Goal: Task Accomplishment & Management: Manage account settings

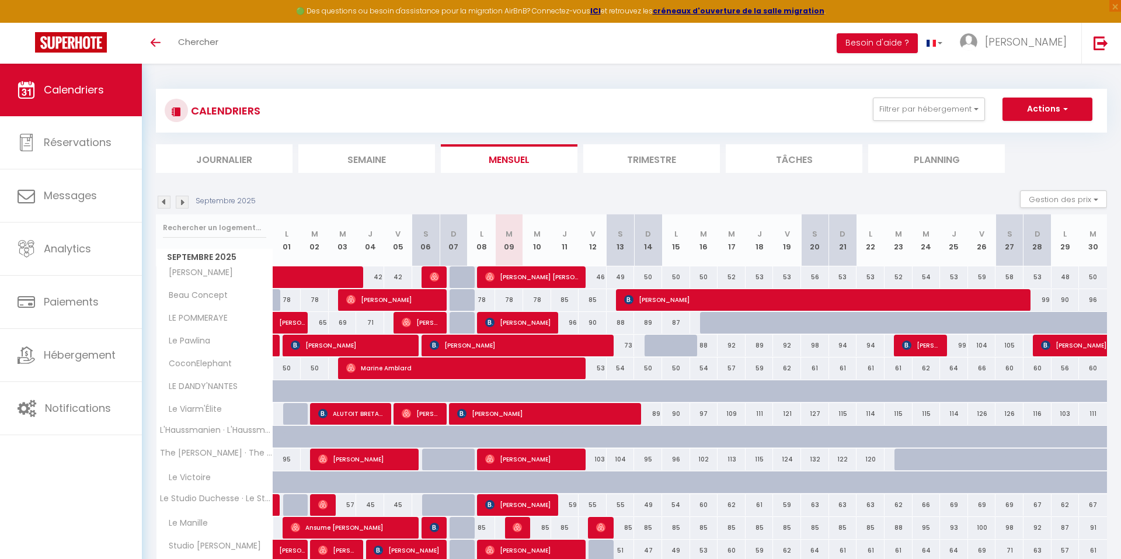
click at [658, 76] on div "CALENDRIERS Filtrer par hébergement Tous Alger Lodge Beau Concept LE POMMERAYE …" at bounding box center [631, 431] width 979 height 735
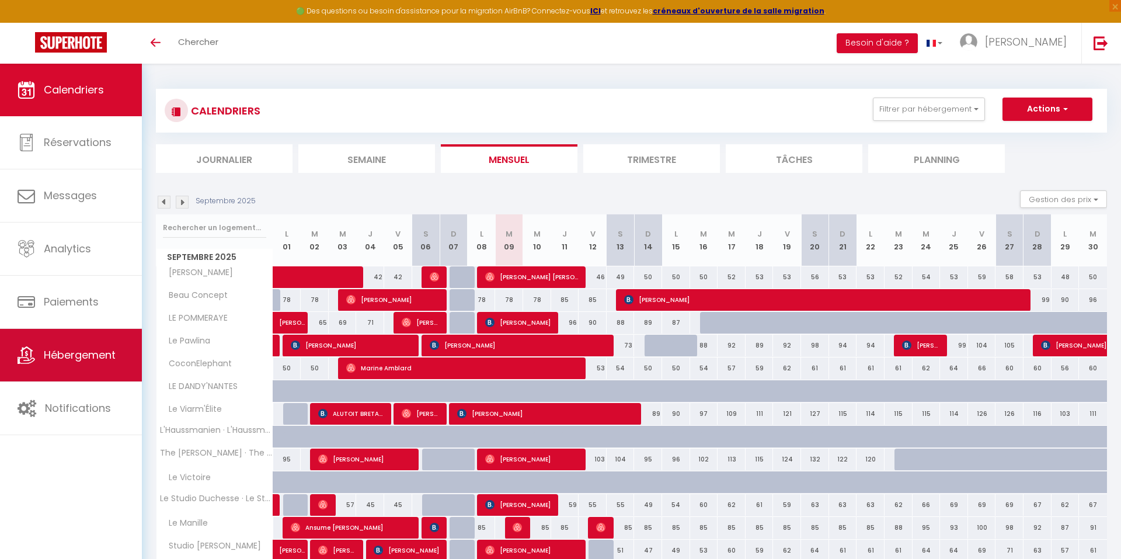
click at [106, 367] on link "Hébergement" at bounding box center [71, 355] width 142 height 53
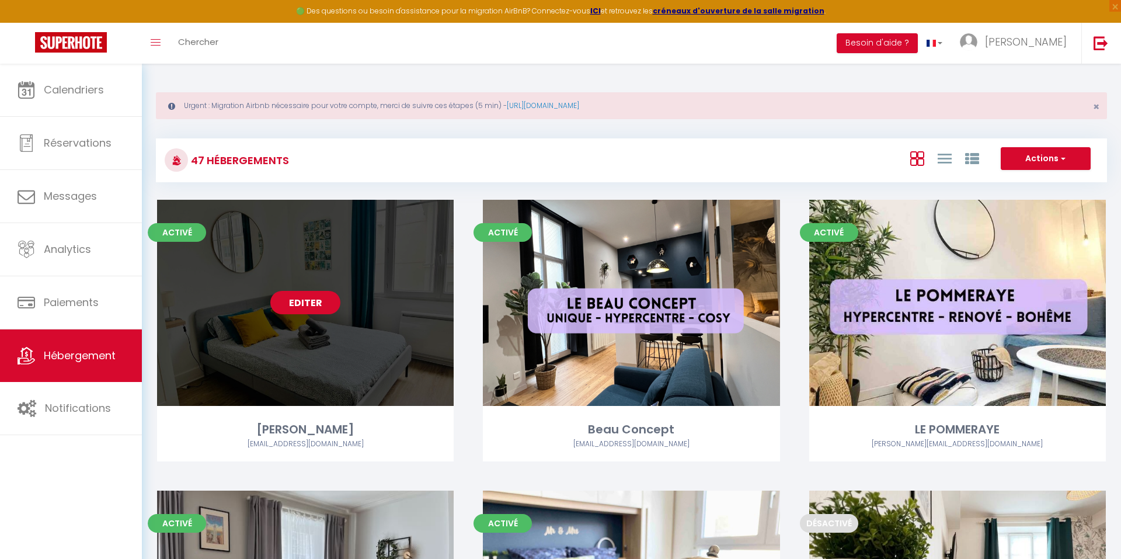
click at [312, 300] on link "Editer" at bounding box center [305, 302] width 70 height 23
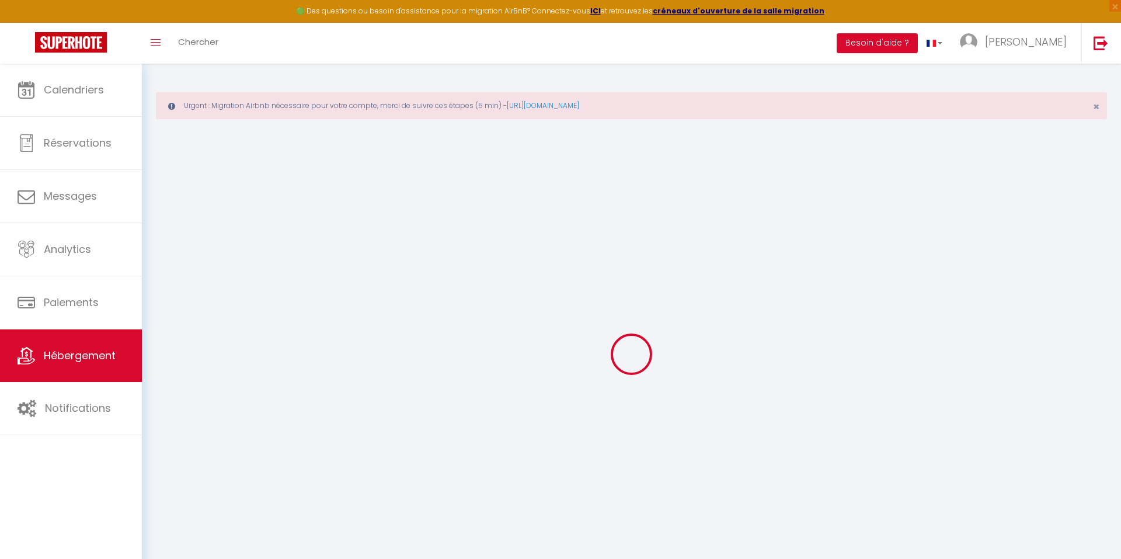
select select
checkbox input "false"
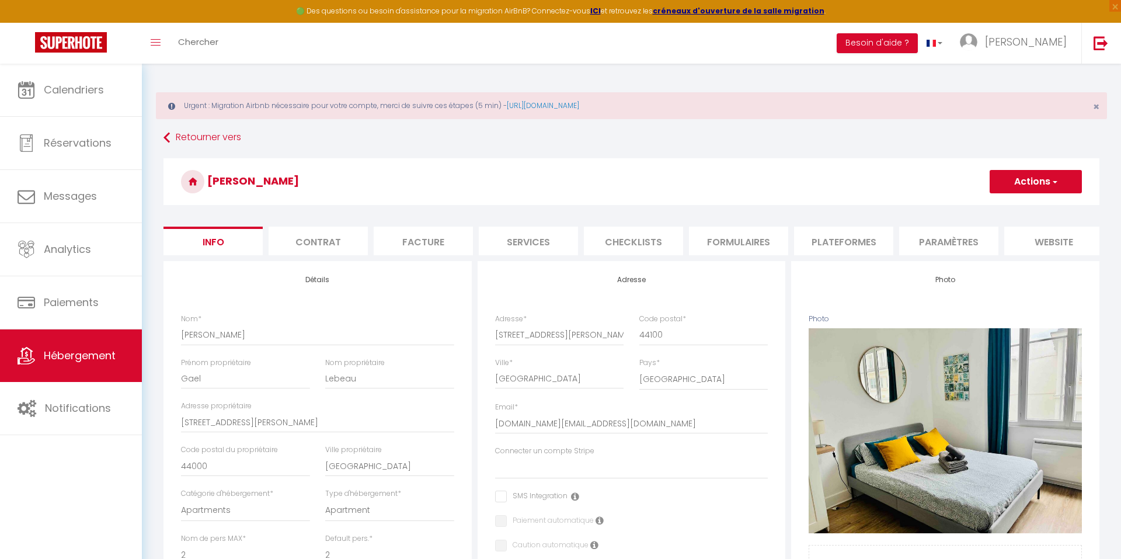
click at [742, 239] on li "Formulaires" at bounding box center [738, 240] width 99 height 29
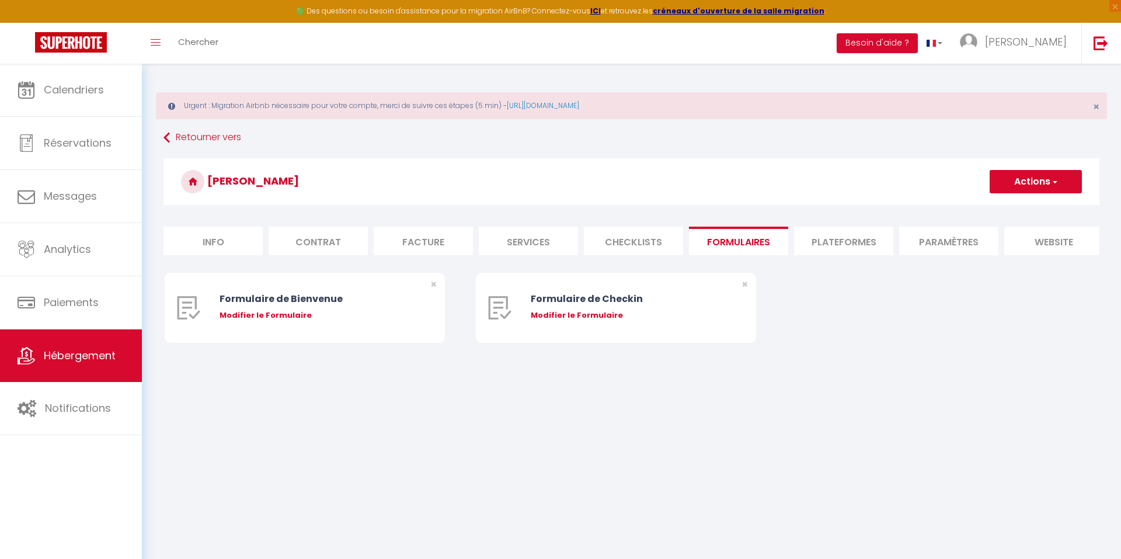
click at [647, 236] on li "Checklists" at bounding box center [633, 240] width 99 height 29
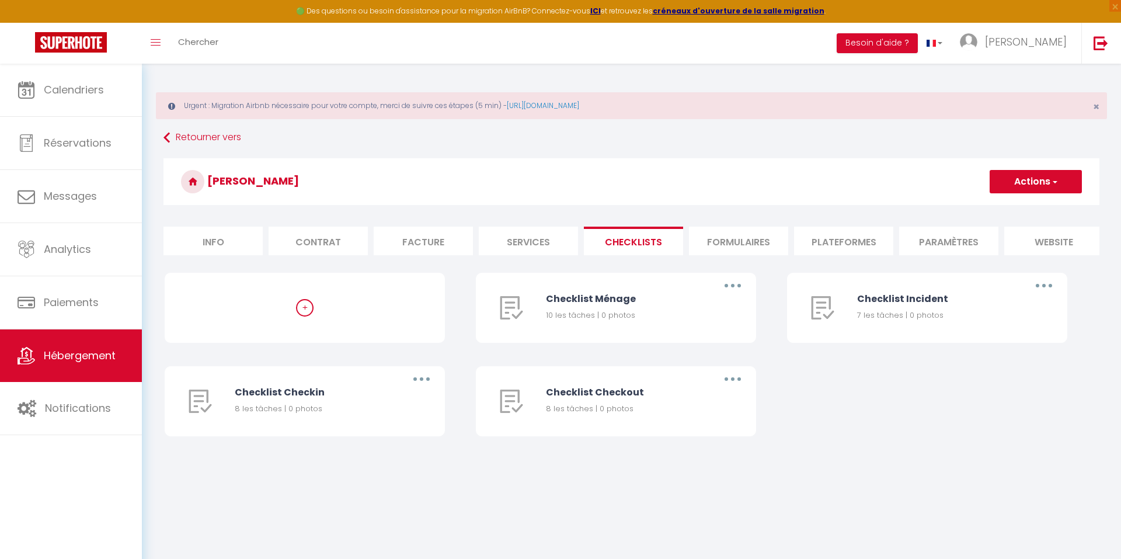
click at [543, 237] on li "Services" at bounding box center [528, 240] width 99 height 29
checkbox input "true"
checkbox input "false"
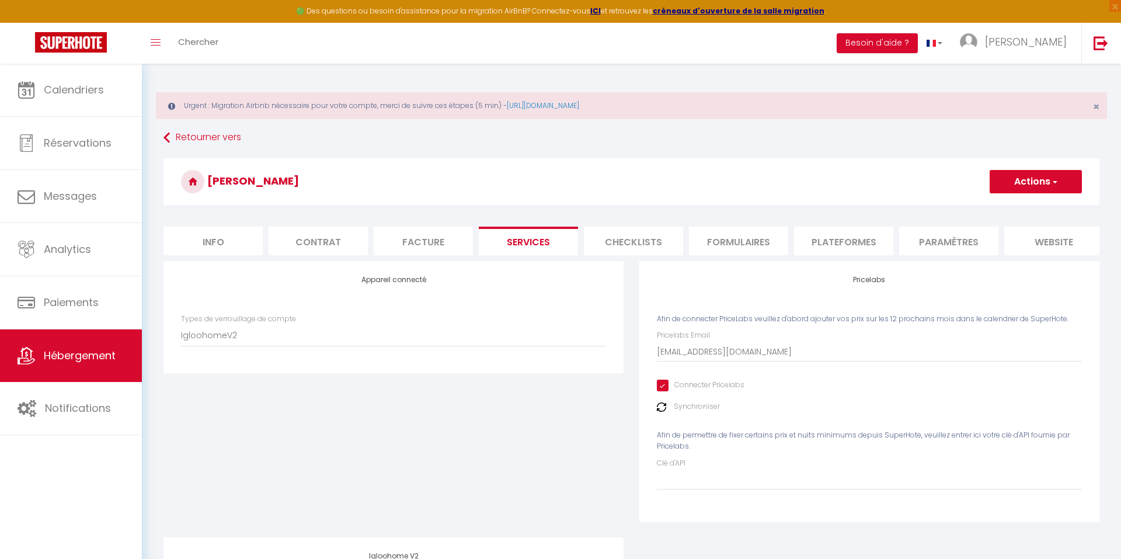
click at [456, 241] on li "Facture" at bounding box center [423, 240] width 99 height 29
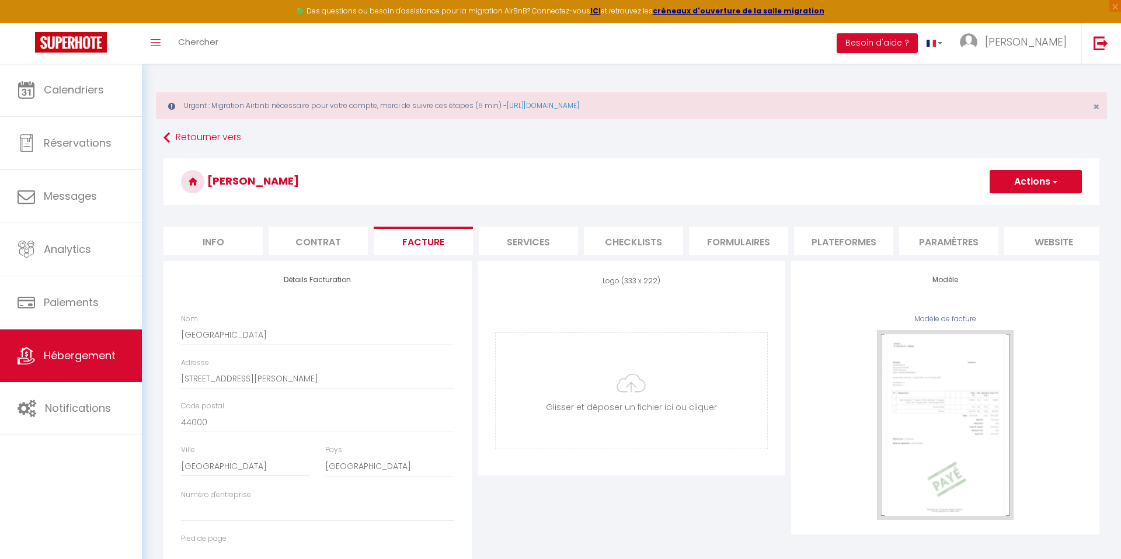
click at [654, 246] on li "Checklists" at bounding box center [633, 240] width 99 height 29
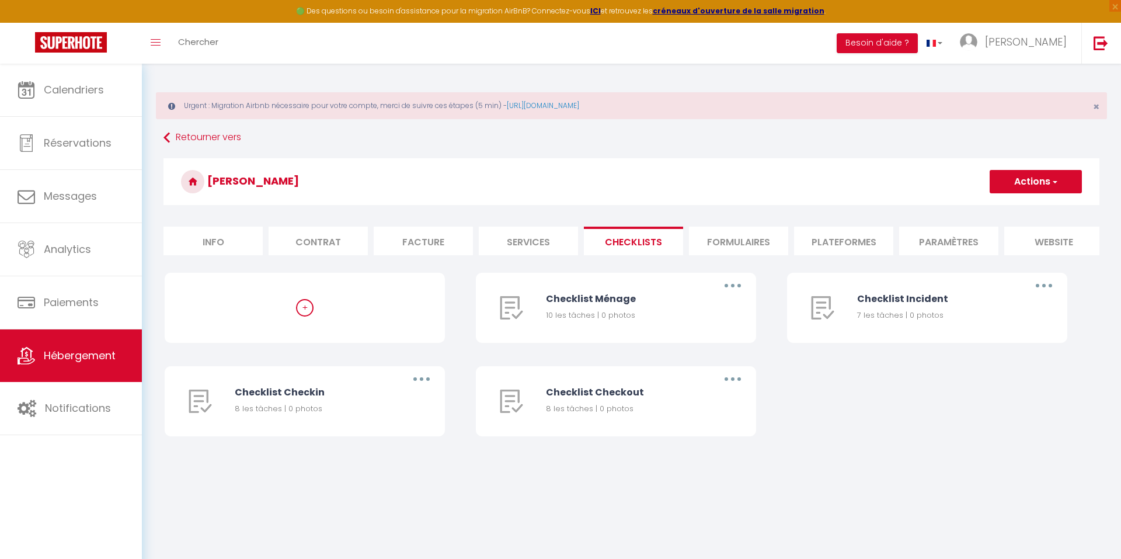
click at [745, 246] on li "Formulaires" at bounding box center [738, 240] width 99 height 29
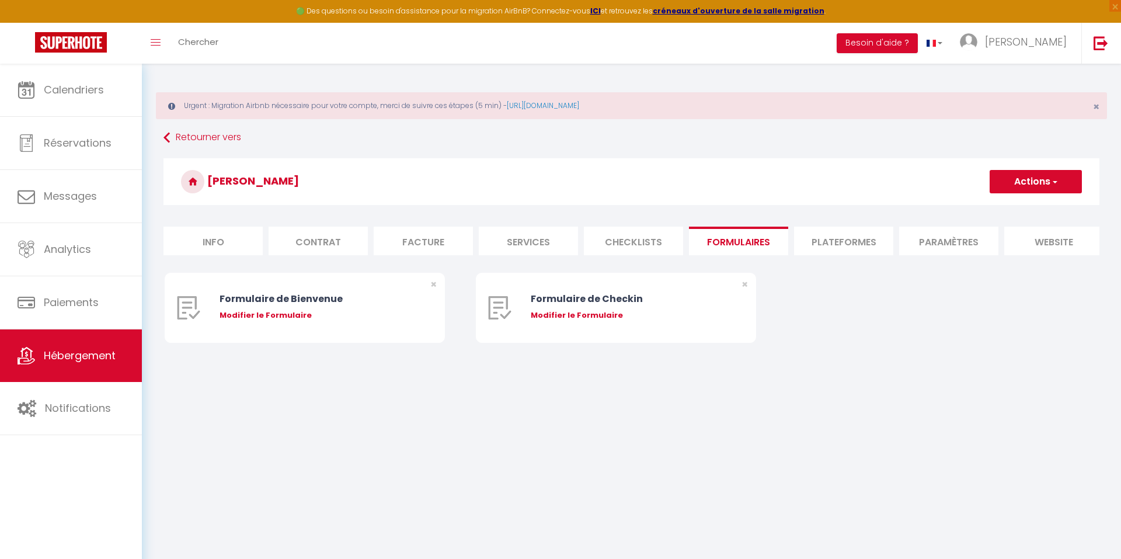
click at [332, 251] on li "Contrat" at bounding box center [317, 240] width 99 height 29
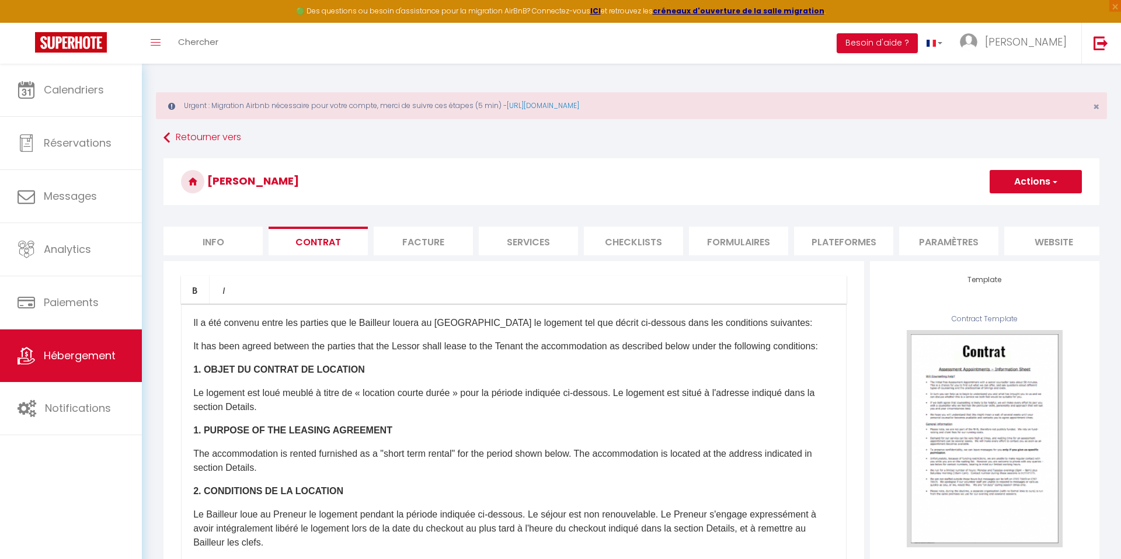
click at [414, 242] on li "Facture" at bounding box center [423, 240] width 99 height 29
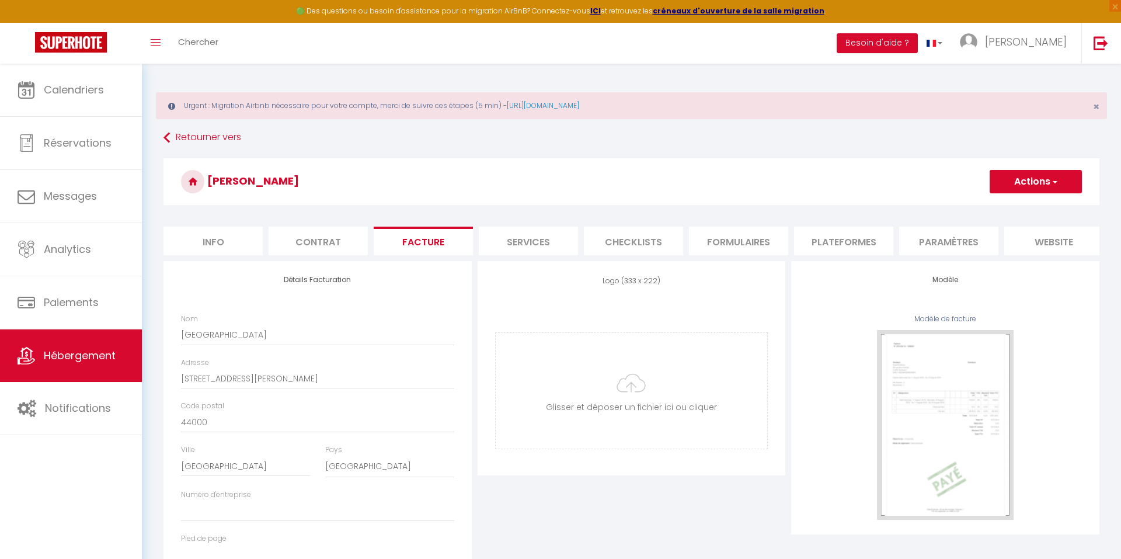
select select "365"
select select "EUR"
click at [861, 250] on li "Plateformes" at bounding box center [843, 240] width 99 height 29
select select
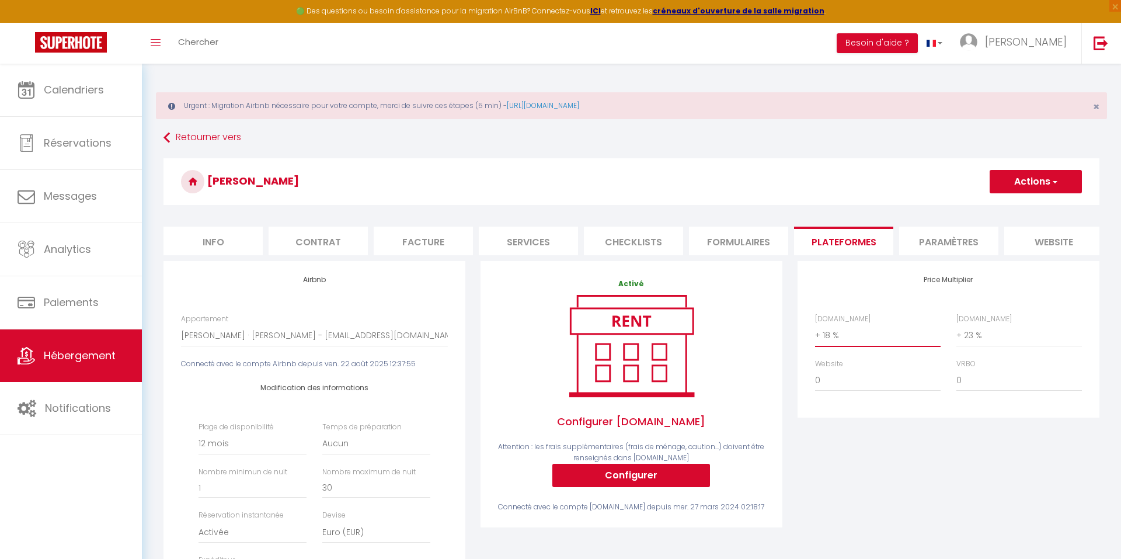
select select "+ 22 %"
select select
click at [1034, 186] on button "Actions" at bounding box center [1035, 181] width 92 height 23
click at [1009, 212] on link "Enregistrer" at bounding box center [1035, 207] width 92 height 15
select select "365"
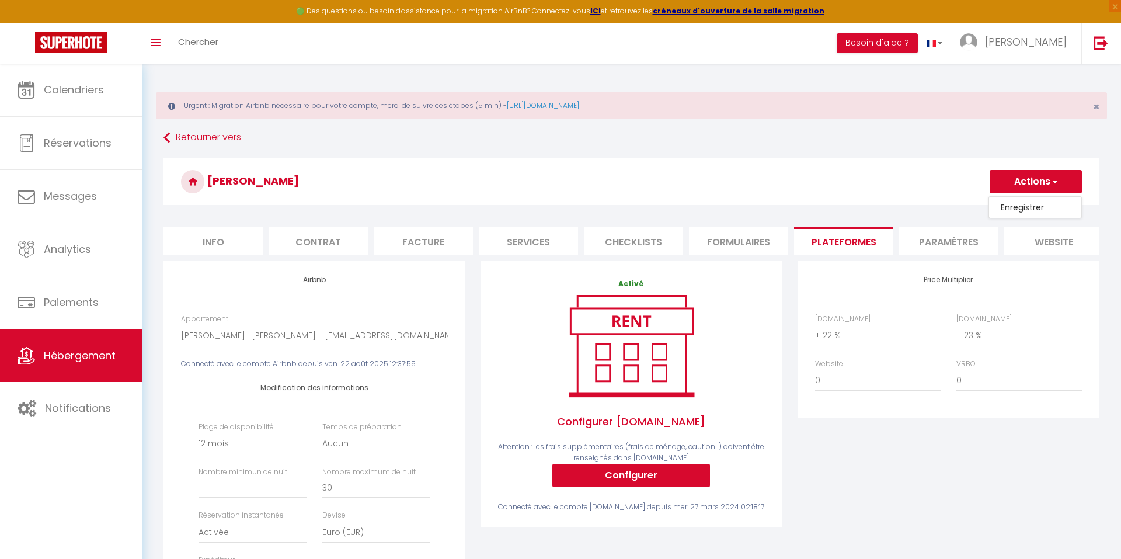
select select "EUR"
select select
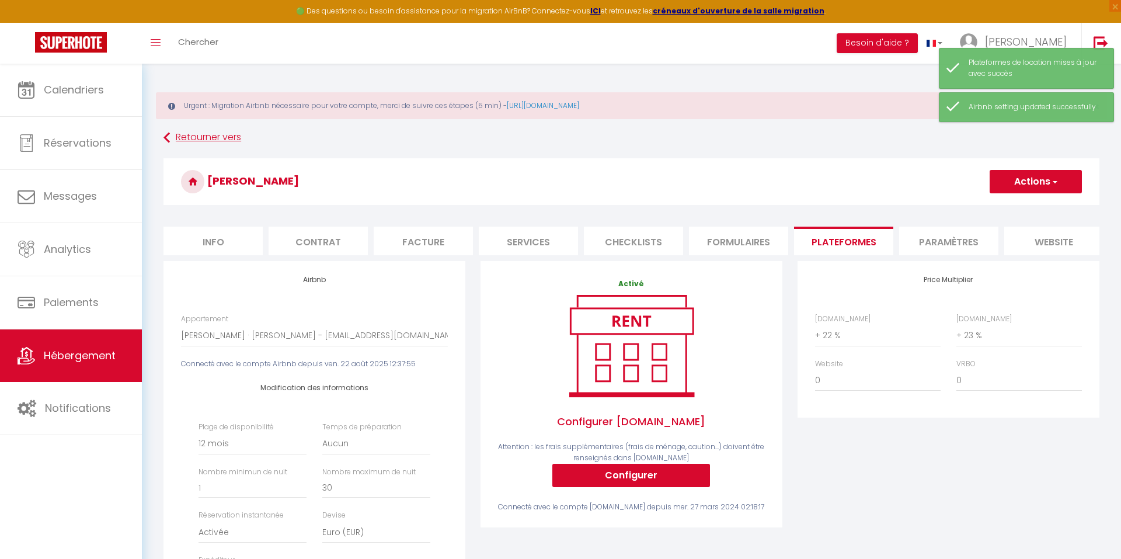
click at [188, 132] on link "Retourner vers" at bounding box center [631, 137] width 936 height 21
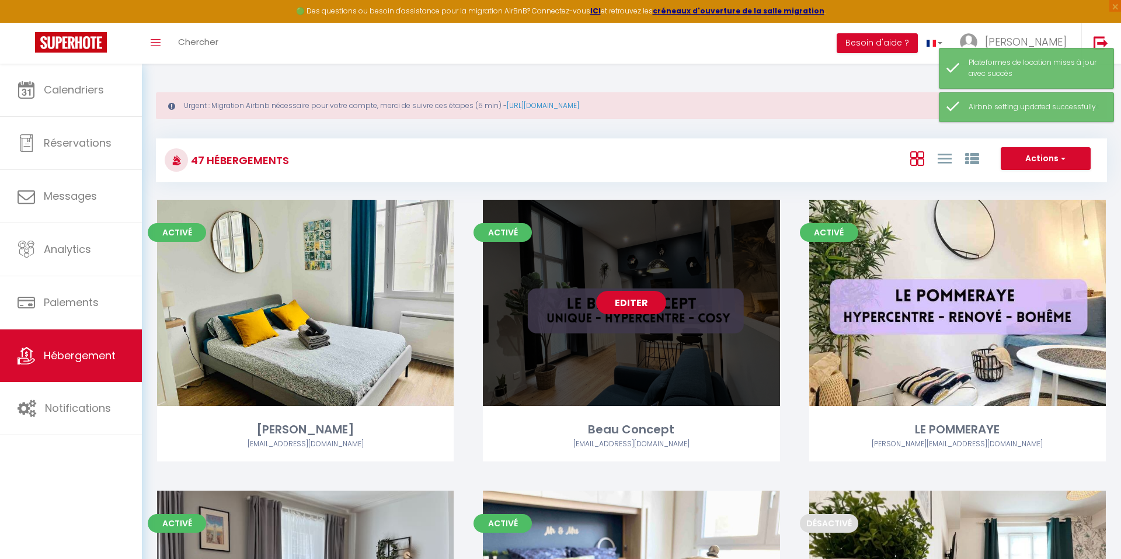
click at [614, 302] on link "Editer" at bounding box center [631, 302] width 70 height 23
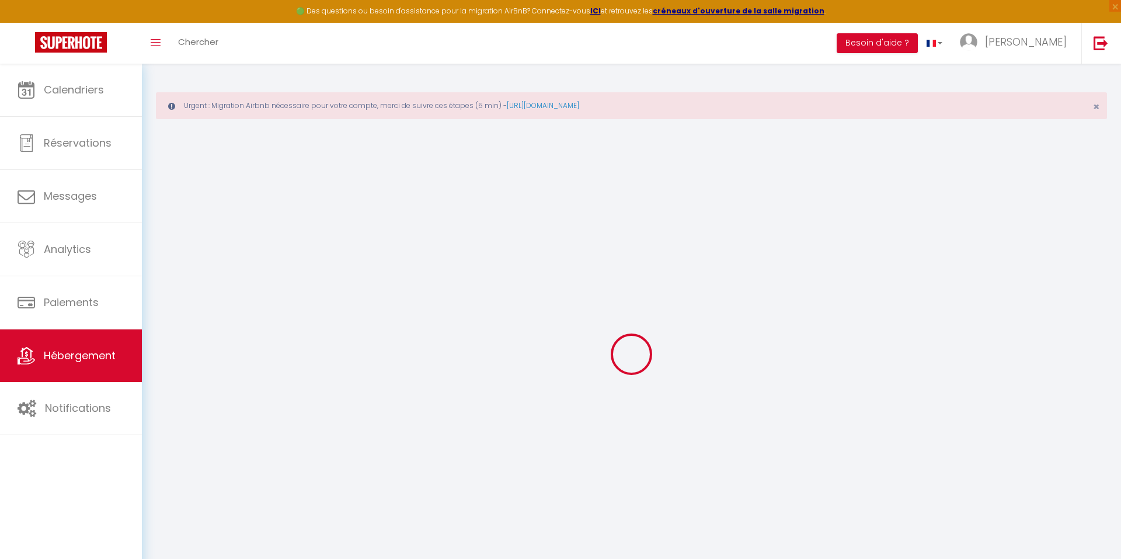
select select
type input "SIEWE"
type input "[STREET_ADDRESS]"
type input "44000"
type input "[GEOGRAPHIC_DATA]"
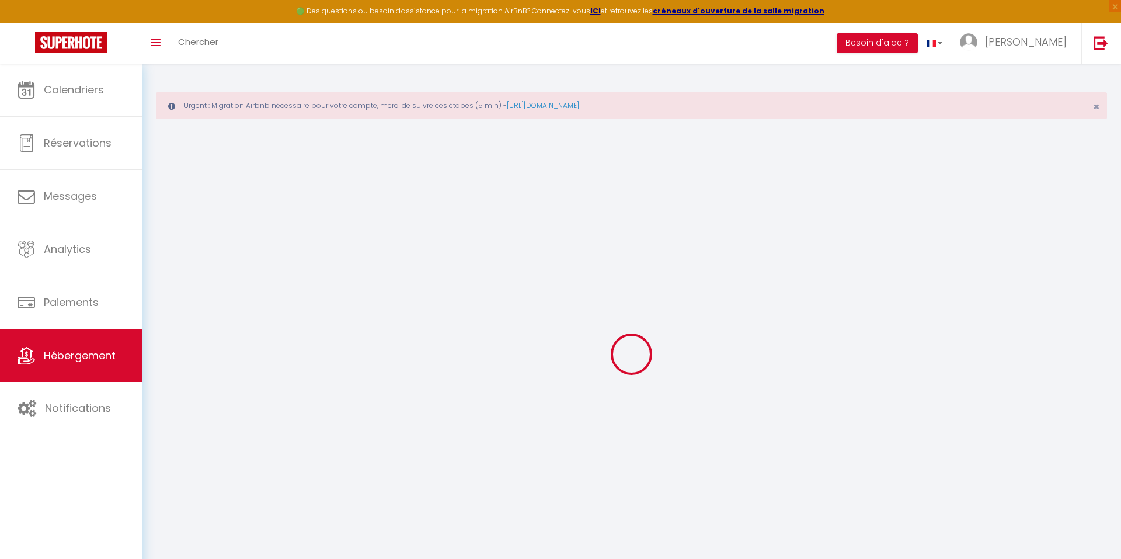
select select "75"
select select
checkbox input "false"
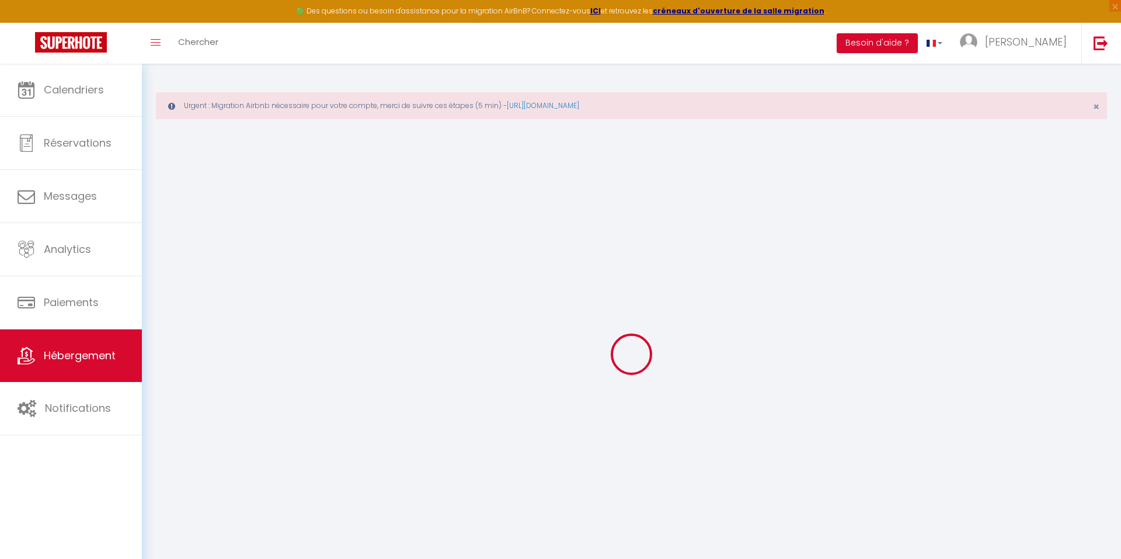
checkbox input "false"
select select
checkbox input "false"
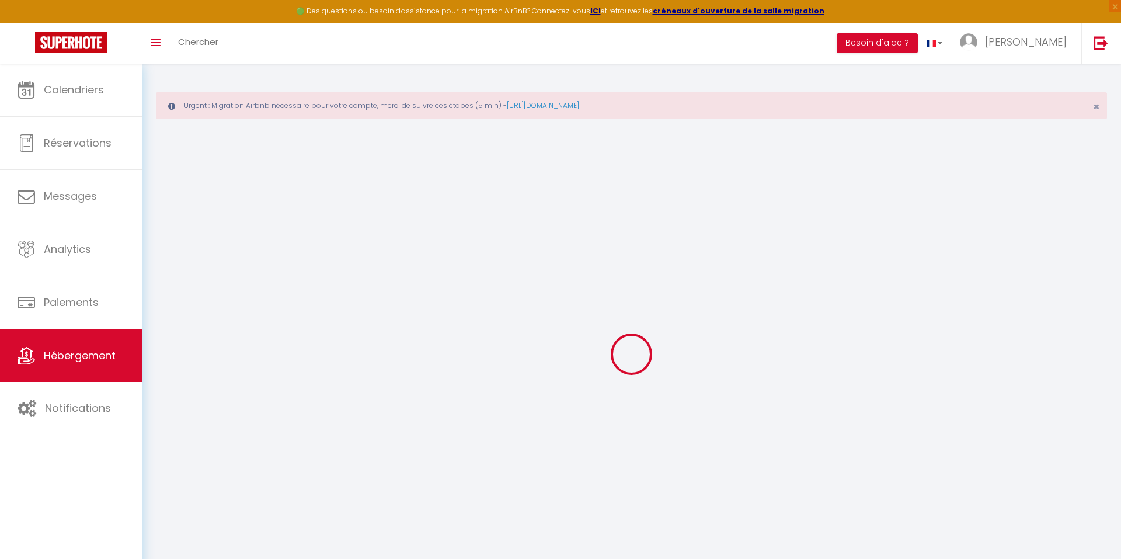
checkbox input "false"
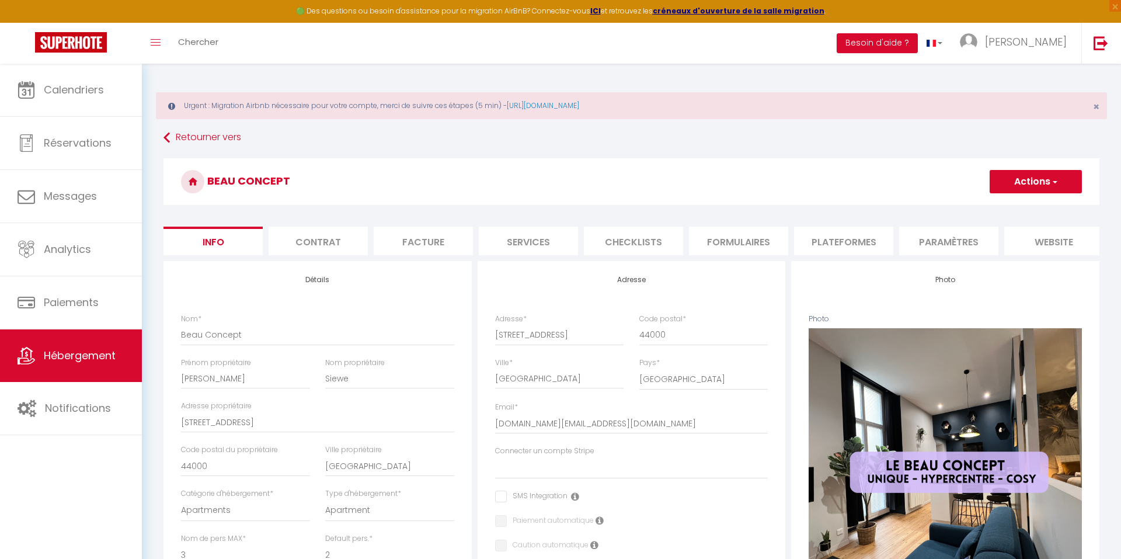
click at [533, 239] on li "Services" at bounding box center [528, 240] width 99 height 29
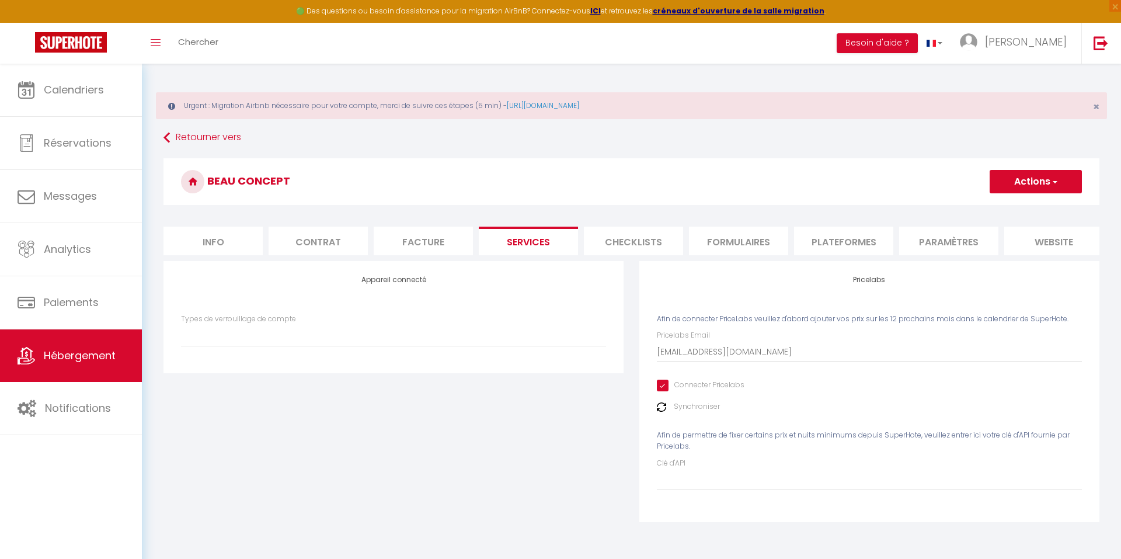
click at [453, 243] on li "Facture" at bounding box center [423, 240] width 99 height 29
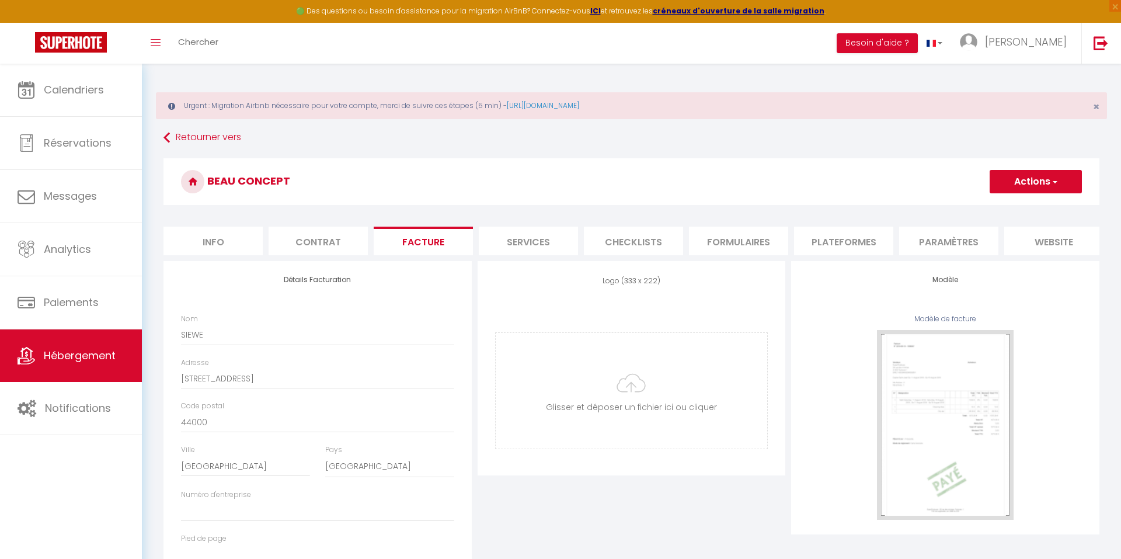
click at [650, 246] on li "Checklists" at bounding box center [633, 240] width 99 height 29
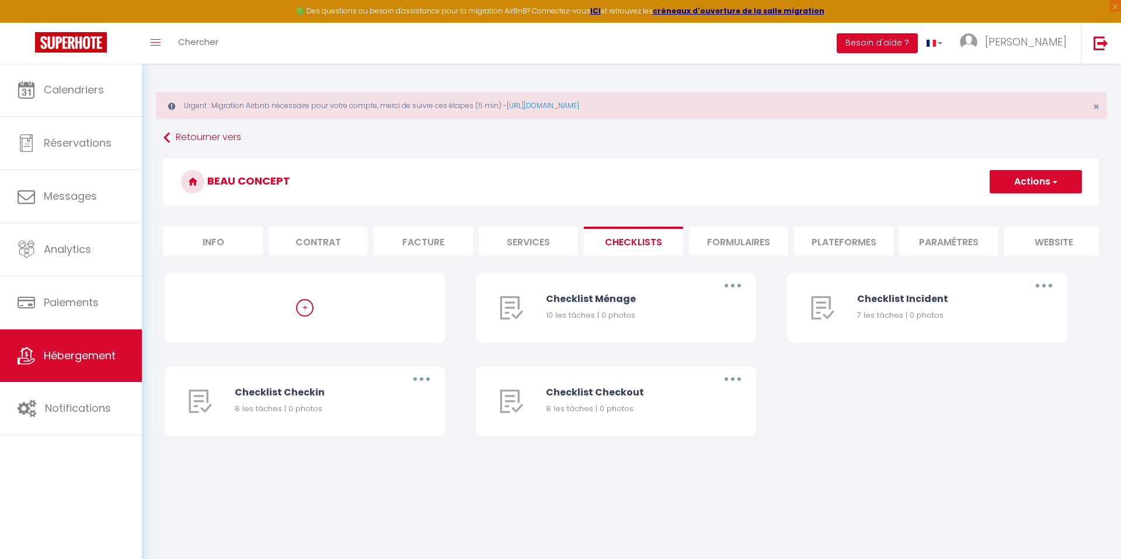
click at [532, 238] on li "Services" at bounding box center [528, 240] width 99 height 29
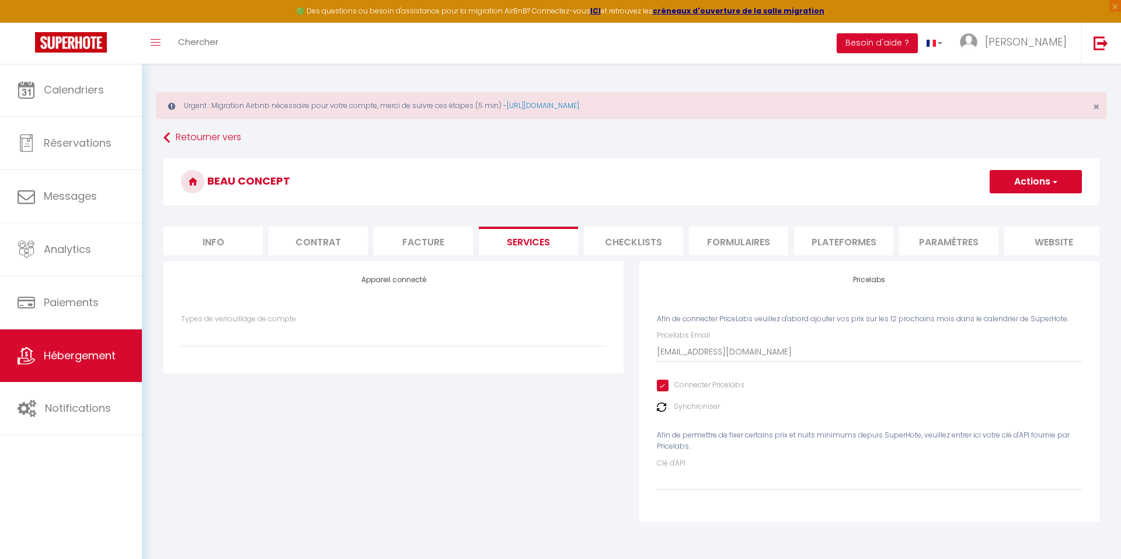
click at [360, 233] on li "Contrat" at bounding box center [317, 240] width 99 height 29
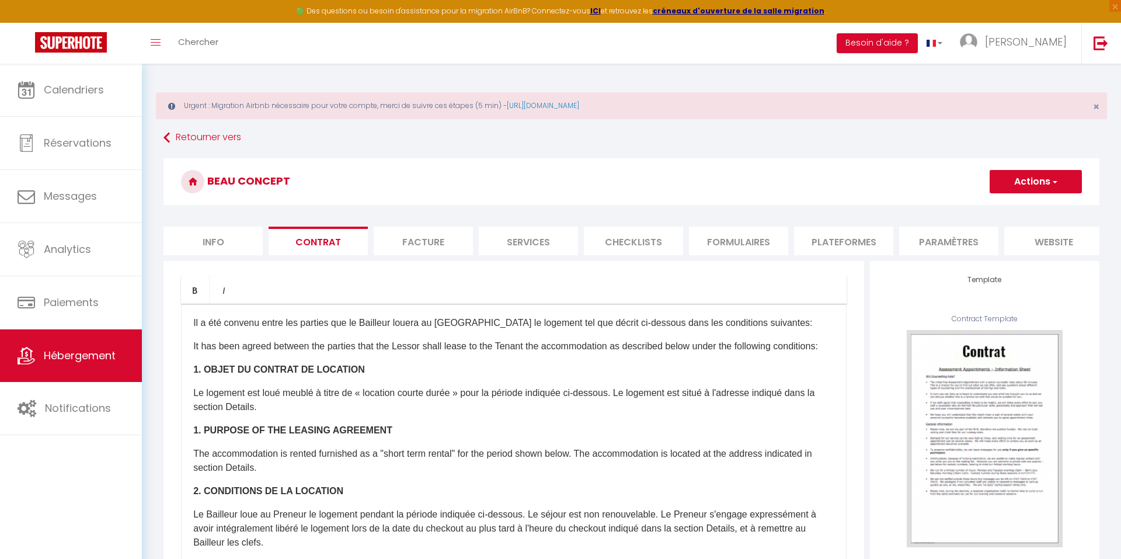
click at [404, 237] on li "Facture" at bounding box center [423, 240] width 99 height 29
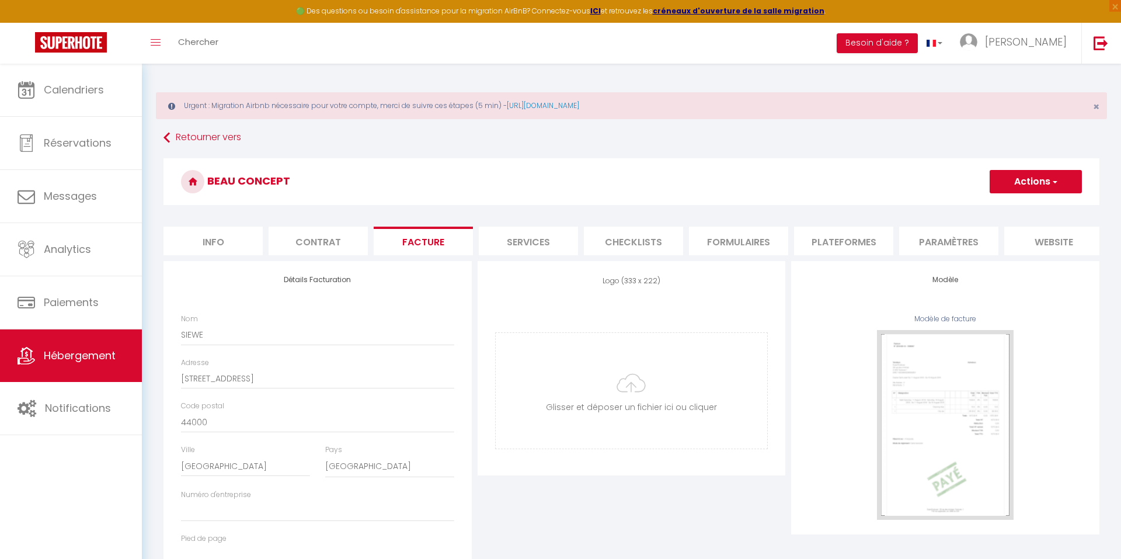
click at [502, 245] on li "Services" at bounding box center [528, 240] width 99 height 29
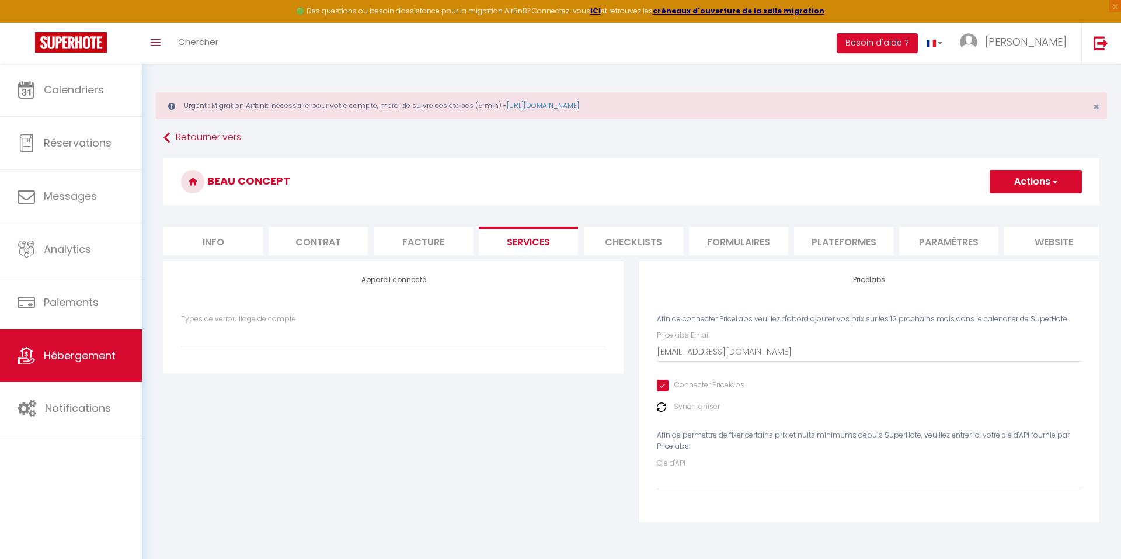
select select
click at [573, 253] on li "Services" at bounding box center [528, 240] width 99 height 29
click at [615, 247] on li "Checklists" at bounding box center [633, 240] width 99 height 29
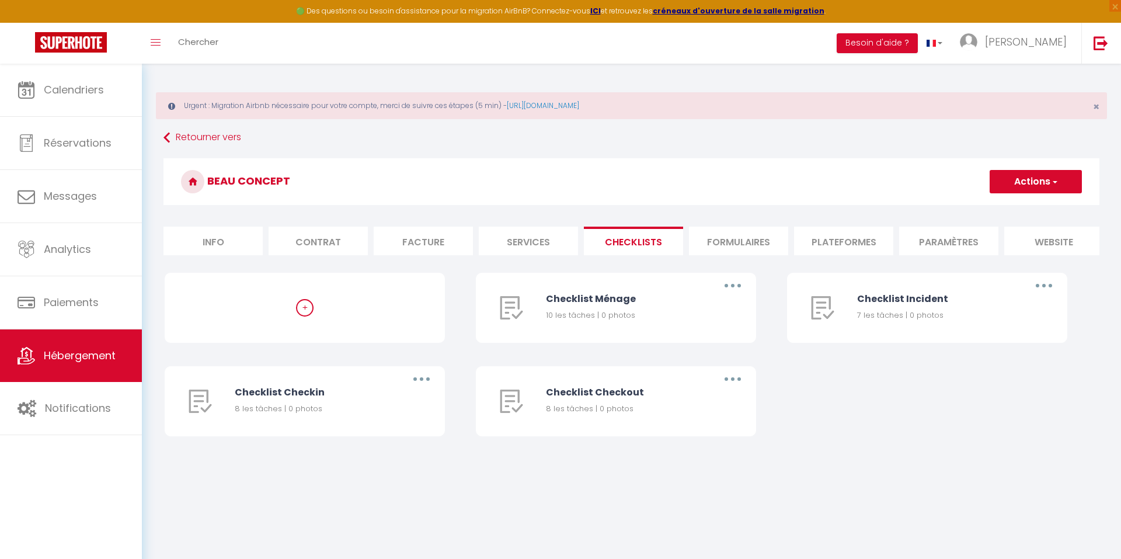
click at [722, 245] on li "Formulaires" at bounding box center [738, 240] width 99 height 29
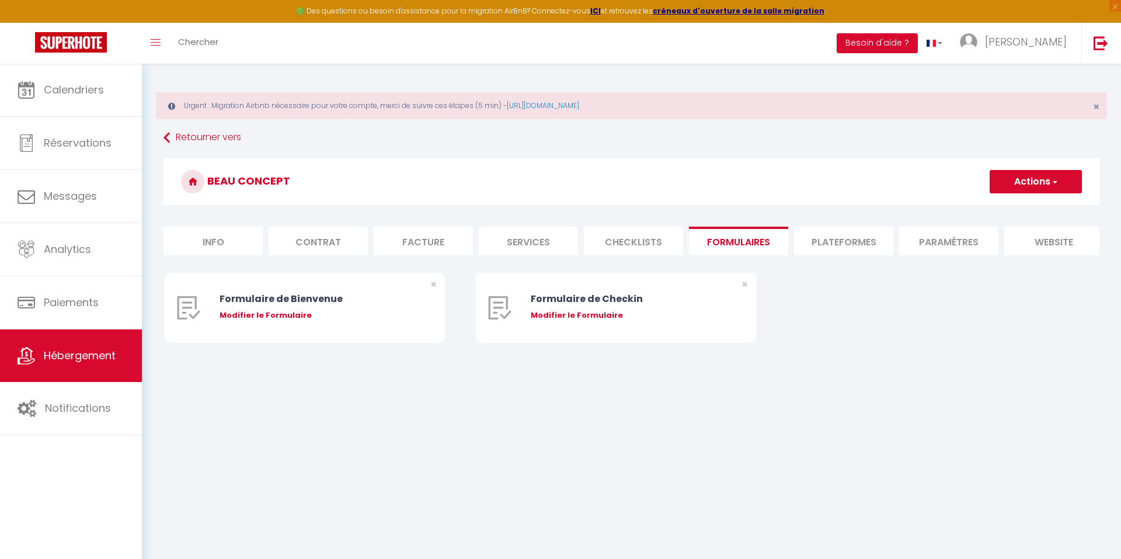
click at [838, 248] on li "Plateformes" at bounding box center [843, 240] width 99 height 29
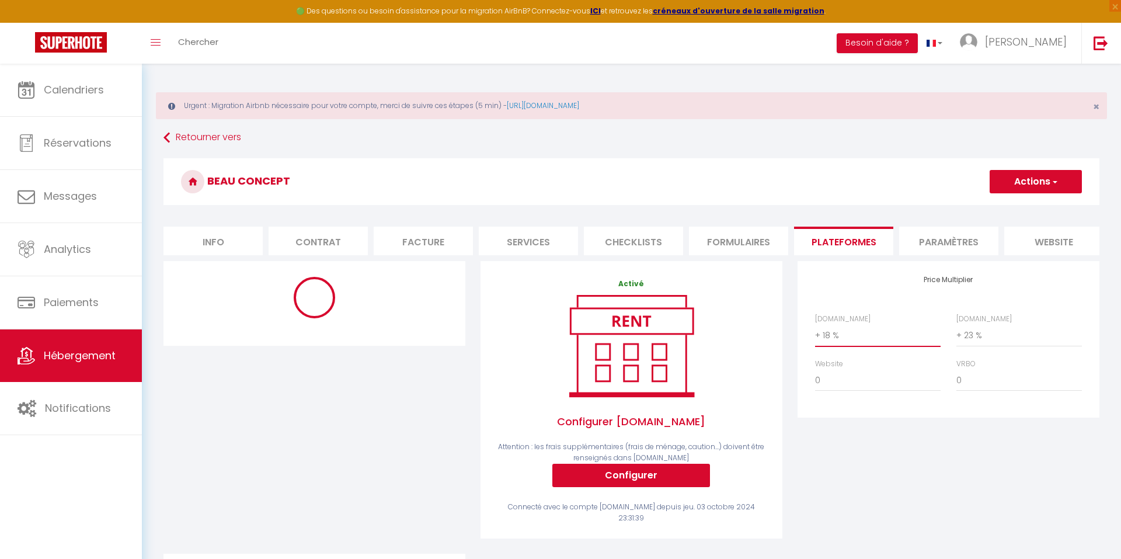
select select "+ 22 %"
click at [1012, 187] on button "Actions" at bounding box center [1035, 181] width 92 height 23
click at [1011, 212] on link "Enregistrer" at bounding box center [1035, 207] width 92 height 15
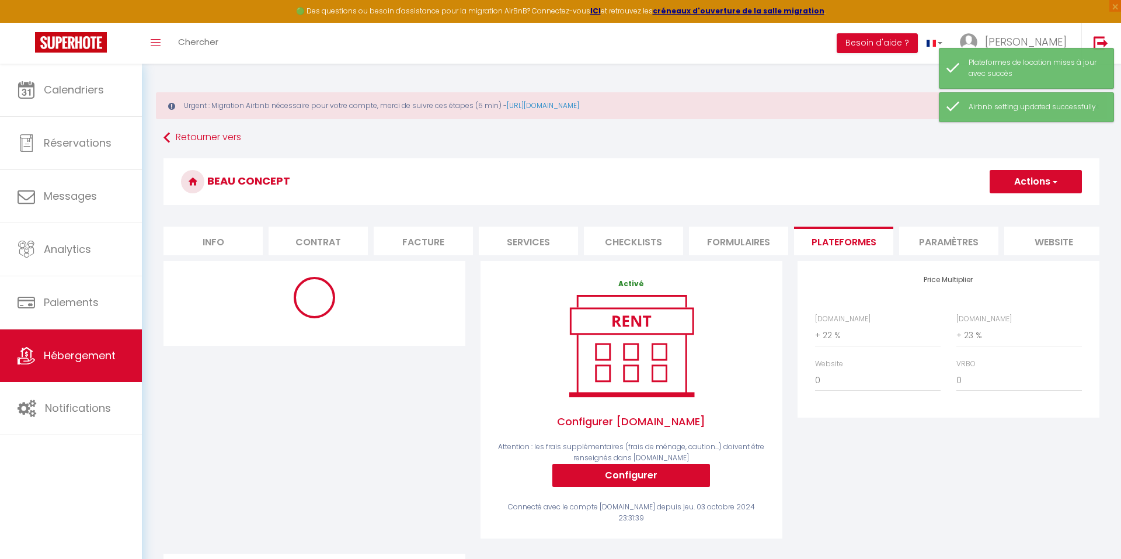
click at [493, 185] on h3 "Beau Concept" at bounding box center [631, 181] width 936 height 47
select select "180"
select select
select select "EUR"
select select
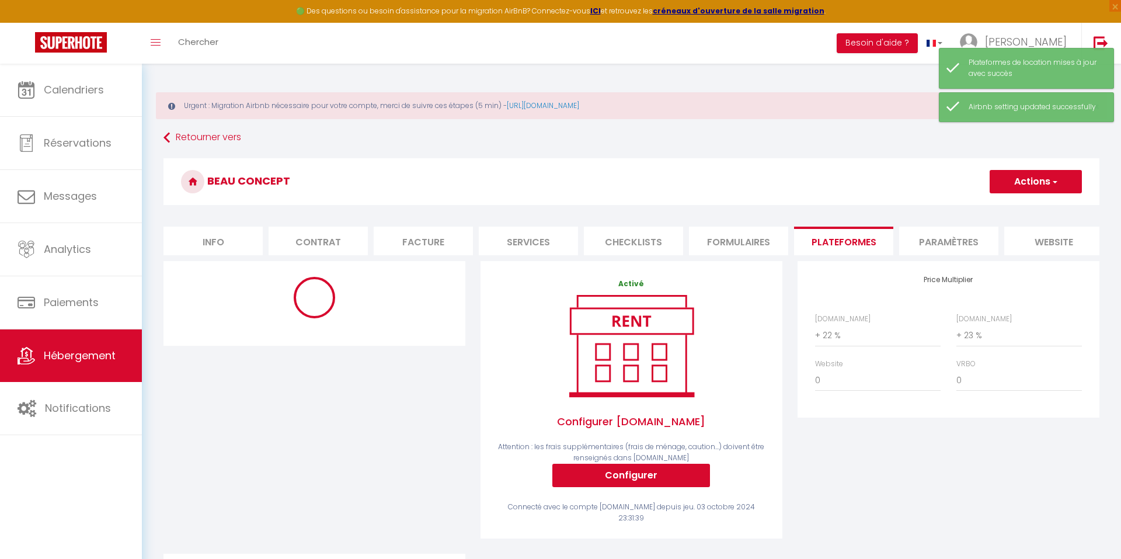
select select "9597-891294630447113808"
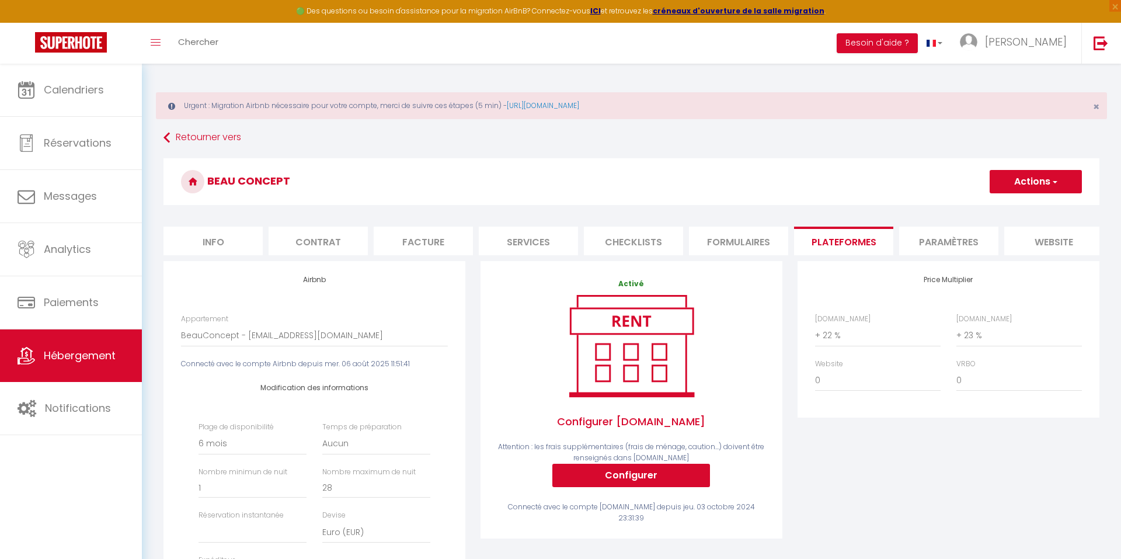
click at [1007, 179] on button "Actions" at bounding box center [1035, 181] width 92 height 23
click at [1011, 204] on link "Enregistrer" at bounding box center [1035, 207] width 92 height 15
select select "180"
select select
select select "EUR"
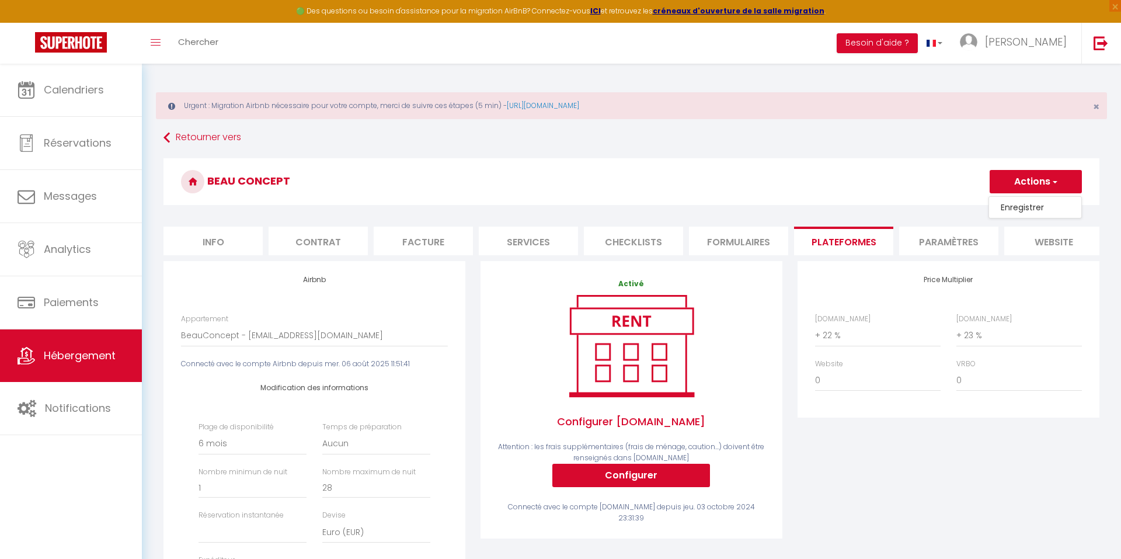
select select
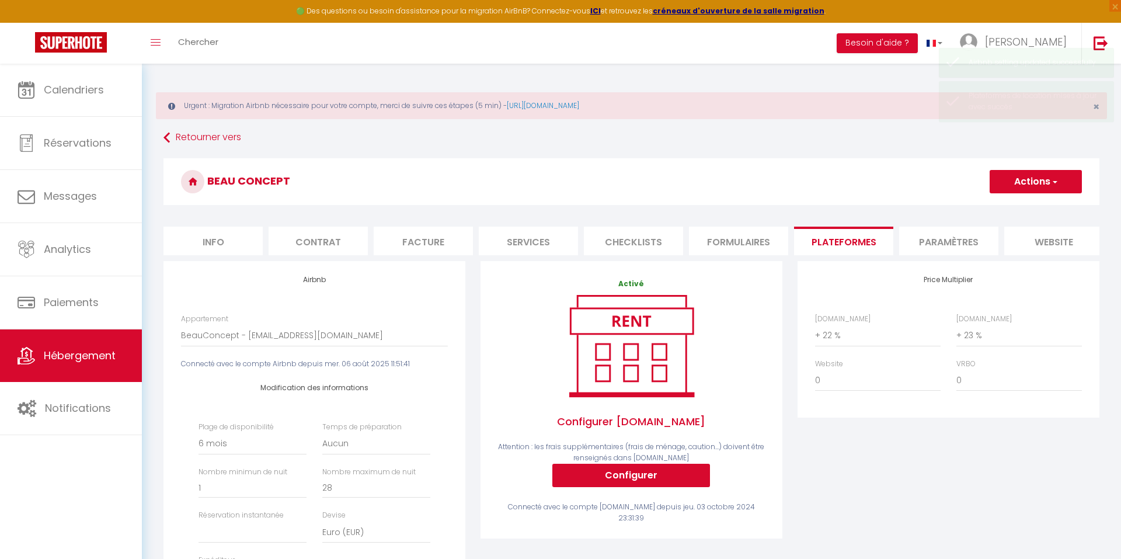
scroll to position [105, 0]
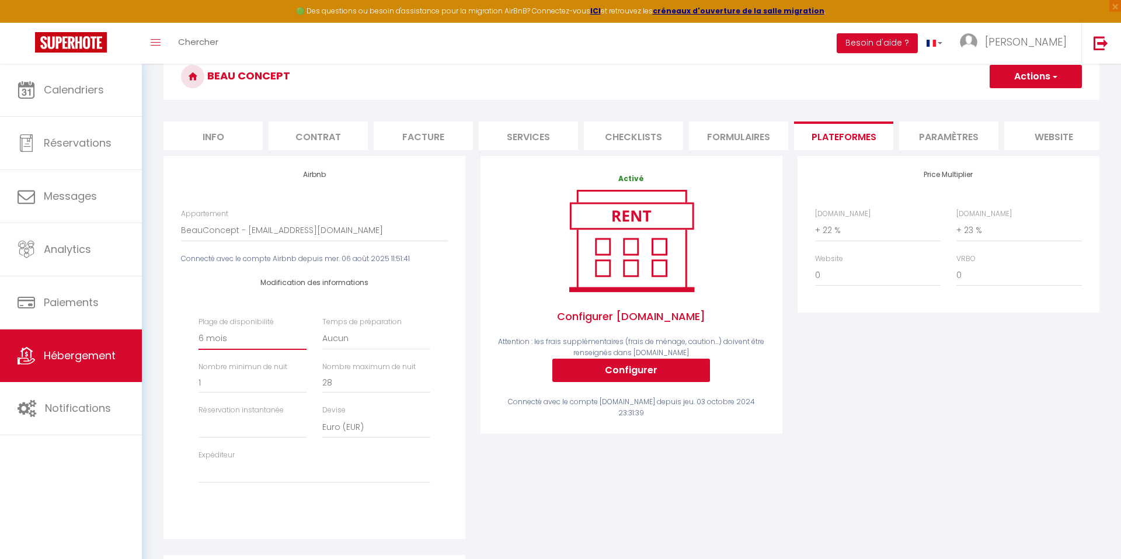
select select "365"
select select
click at [484, 409] on div "Activé Configurer [DOMAIN_NAME] Attention : les frais supplémentaires (frais de…" at bounding box center [631, 294] width 302 height 277
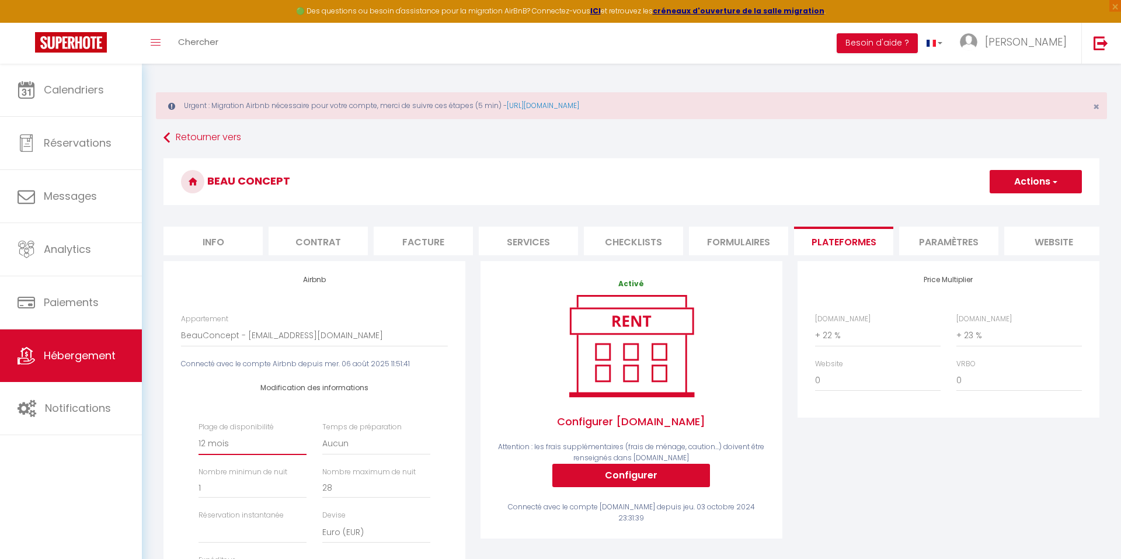
scroll to position [0, 0]
click at [1023, 183] on button "Actions" at bounding box center [1035, 181] width 92 height 23
click at [1007, 211] on link "Enregistrer" at bounding box center [1035, 207] width 92 height 15
select select "365"
select select
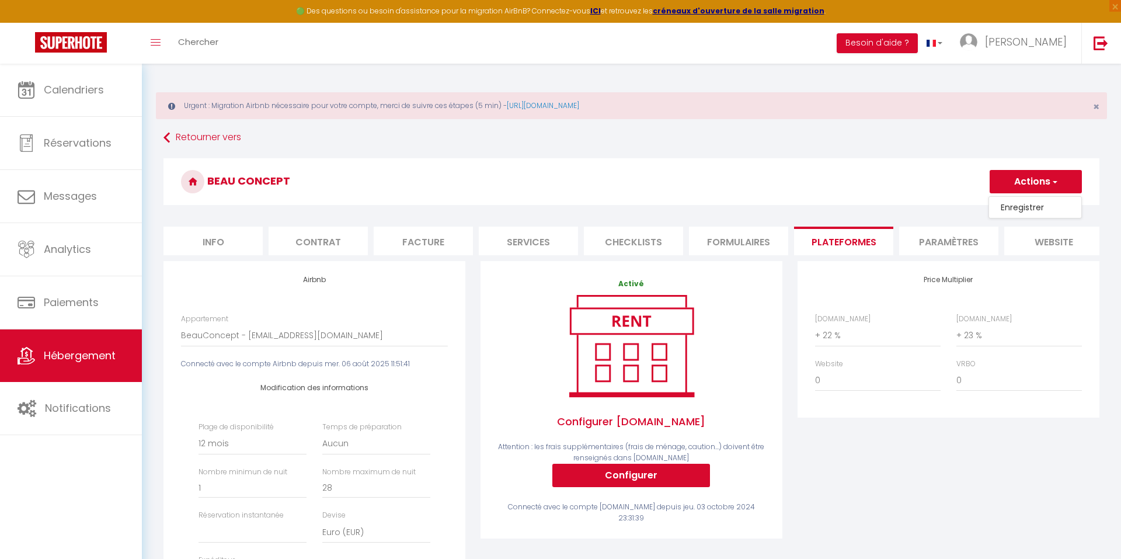
select select "EUR"
select select
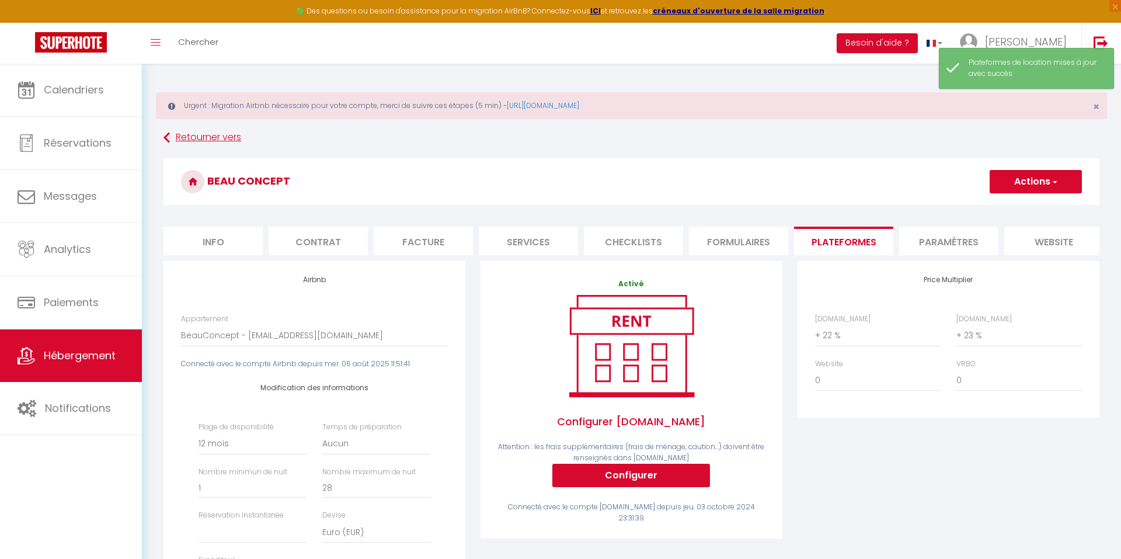
click at [211, 140] on link "Retourner vers" at bounding box center [631, 137] width 936 height 21
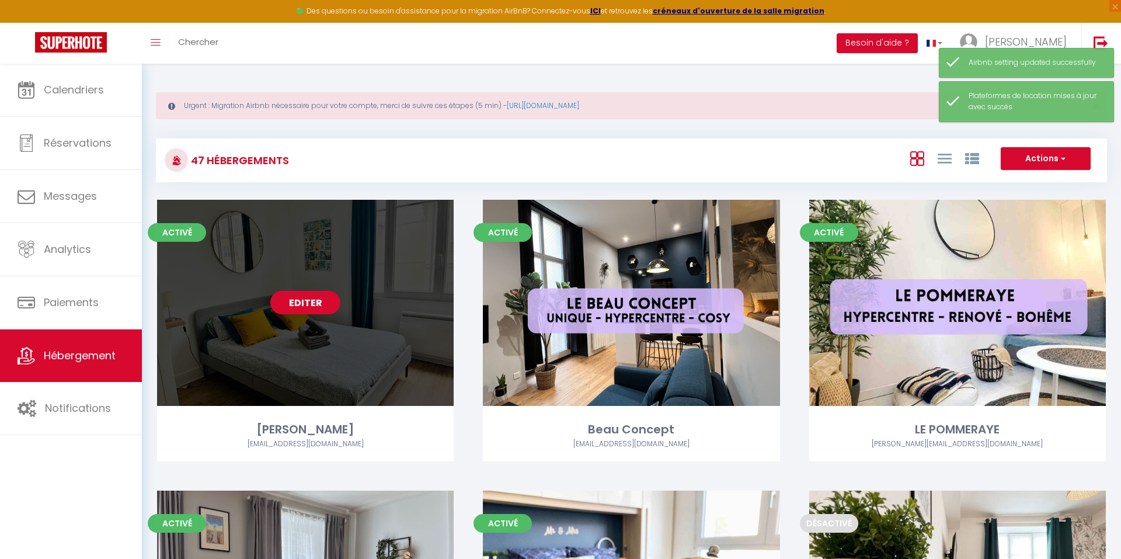
click at [301, 299] on link "Editer" at bounding box center [305, 302] width 70 height 23
select select "3"
select select "2"
select select "1"
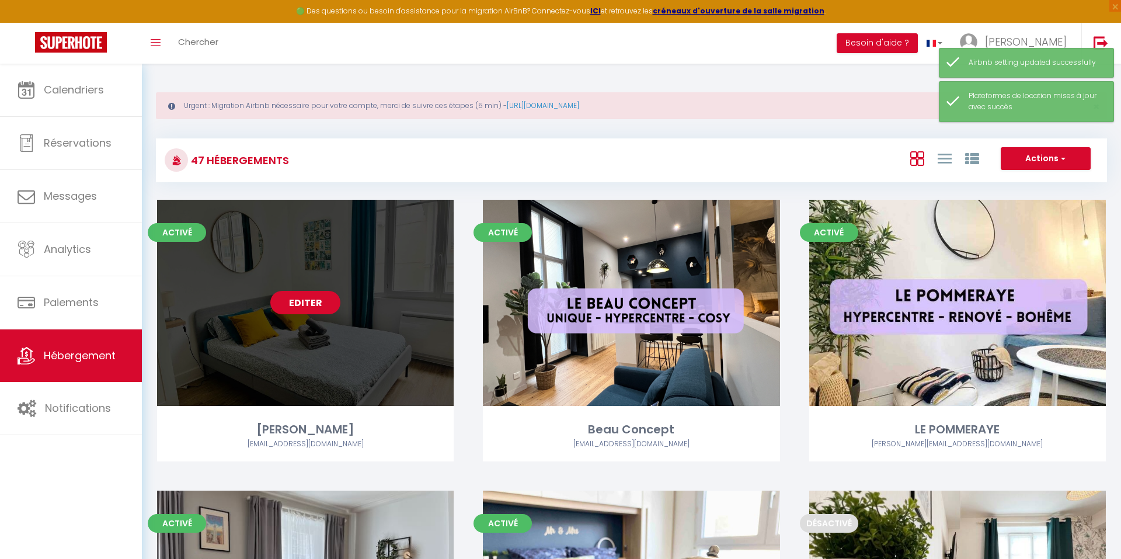
select select "28"
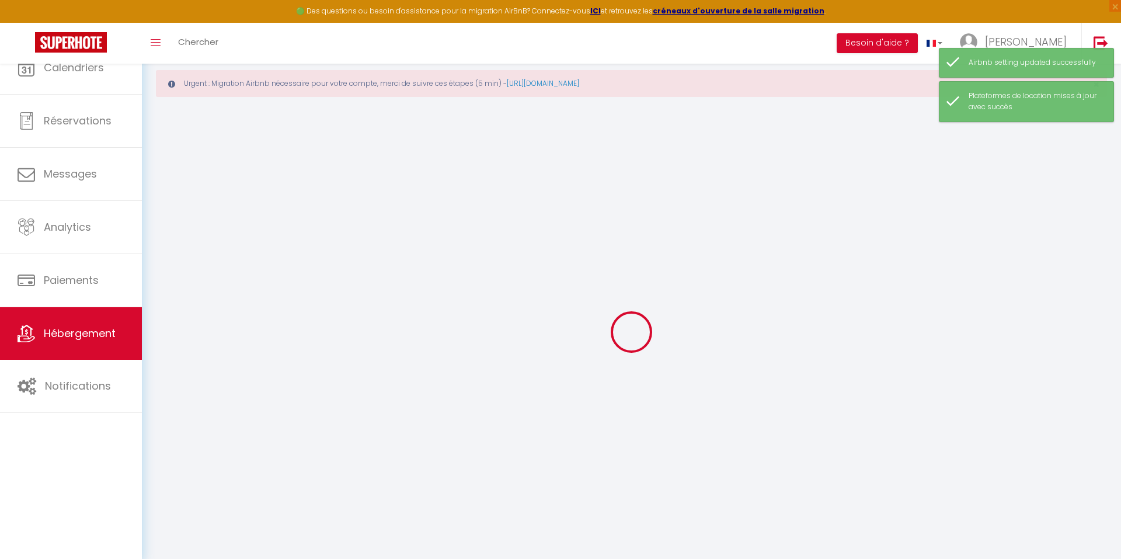
select select
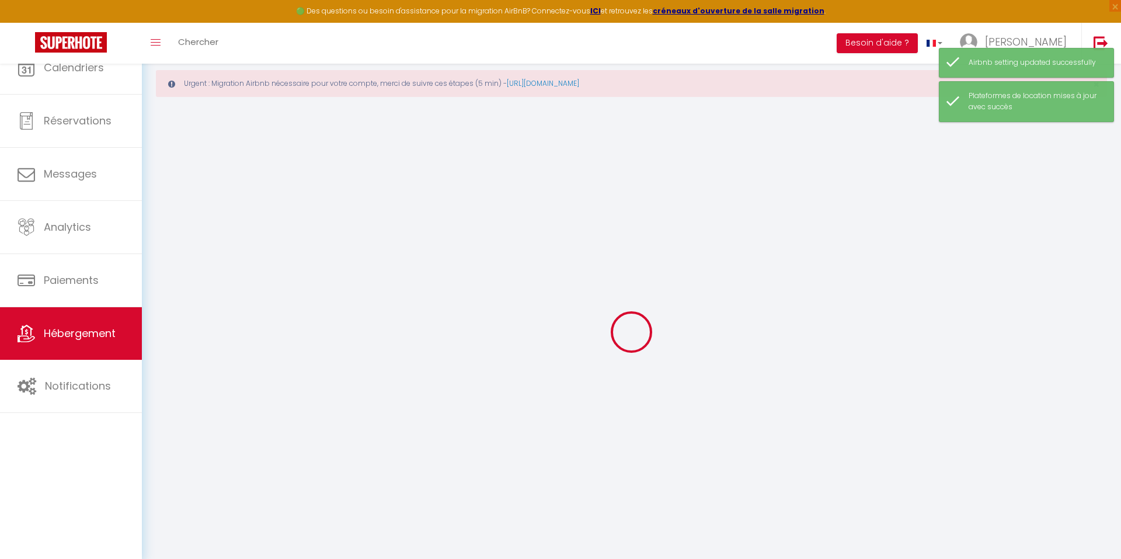
select select
checkbox input "false"
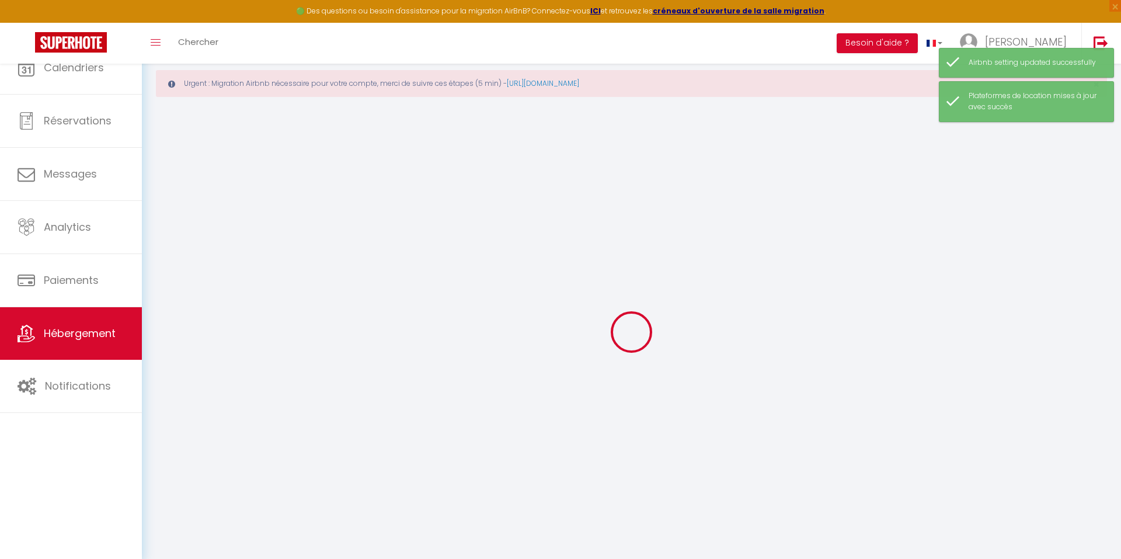
select select
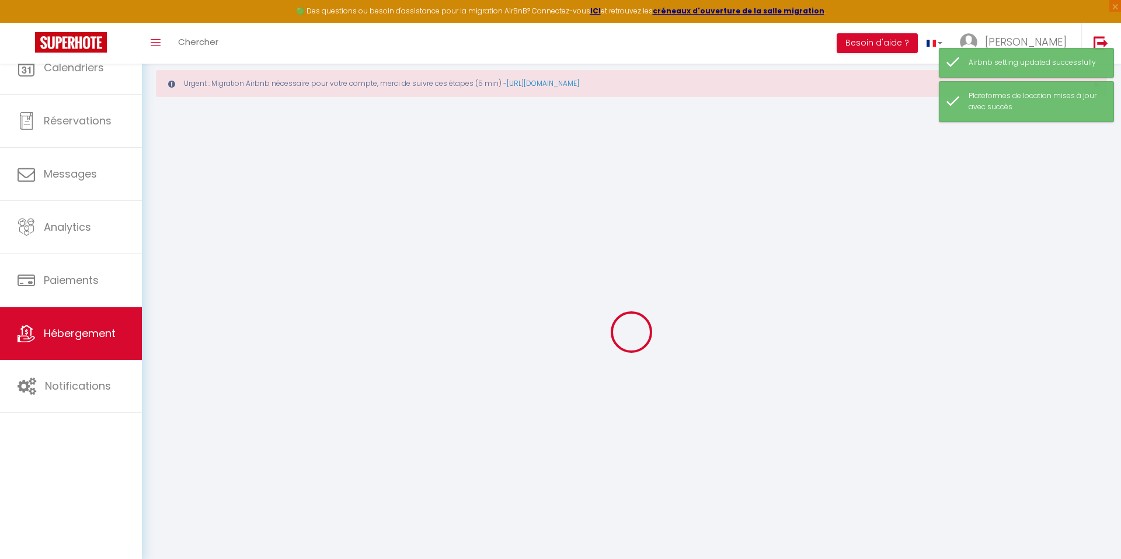
select select
checkbox input "false"
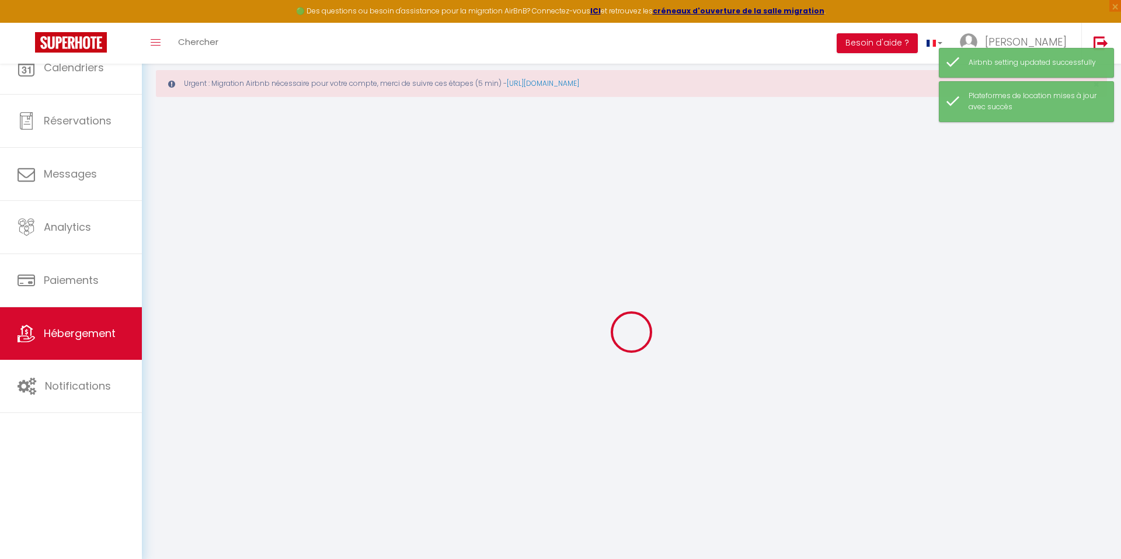
checkbox input "false"
select select
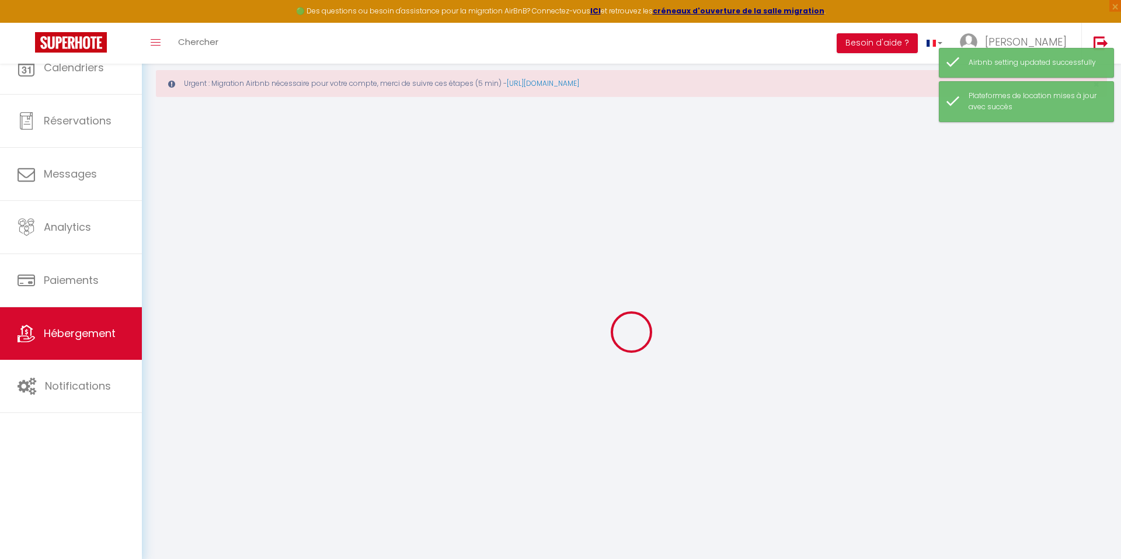
select select
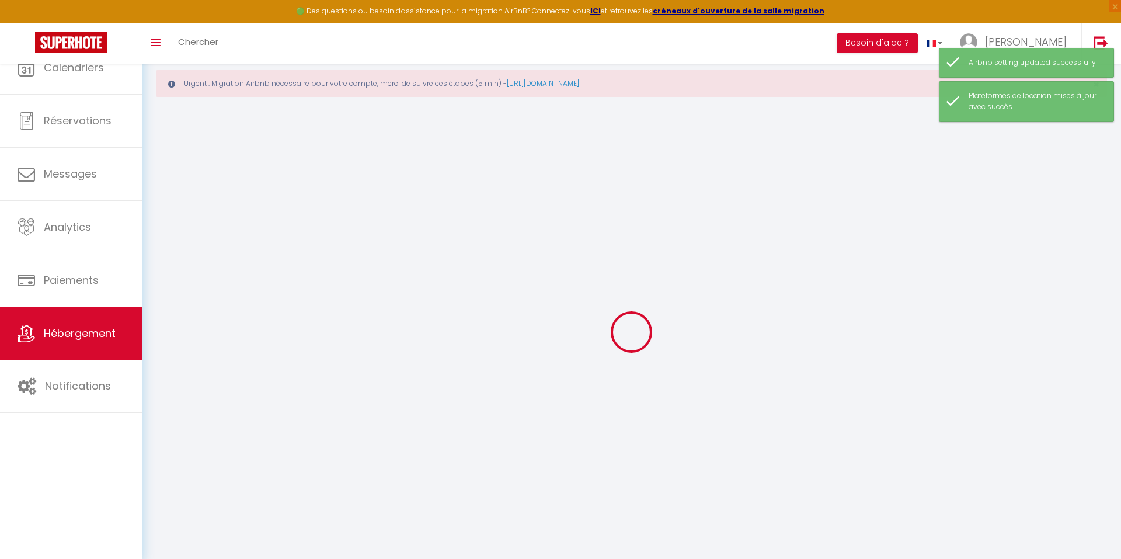
checkbox input "false"
select select
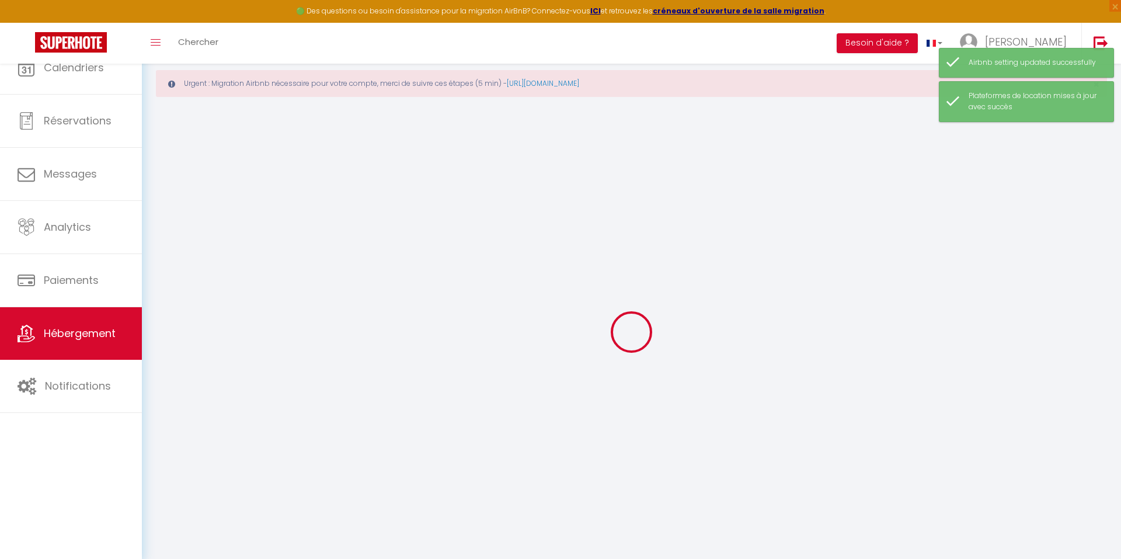
select select
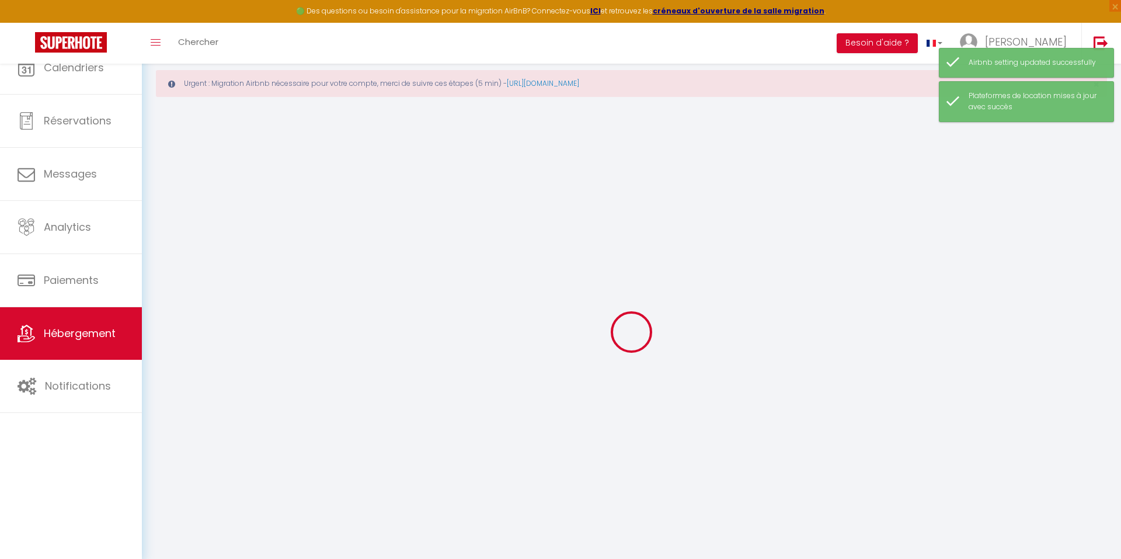
select select
checkbox input "false"
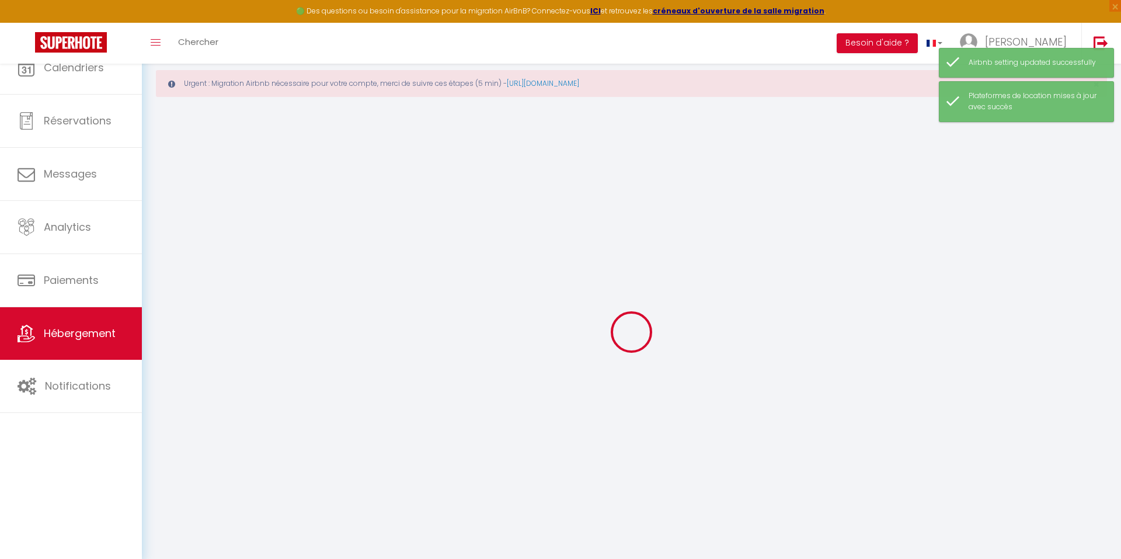
checkbox input "false"
select select
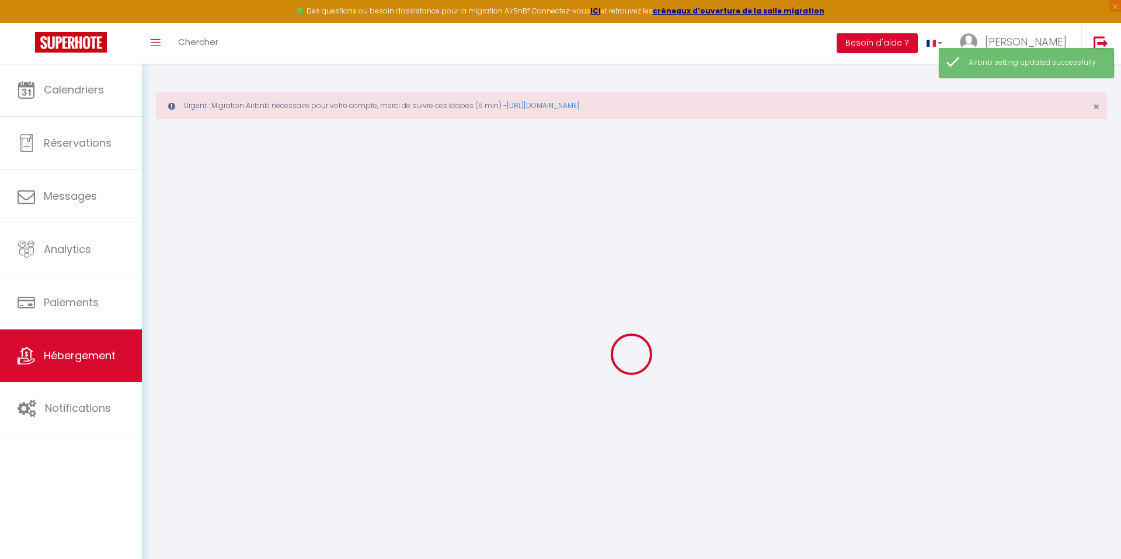
select select
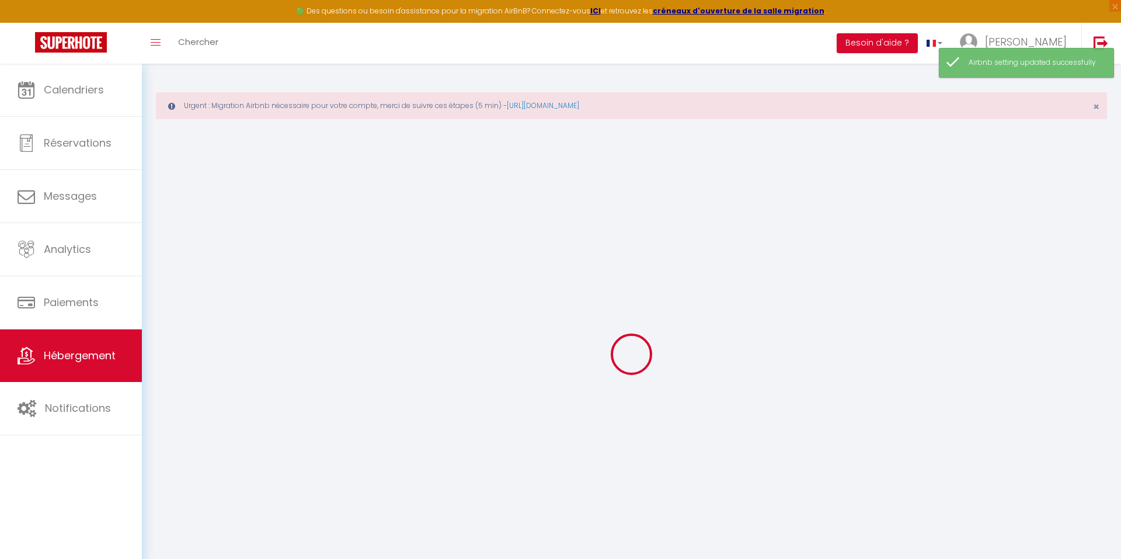
select select
checkbox input "false"
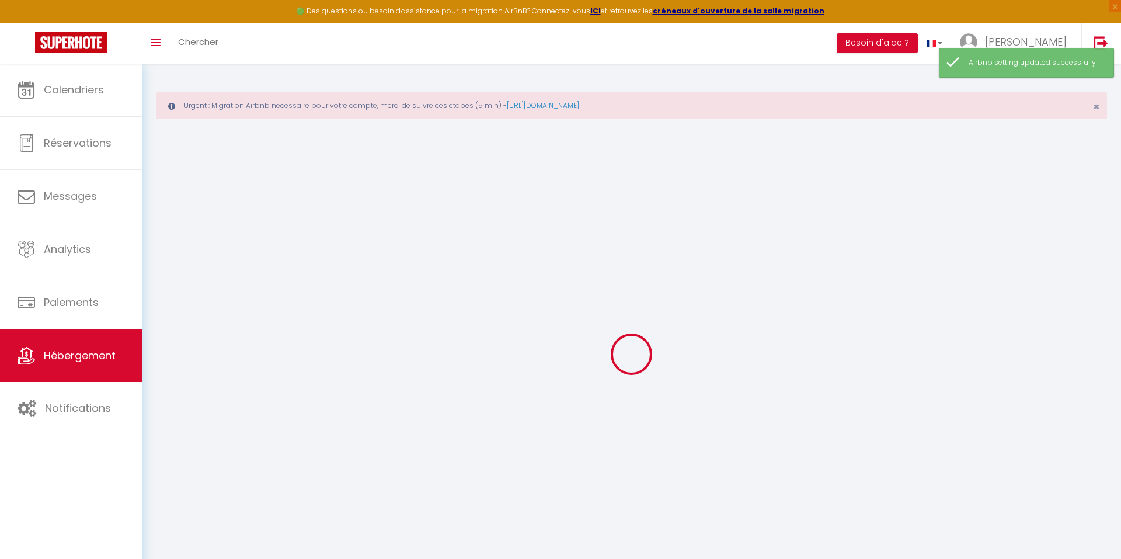
select select
type input "[PERSON_NAME]"
type input "Gael"
type input "Lebeau"
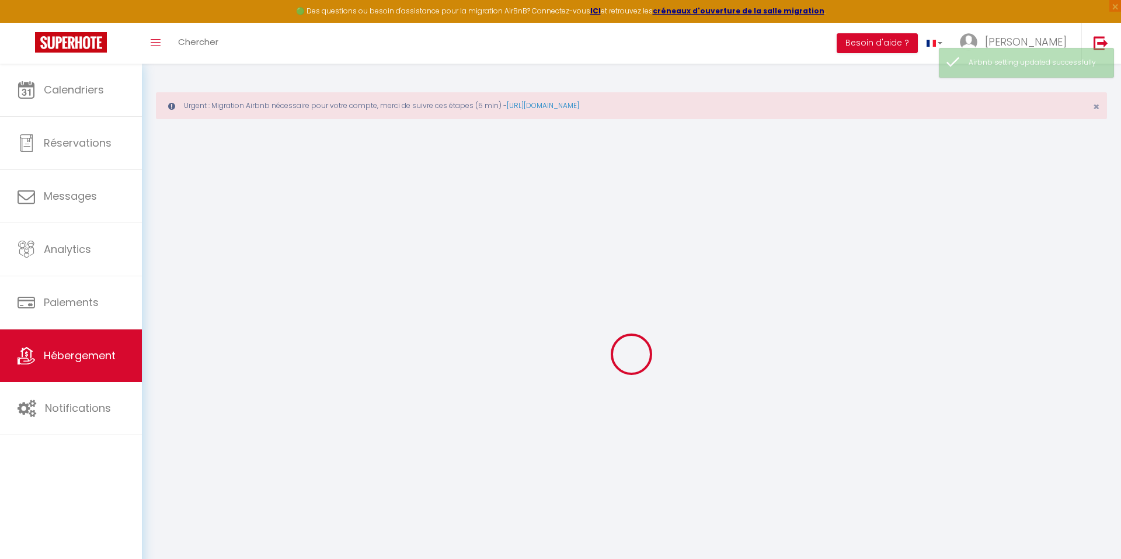
type input "[STREET_ADDRESS][PERSON_NAME]"
type input "44000"
type input "[GEOGRAPHIC_DATA]"
select select "2"
type input "58"
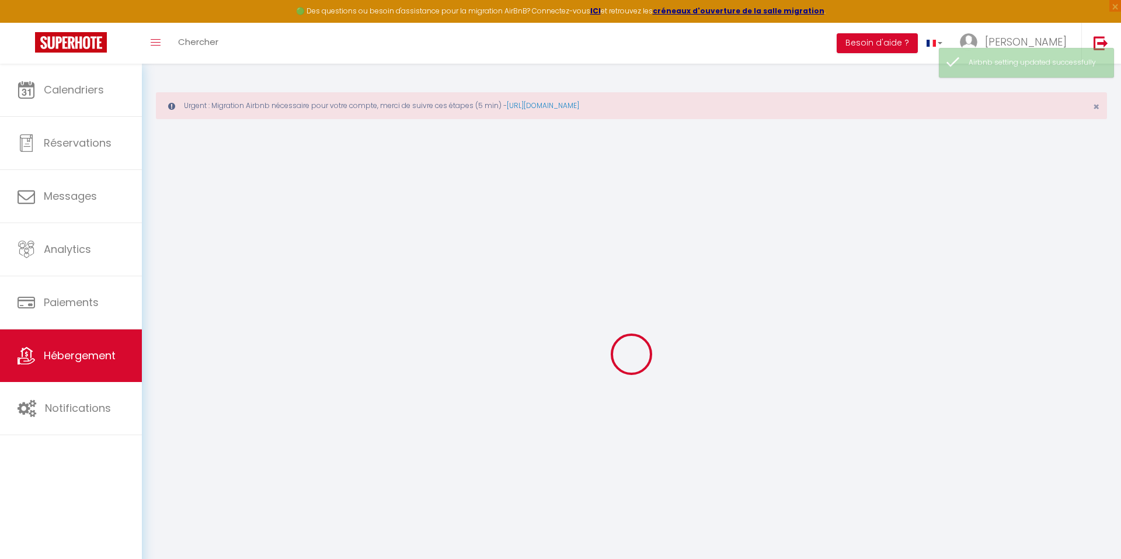
type input "32"
type input "5.5"
type input "0"
select select
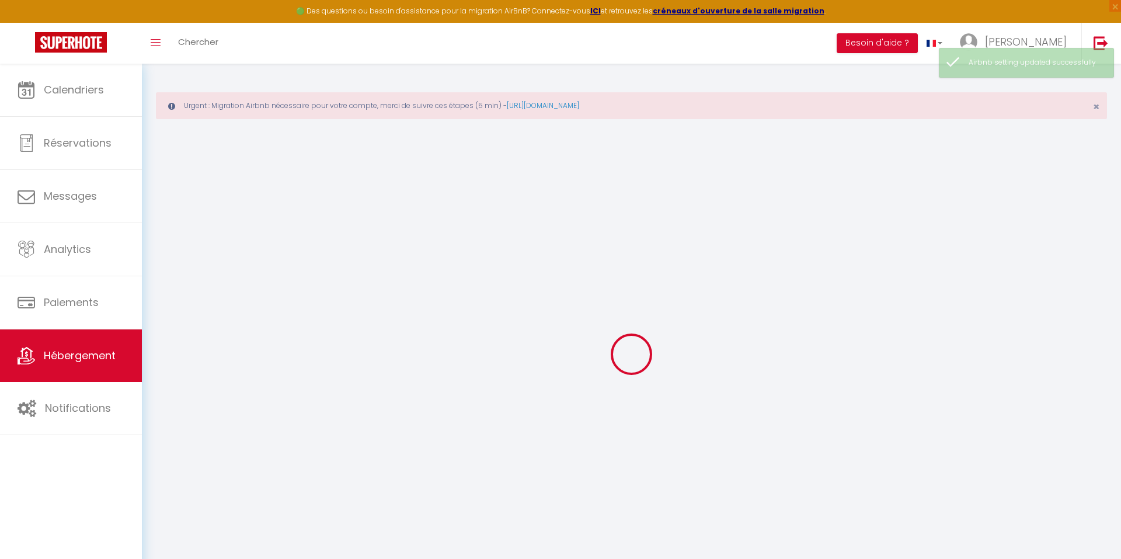
select select
type input "[STREET_ADDRESS][PERSON_NAME]"
type input "44100"
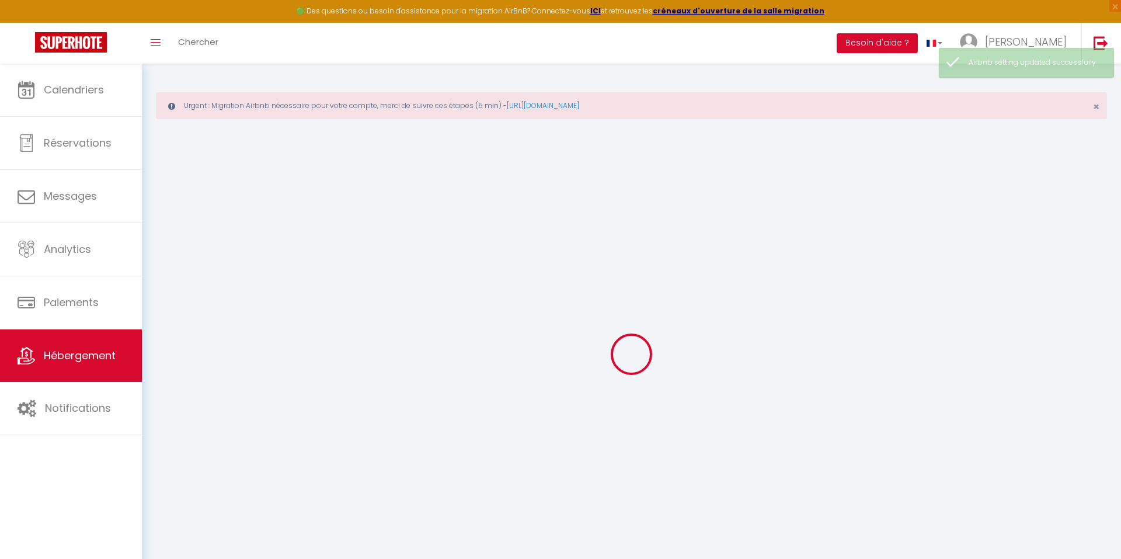
type input "[GEOGRAPHIC_DATA]"
type input "[DOMAIN_NAME][EMAIL_ADDRESS][DOMAIN_NAME]"
select select
checkbox input "false"
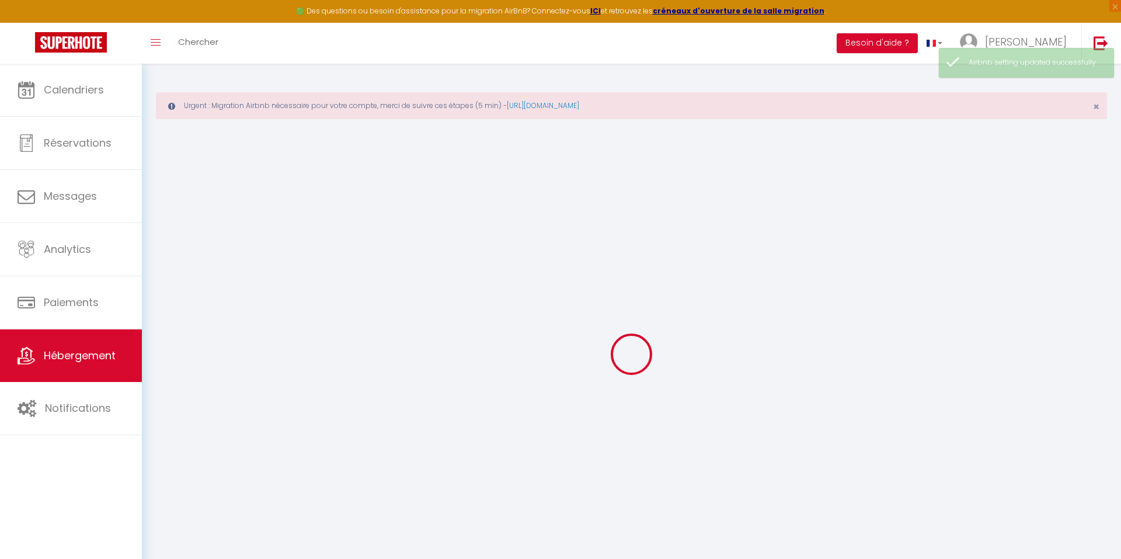
checkbox input "false"
radio input "true"
type input "32"
type input "0"
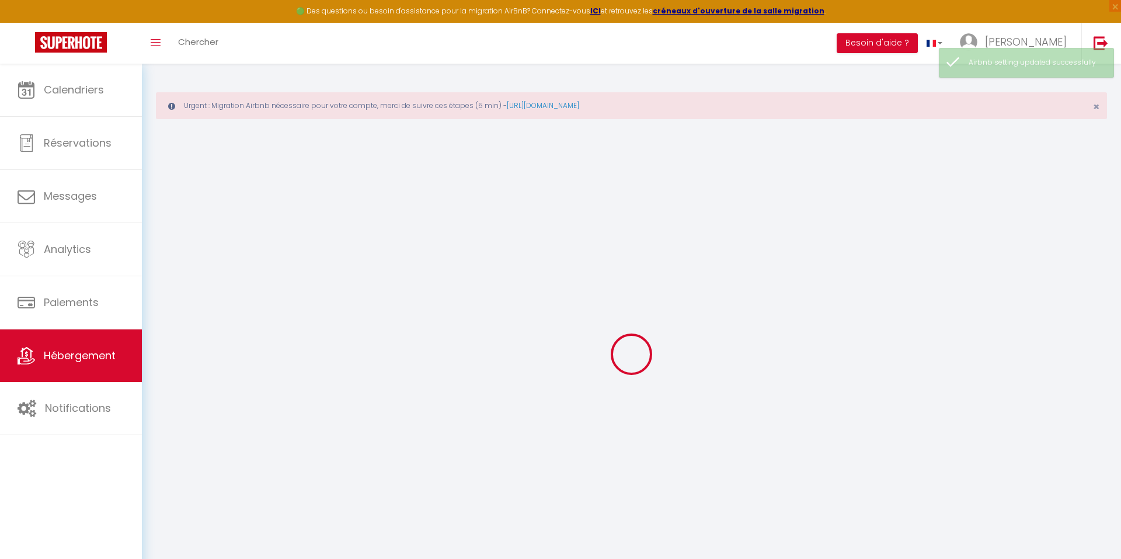
type input "0"
select select
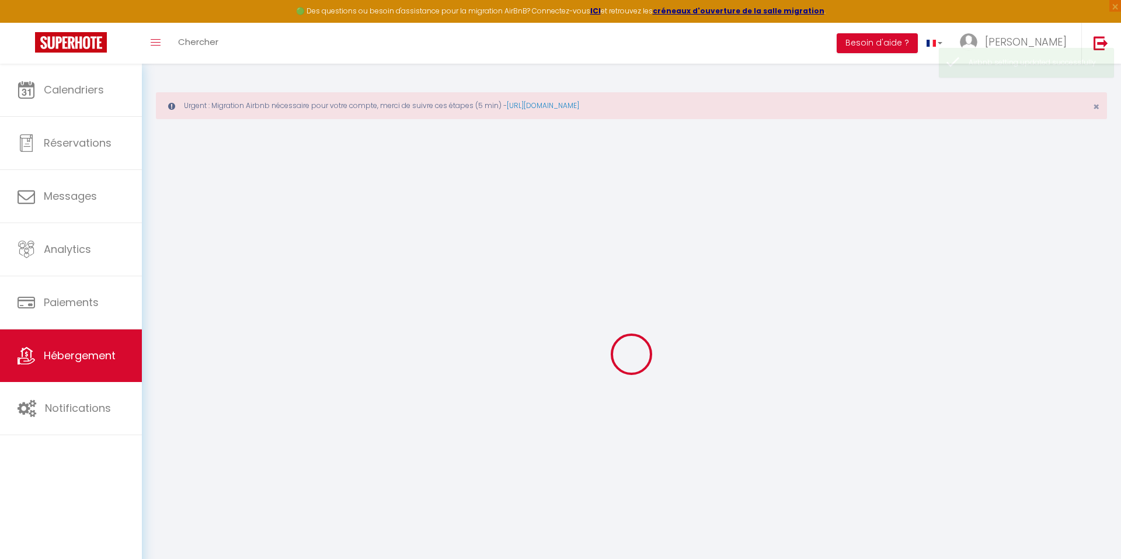
select select
checkbox input "false"
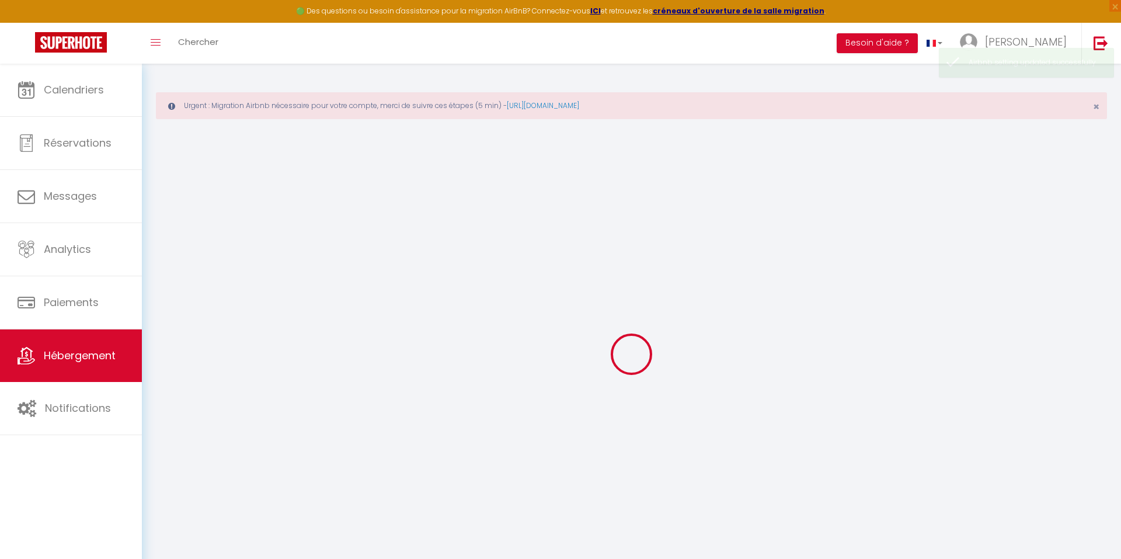
checkbox input "false"
select select
checkbox input "false"
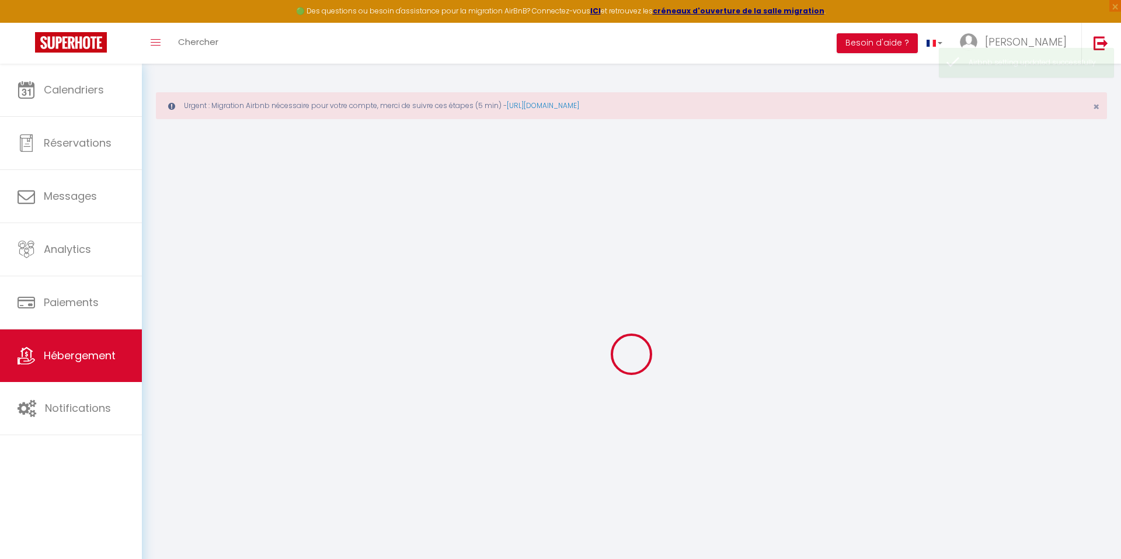
checkbox input "false"
select select "17:00"
select select "23:30"
select select "11:00"
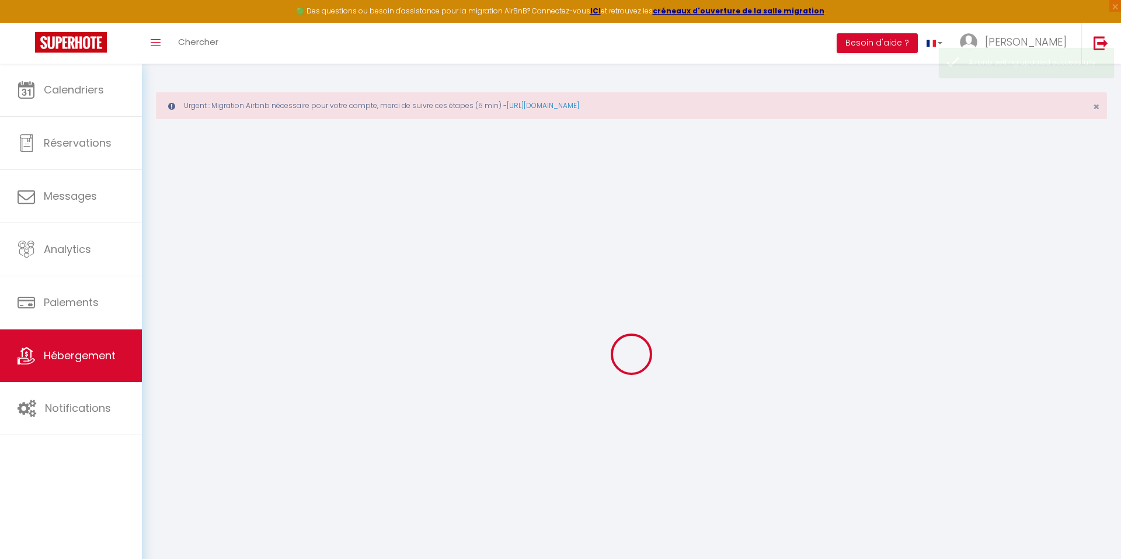
select select "30"
select select "120"
select select
checkbox input "false"
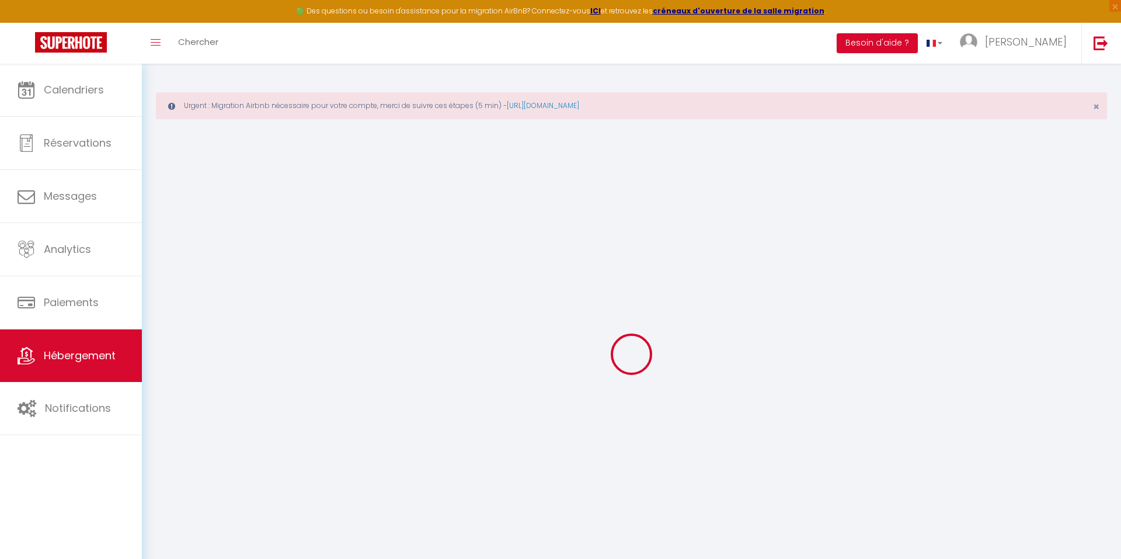
checkbox input "false"
select select
checkbox input "false"
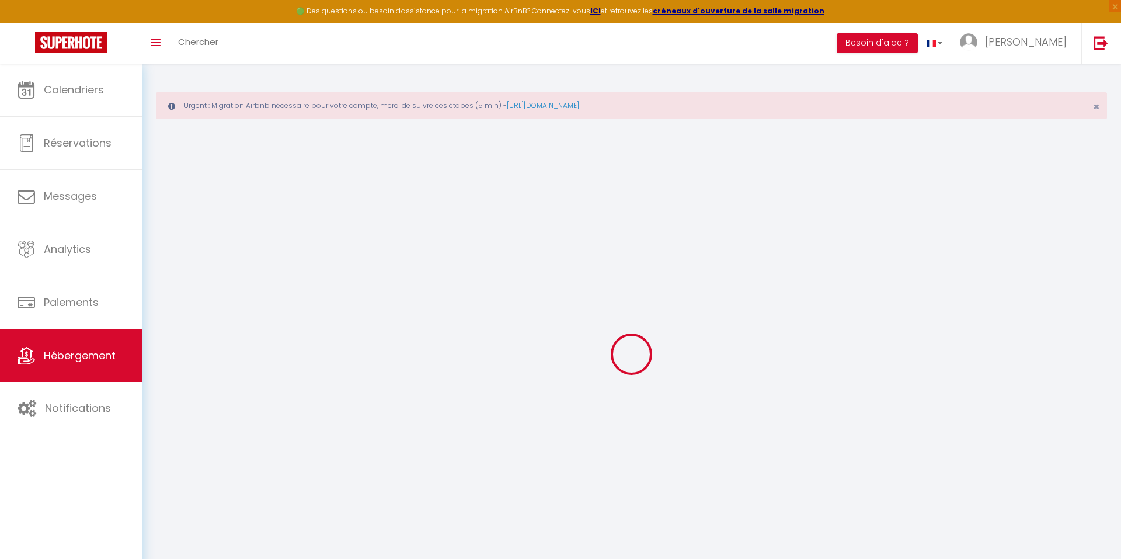
checkbox input "false"
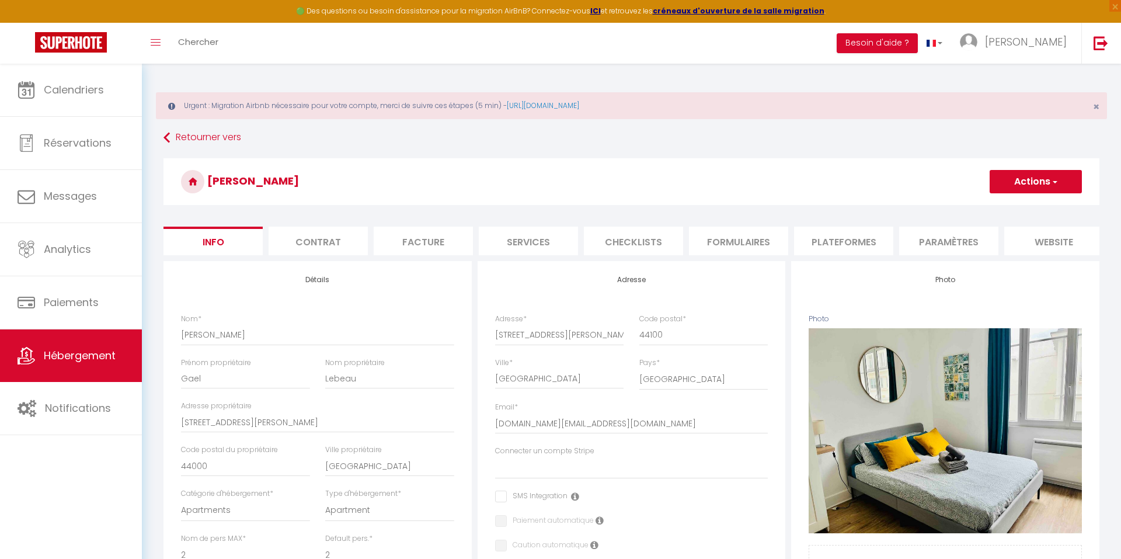
click at [634, 238] on li "Checklists" at bounding box center [633, 240] width 99 height 29
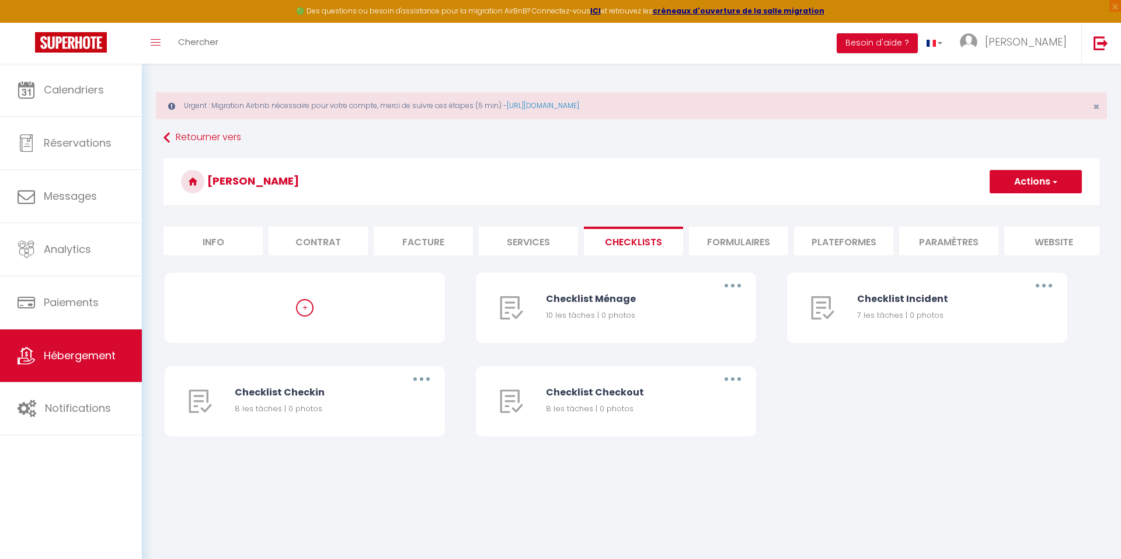
click at [734, 233] on li "Formulaires" at bounding box center [738, 240] width 99 height 29
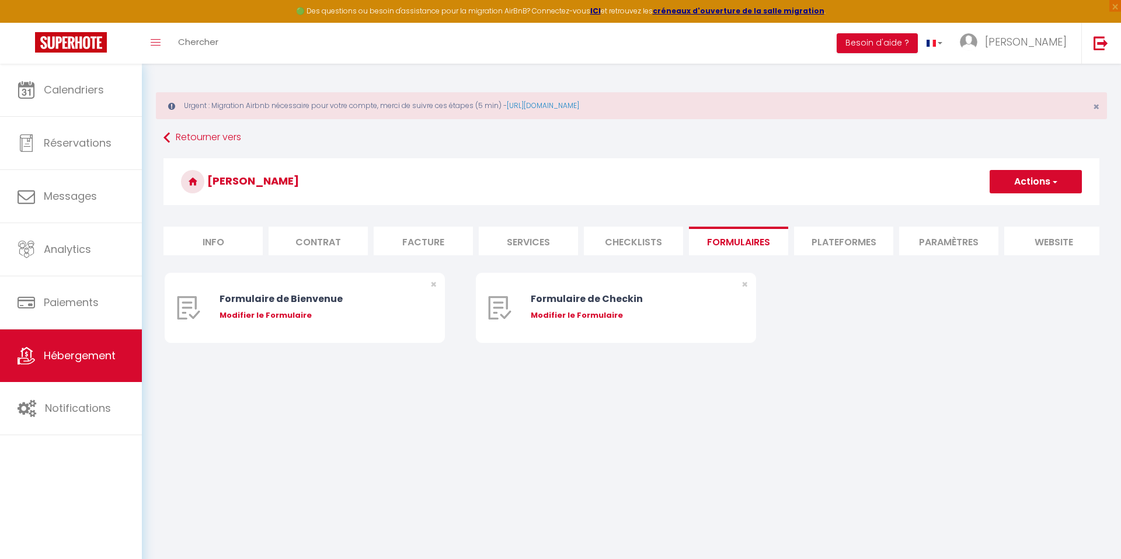
click at [845, 238] on li "Plateformes" at bounding box center [843, 240] width 99 height 29
select select
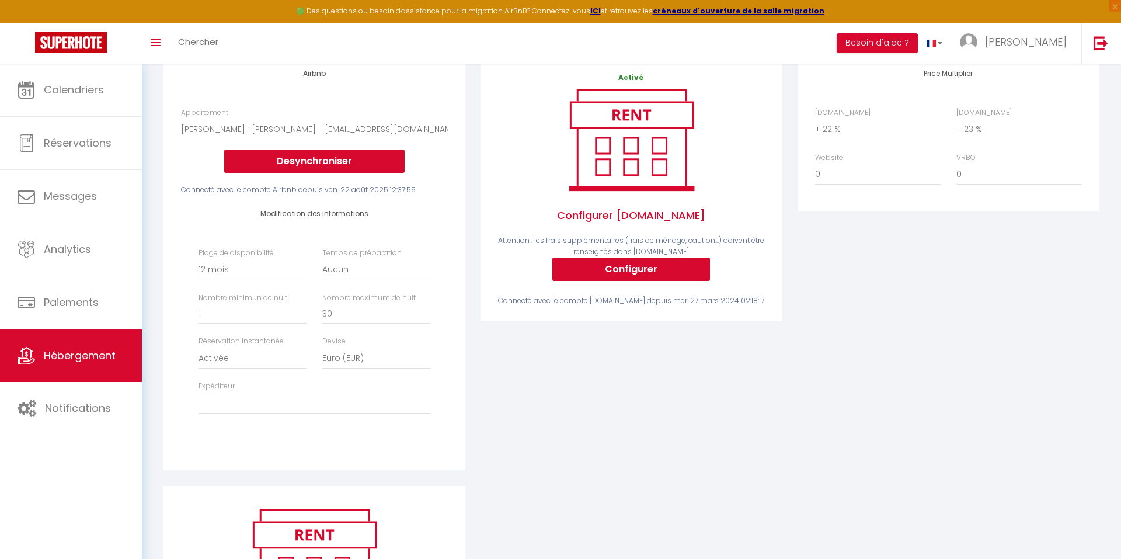
scroll to position [208, 0]
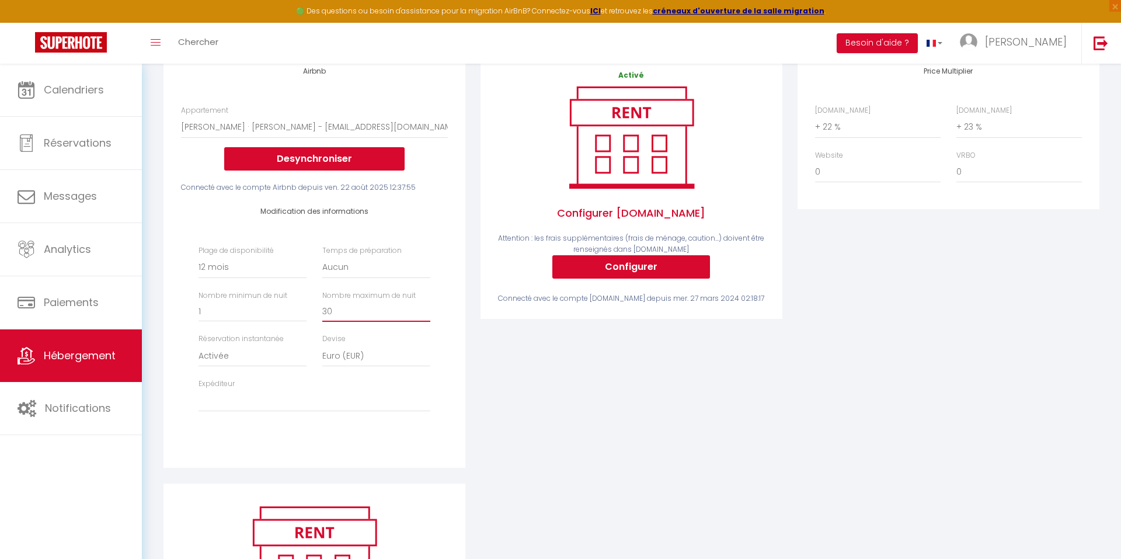
type input "29"
select select
click at [425, 310] on input "29" at bounding box center [376, 311] width 108 height 21
type input "28"
select select
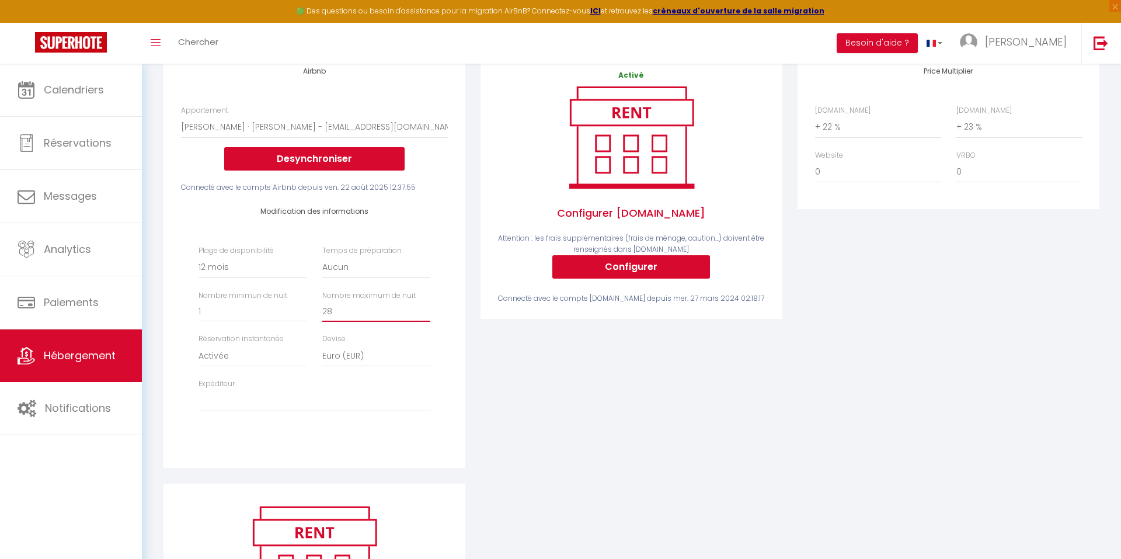
click at [425, 310] on input "28" at bounding box center [376, 311] width 108 height 21
type input "27"
select select
click at [425, 311] on input "27" at bounding box center [376, 311] width 108 height 21
type input "26"
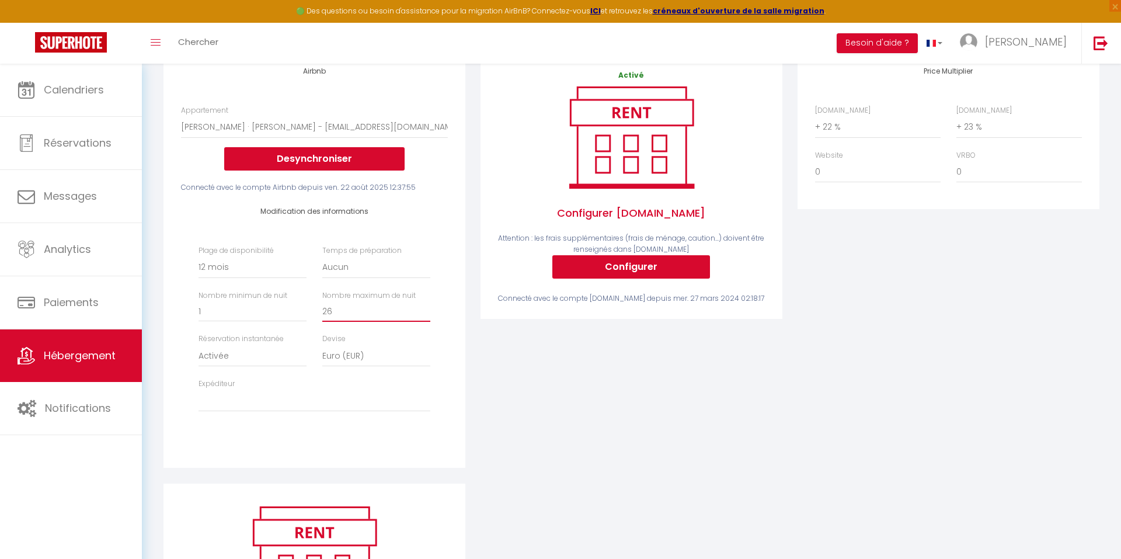
select select
click at [425, 311] on input "26" at bounding box center [376, 311] width 108 height 21
type input "25"
select select
click at [425, 311] on input "25" at bounding box center [376, 311] width 108 height 21
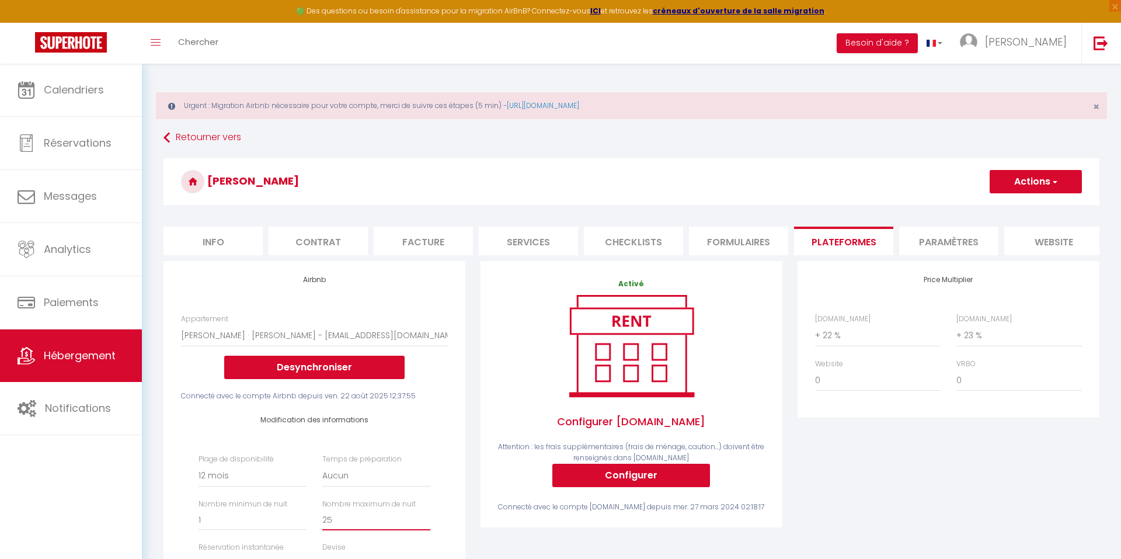
scroll to position [0, 0]
click at [1028, 176] on button "Actions" at bounding box center [1035, 181] width 92 height 23
click at [1011, 200] on link "Enregistrer" at bounding box center [1035, 207] width 92 height 15
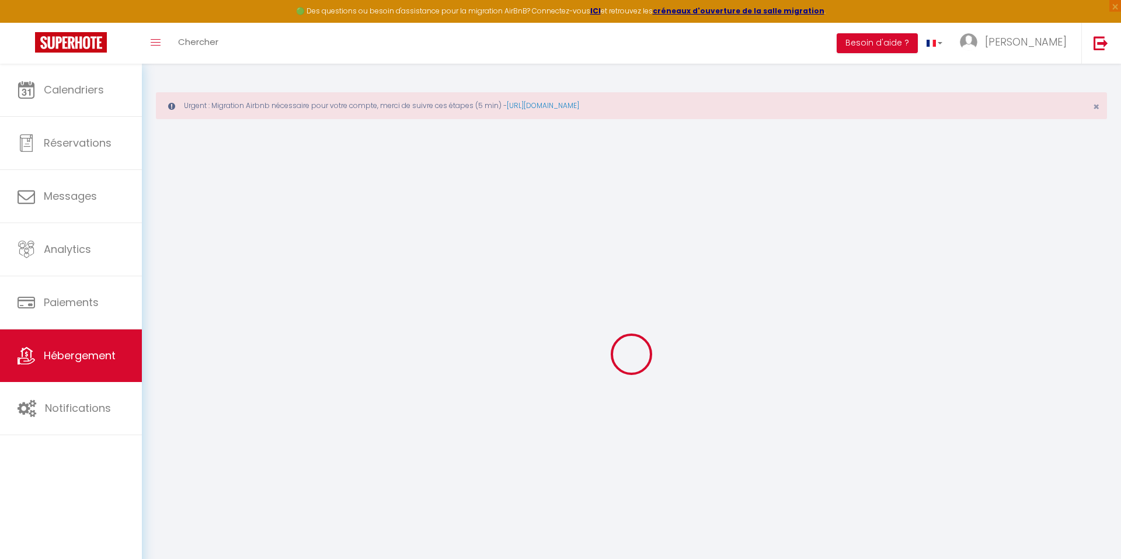
select select "365"
select select "EUR"
select select
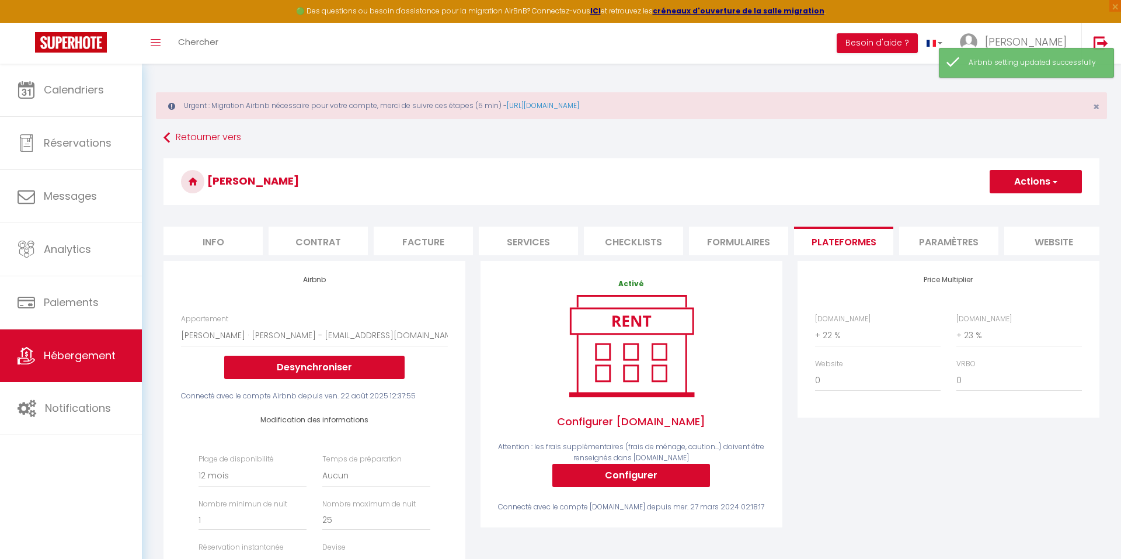
click at [114, 348] on span "Hébergement" at bounding box center [80, 355] width 72 height 15
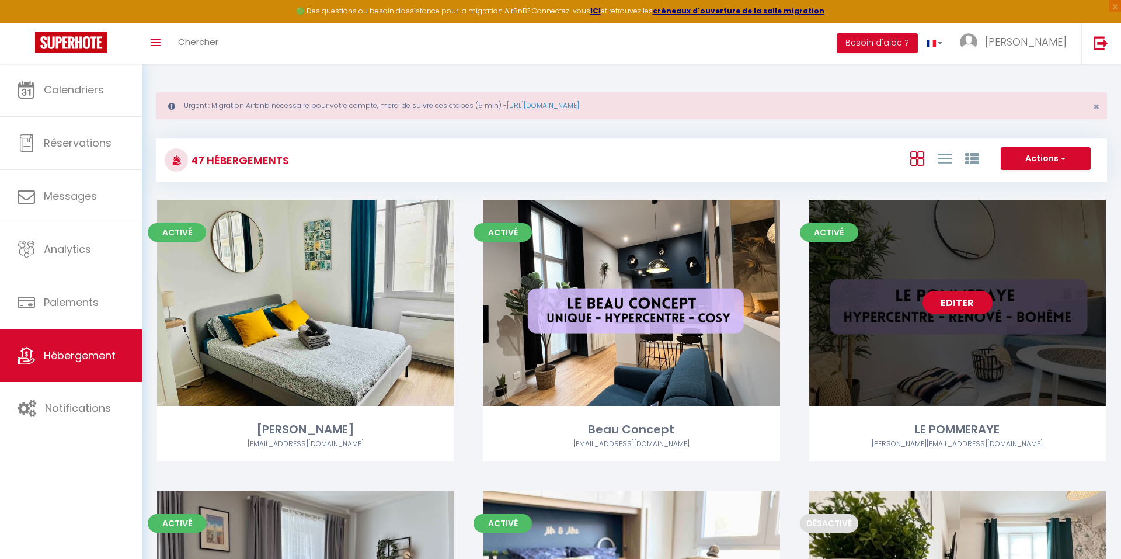
click at [955, 306] on link "Editer" at bounding box center [957, 302] width 70 height 23
select select "3"
select select "2"
select select "1"
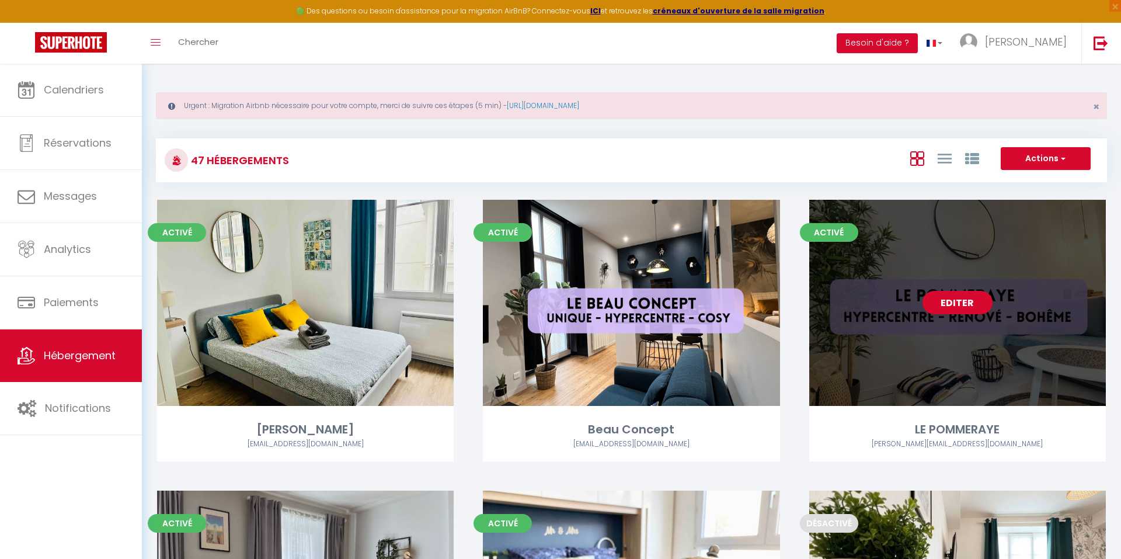
select select "1"
select select "28"
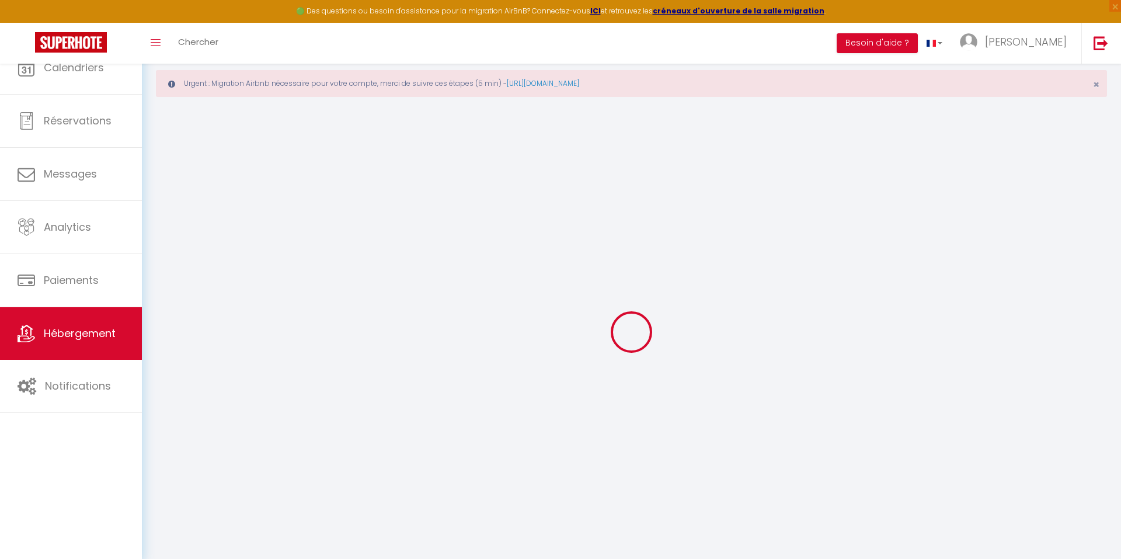
select select
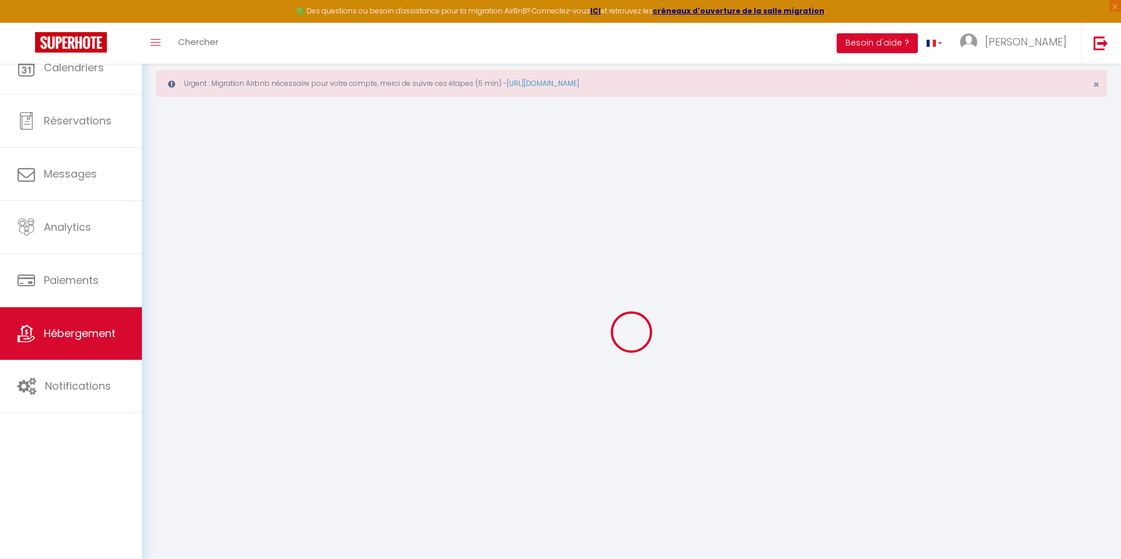
select select
checkbox input "false"
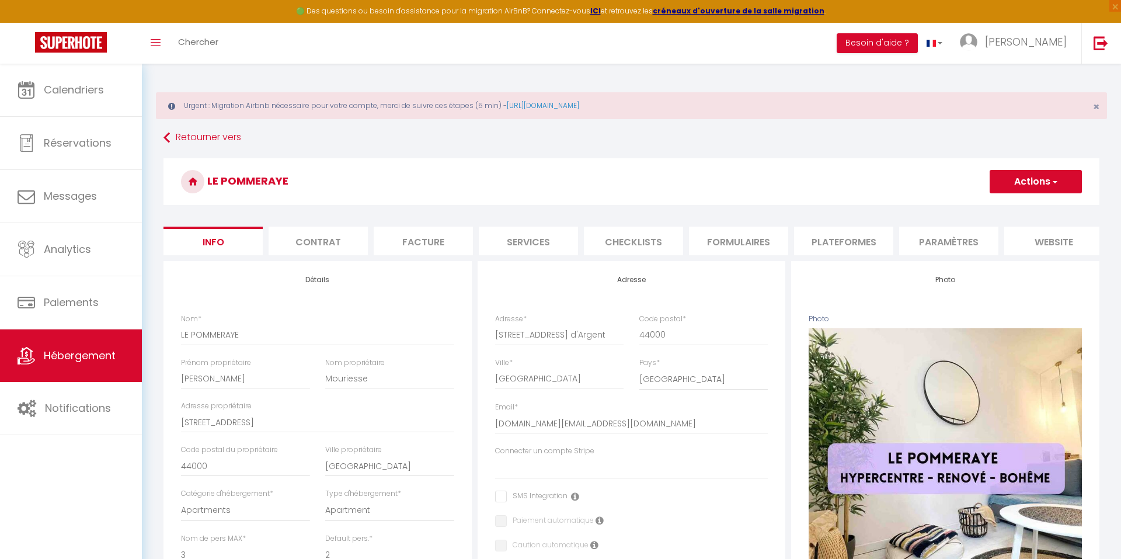
click at [722, 250] on li "Formulaires" at bounding box center [738, 240] width 99 height 29
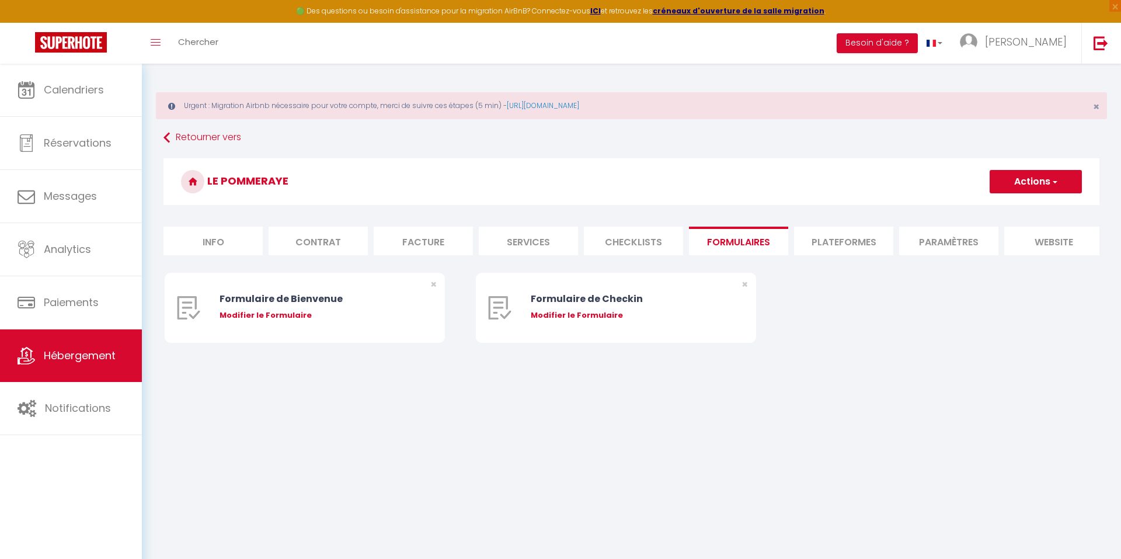
click at [640, 245] on li "Checklists" at bounding box center [633, 240] width 99 height 29
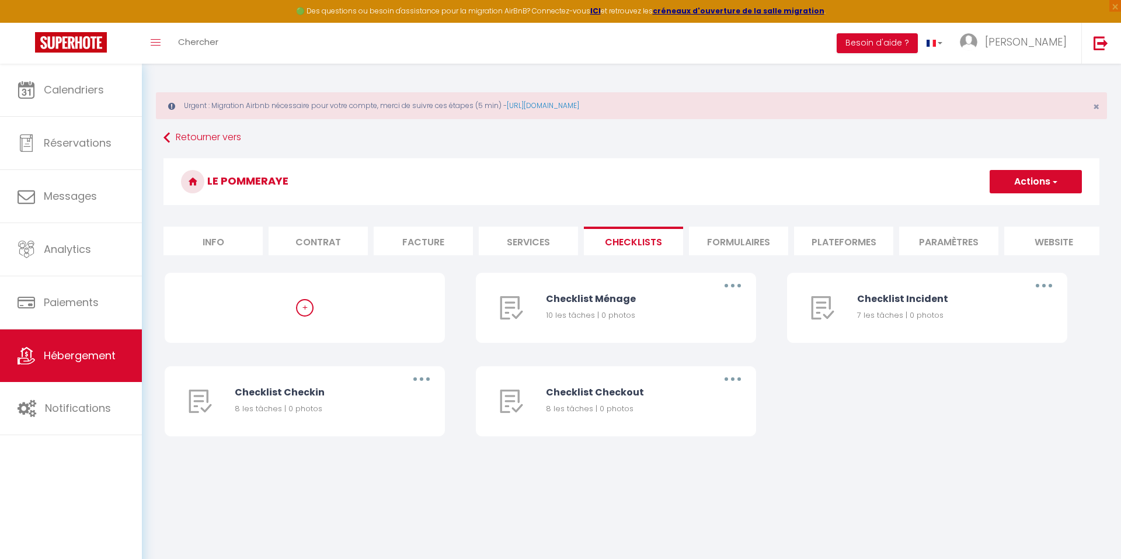
click at [806, 252] on li "Plateformes" at bounding box center [843, 240] width 99 height 29
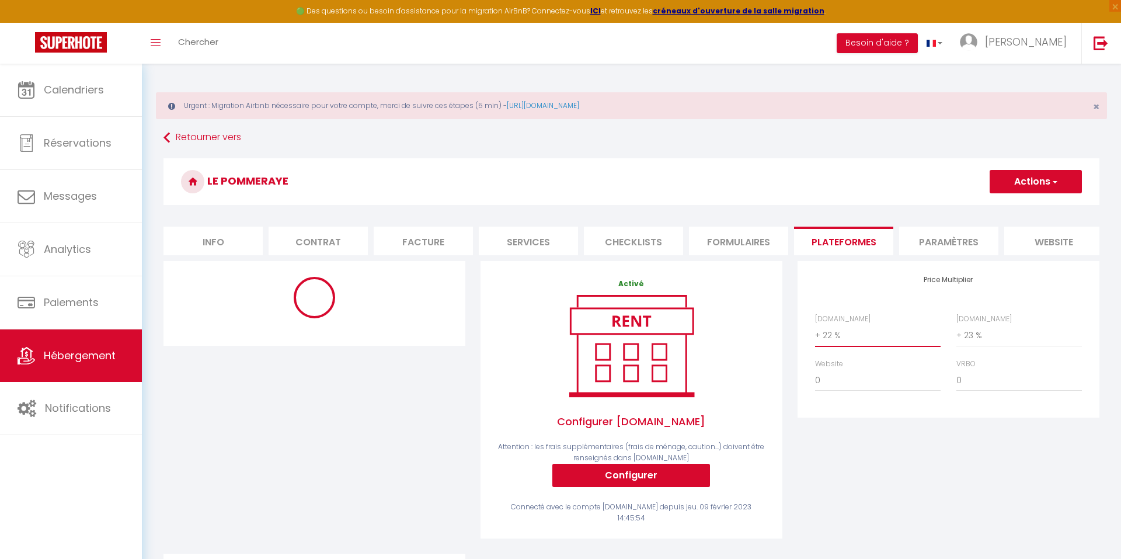
click at [1045, 182] on button "Actions" at bounding box center [1035, 181] width 92 height 23
click at [1023, 208] on link "Enregistrer" at bounding box center [1035, 207] width 92 height 15
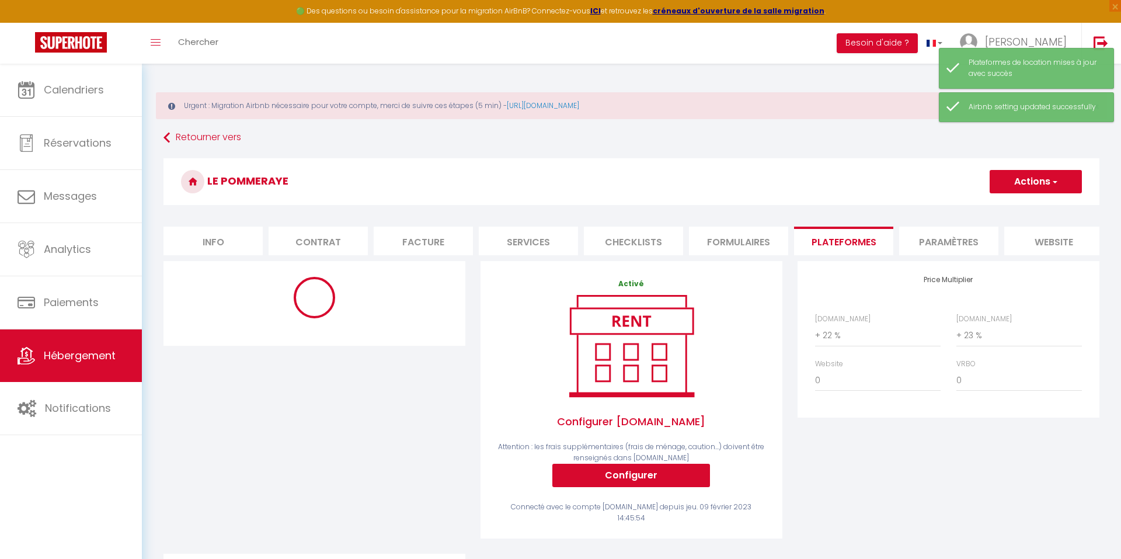
click at [233, 249] on li "Info" at bounding box center [212, 240] width 99 height 29
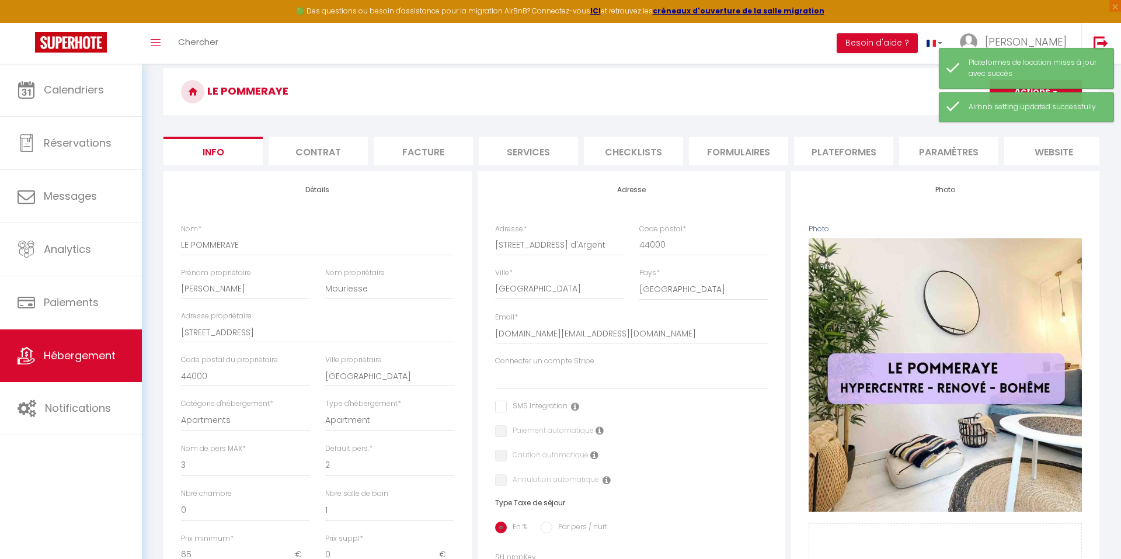
scroll to position [102, 0]
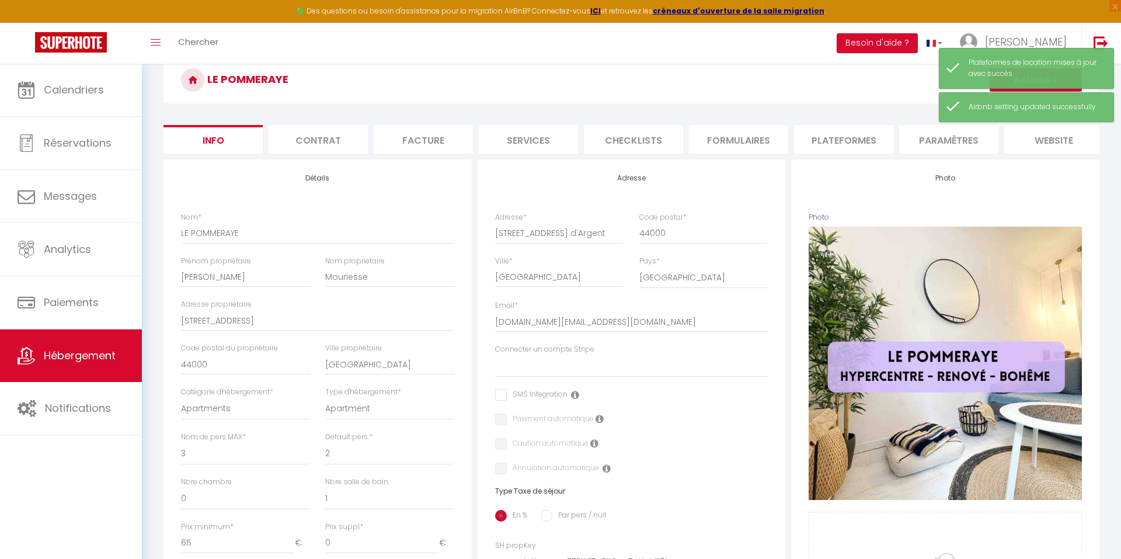
click at [328, 134] on li "Contrat" at bounding box center [317, 139] width 99 height 29
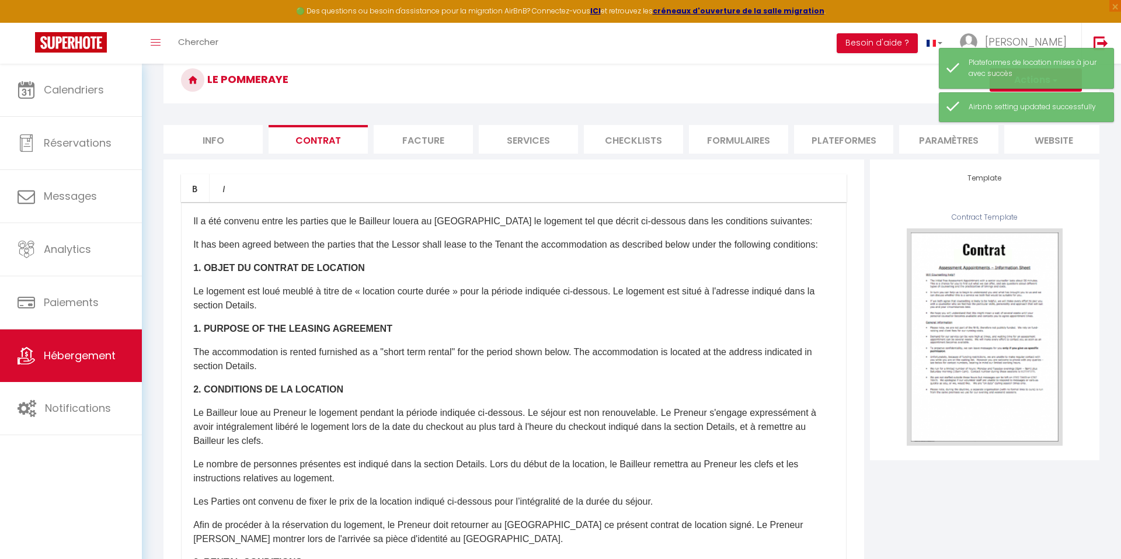
click at [391, 137] on li "Facture" at bounding box center [423, 139] width 99 height 29
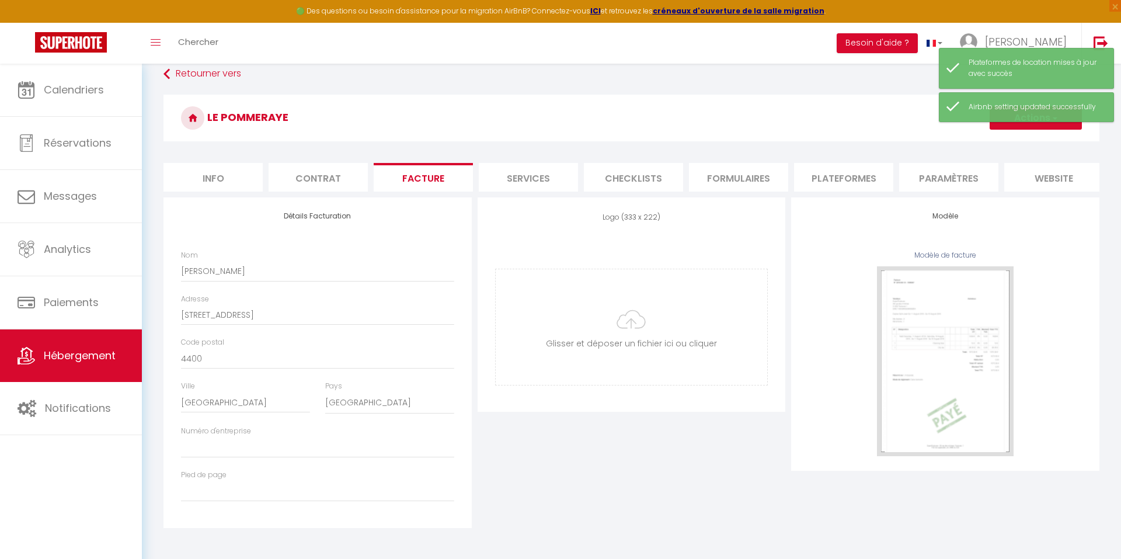
click at [543, 183] on li "Services" at bounding box center [528, 177] width 99 height 29
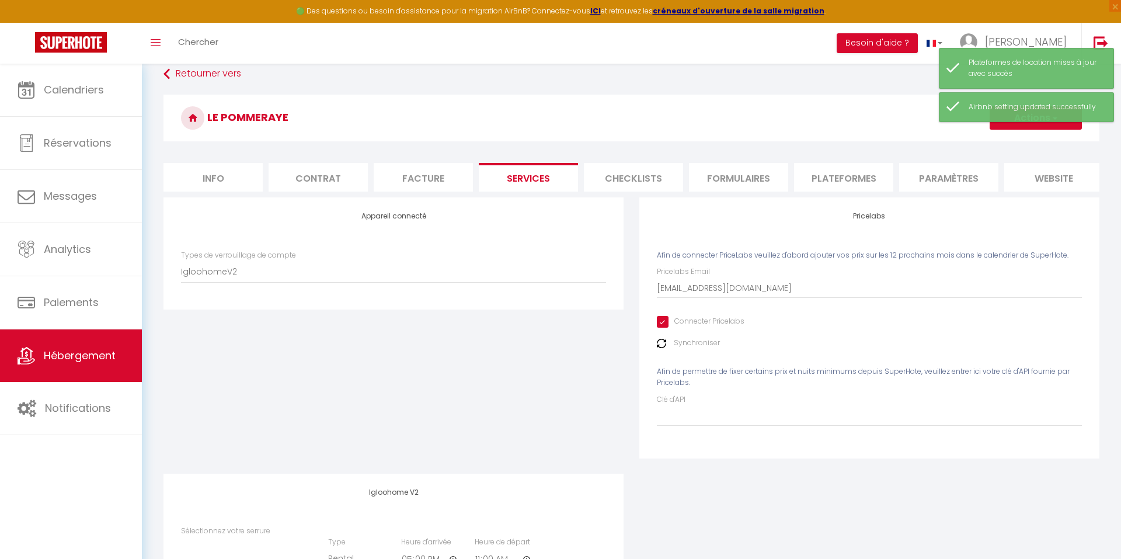
click at [660, 194] on form "LE POMMERAYE Actions Enregistrer Info Contrat Facture Services Checklists Formu…" at bounding box center [631, 385] width 936 height 580
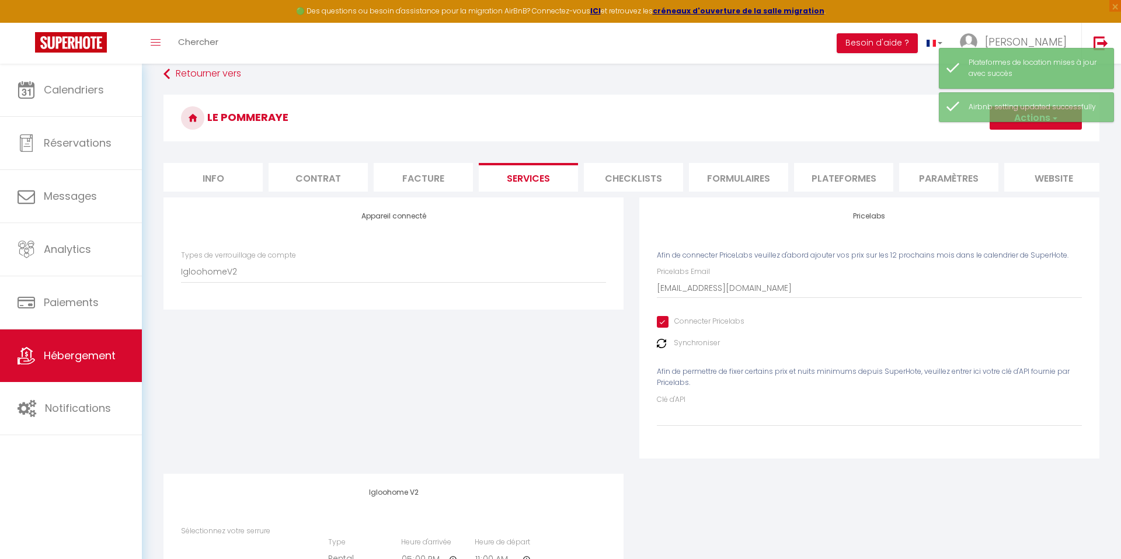
click at [647, 182] on li "Checklists" at bounding box center [633, 177] width 99 height 29
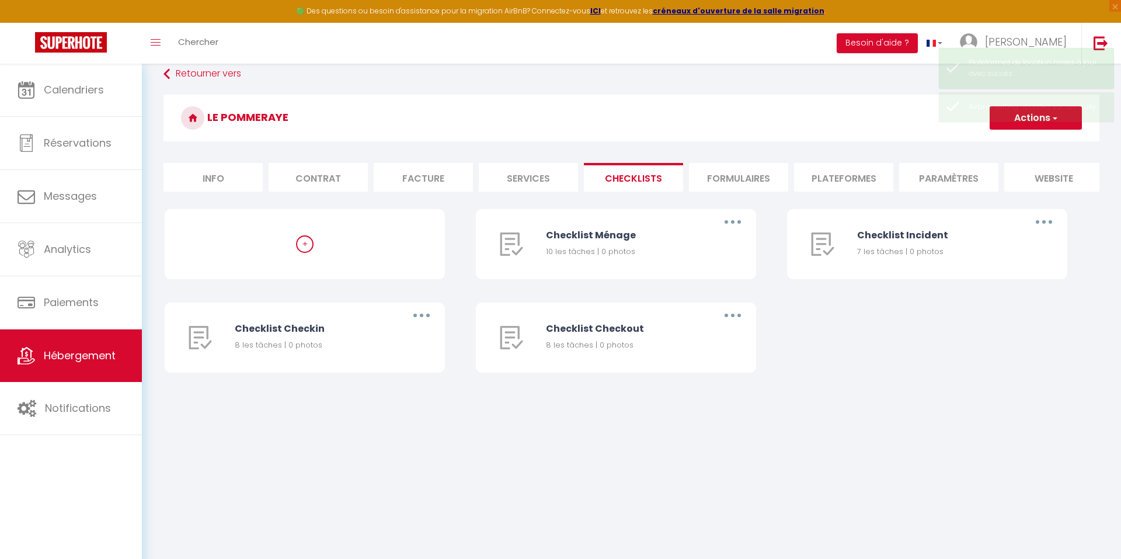
click at [717, 181] on li "Formulaires" at bounding box center [738, 177] width 99 height 29
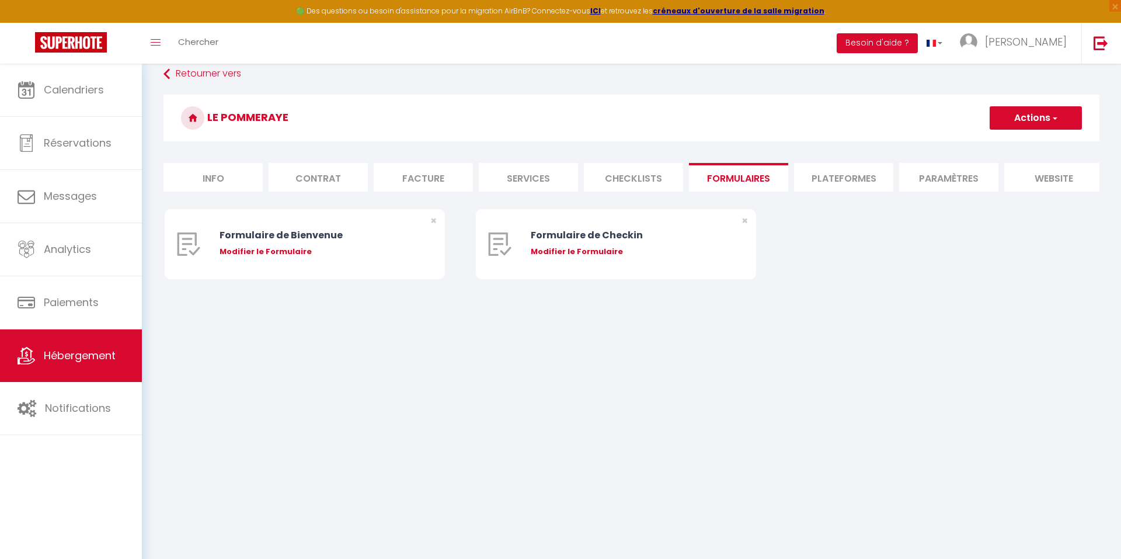
click at [832, 179] on li "Plateformes" at bounding box center [843, 177] width 99 height 29
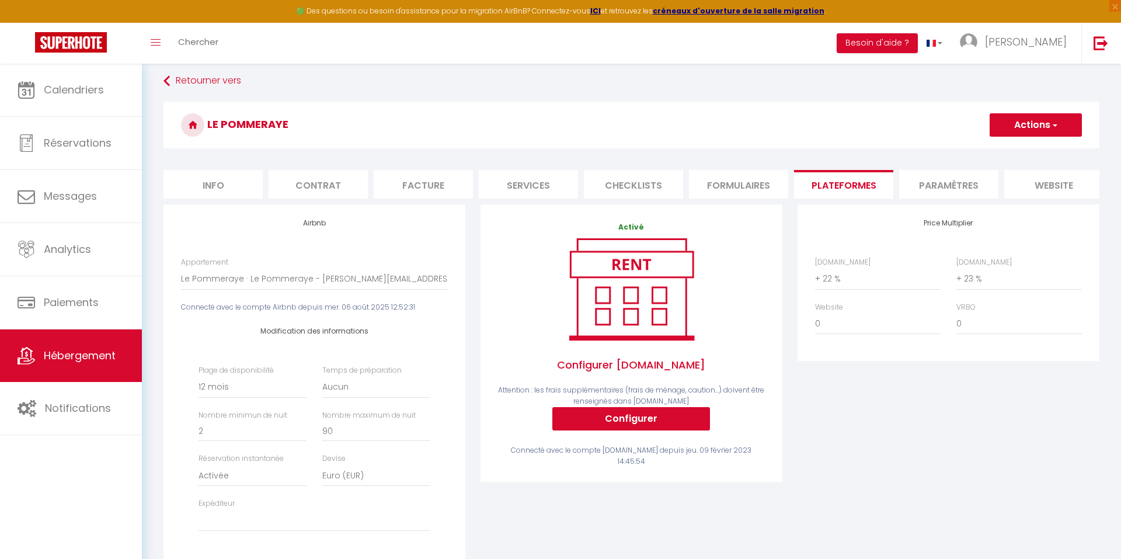
scroll to position [56, 0]
click at [388, 425] on input "90" at bounding box center [376, 431] width 108 height 21
click at [1039, 127] on button "Actions" at bounding box center [1035, 125] width 92 height 23
click at [1016, 155] on link "Enregistrer" at bounding box center [1035, 151] width 92 height 15
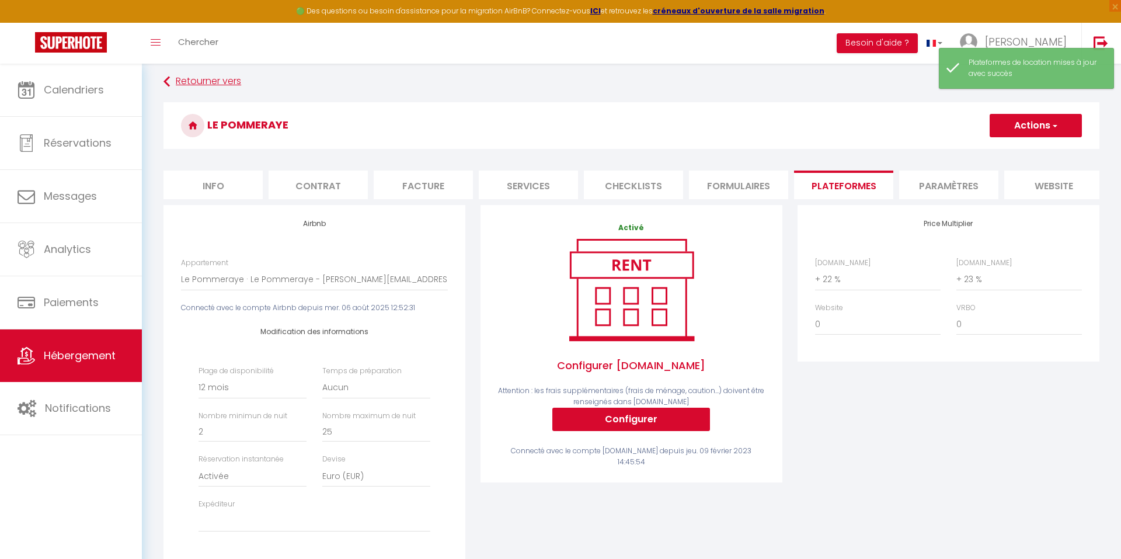
click at [187, 85] on link "Retourner vers" at bounding box center [631, 81] width 936 height 21
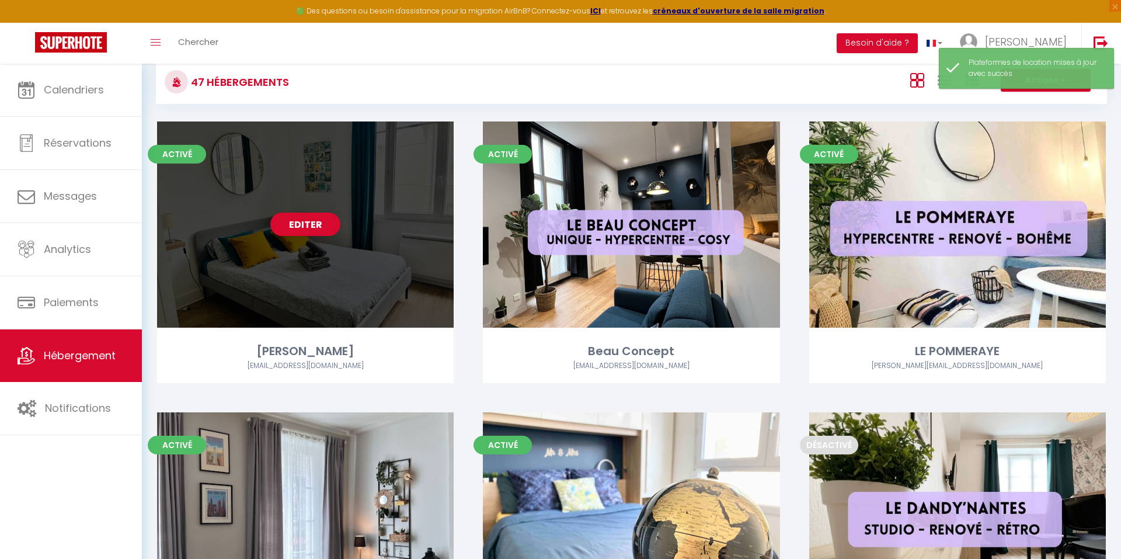
scroll to position [166, 0]
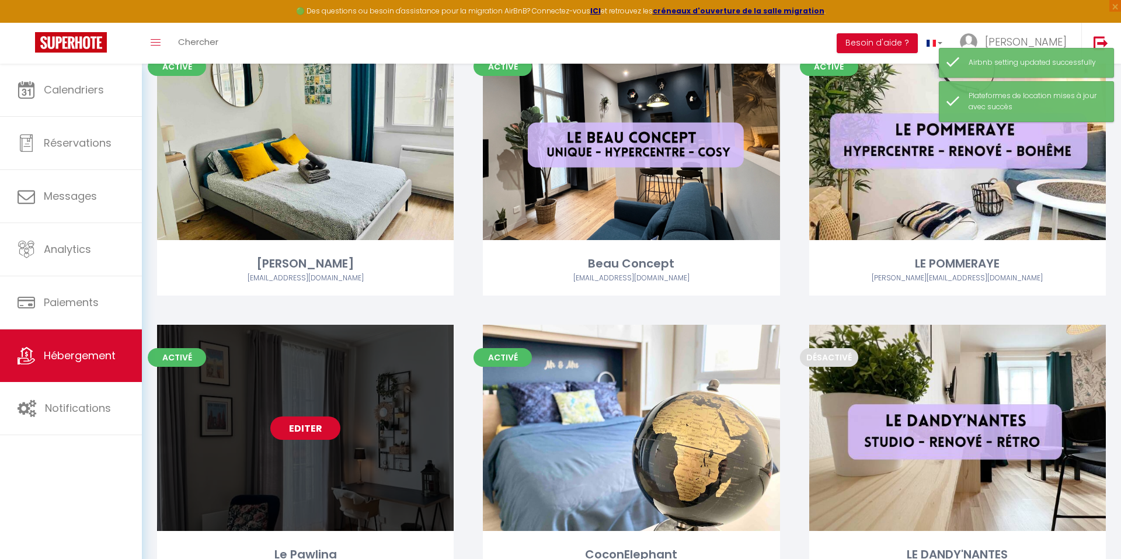
click at [297, 431] on link "Editer" at bounding box center [305, 427] width 70 height 23
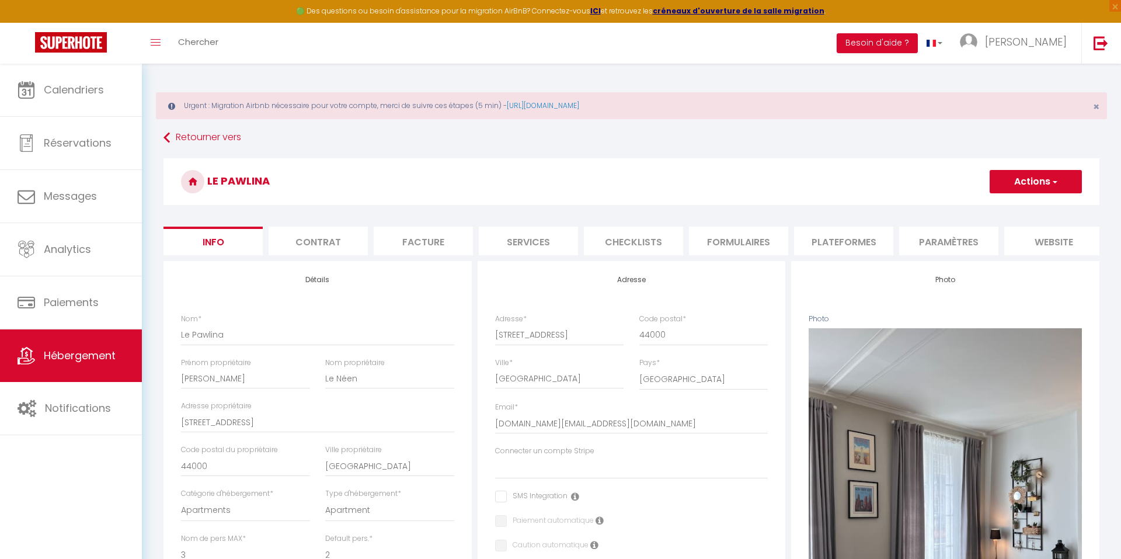
click at [841, 239] on li "Plateformes" at bounding box center [843, 240] width 99 height 29
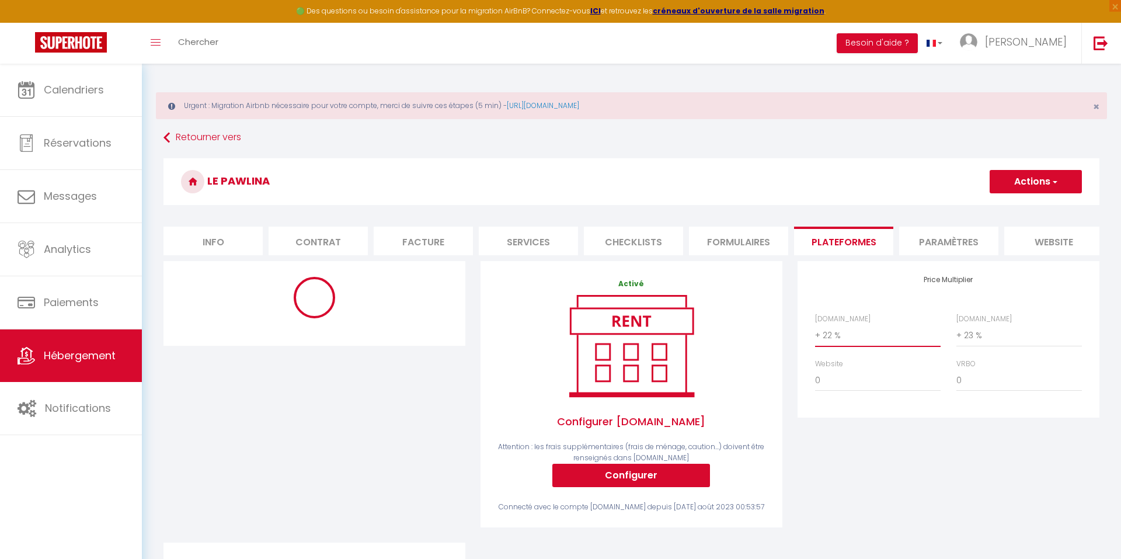
click at [768, 392] on div "Activé Configurer [DOMAIN_NAME] Attention : les frais supplémentaires (frais de…" at bounding box center [631, 394] width 302 height 266
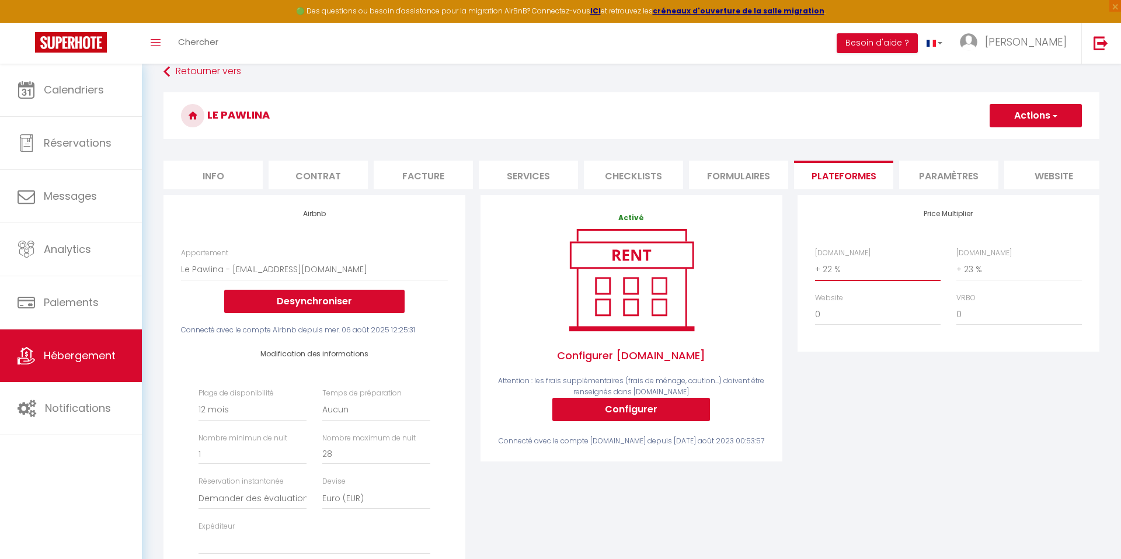
scroll to position [67, 0]
click at [1020, 120] on button "Actions" at bounding box center [1035, 114] width 92 height 23
click at [1018, 137] on link "Enregistrer" at bounding box center [1035, 140] width 92 height 15
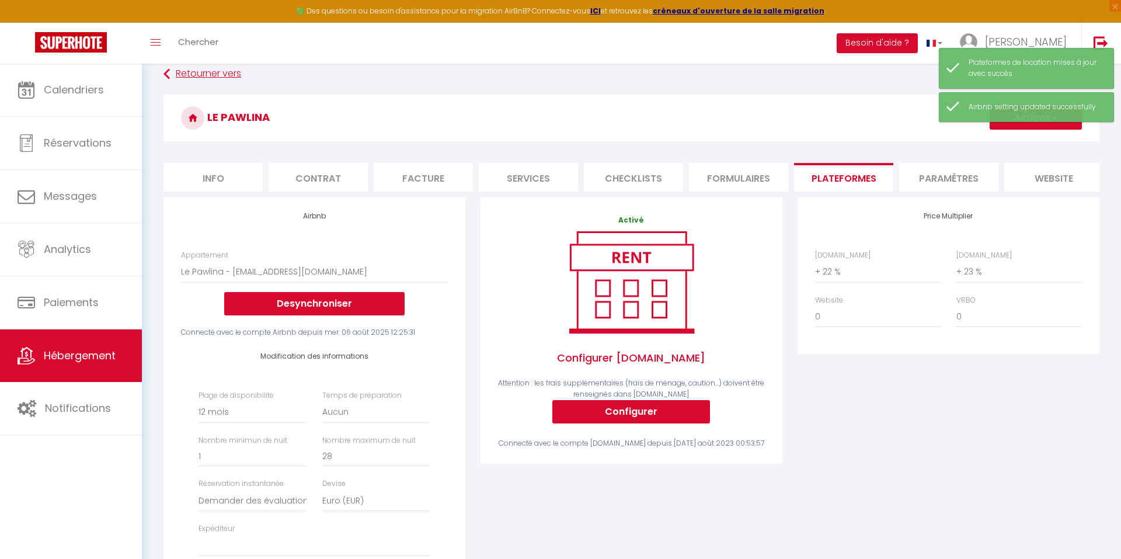
click at [199, 76] on link "Retourner vers" at bounding box center [631, 74] width 936 height 21
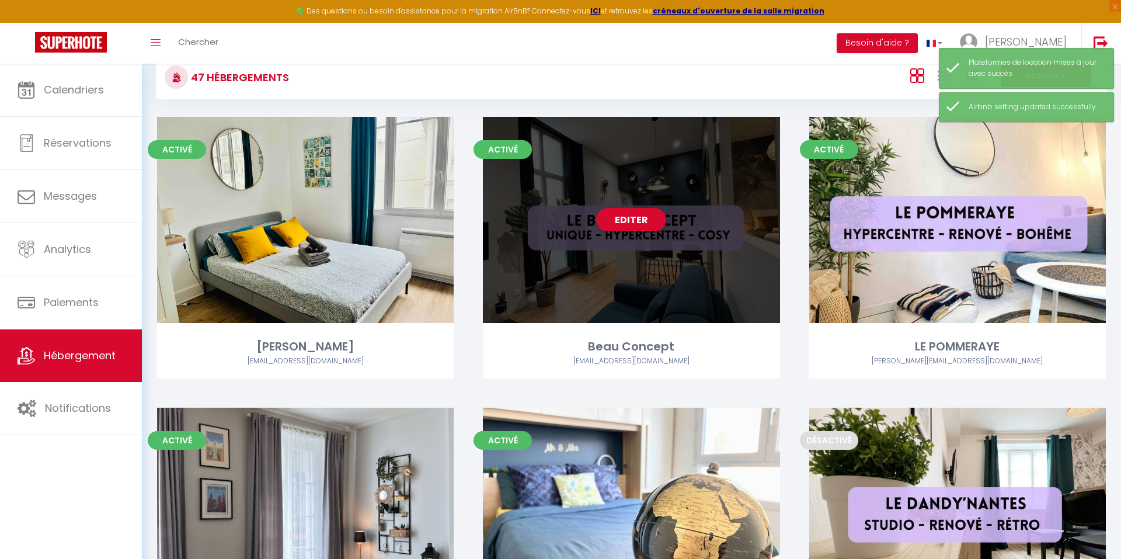
scroll to position [116, 0]
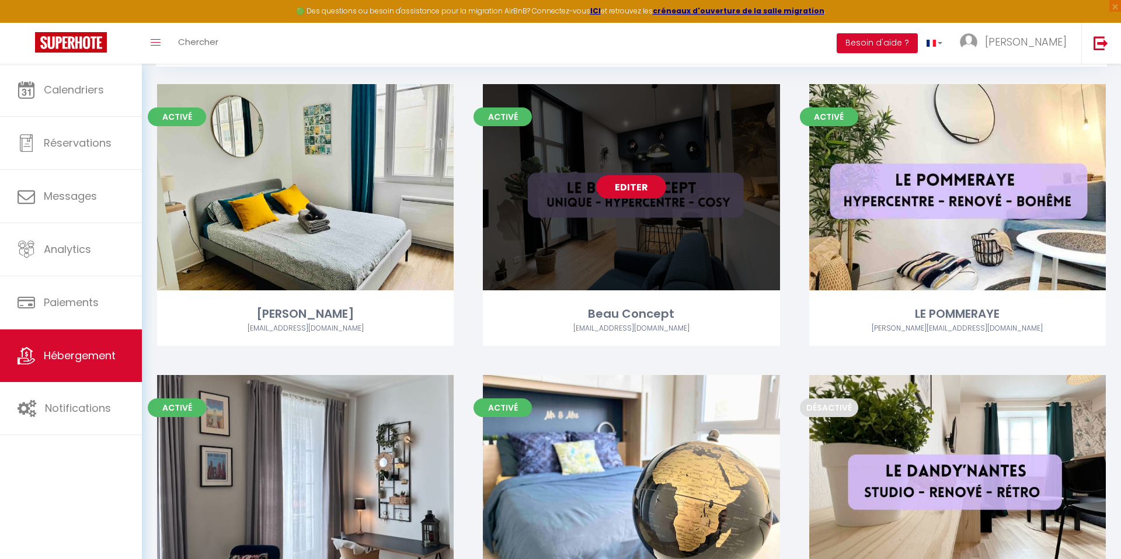
click at [619, 181] on link "Editer" at bounding box center [631, 186] width 70 height 23
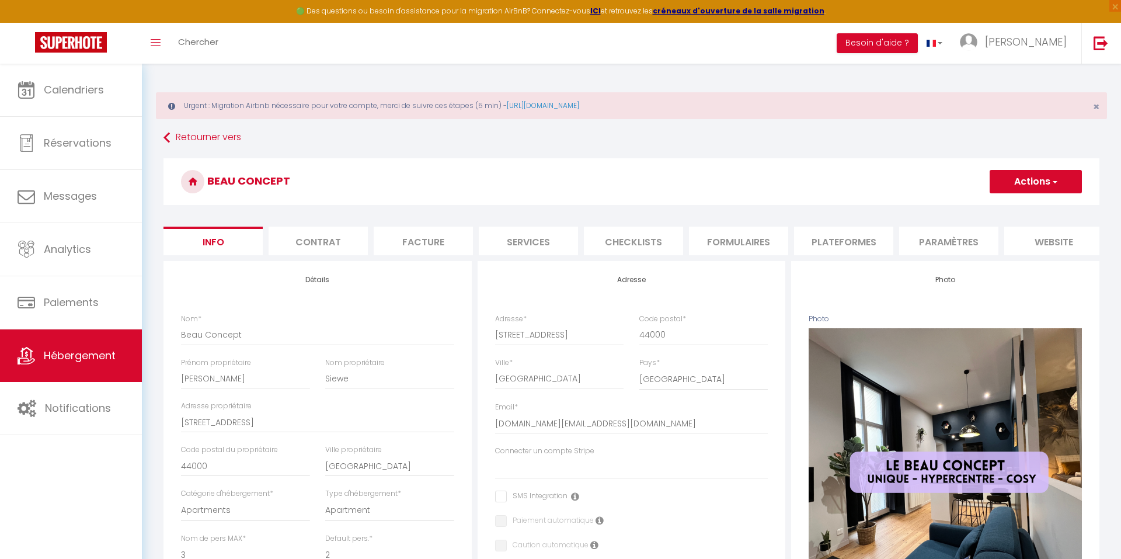
click at [815, 237] on li "Plateformes" at bounding box center [843, 240] width 99 height 29
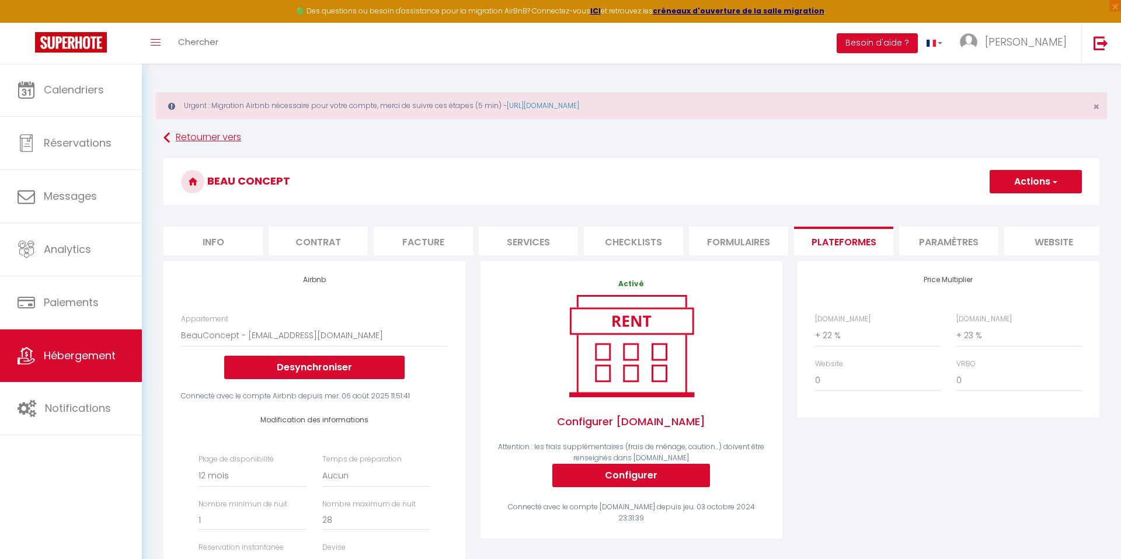
click at [208, 145] on link "Retourner vers" at bounding box center [631, 137] width 936 height 21
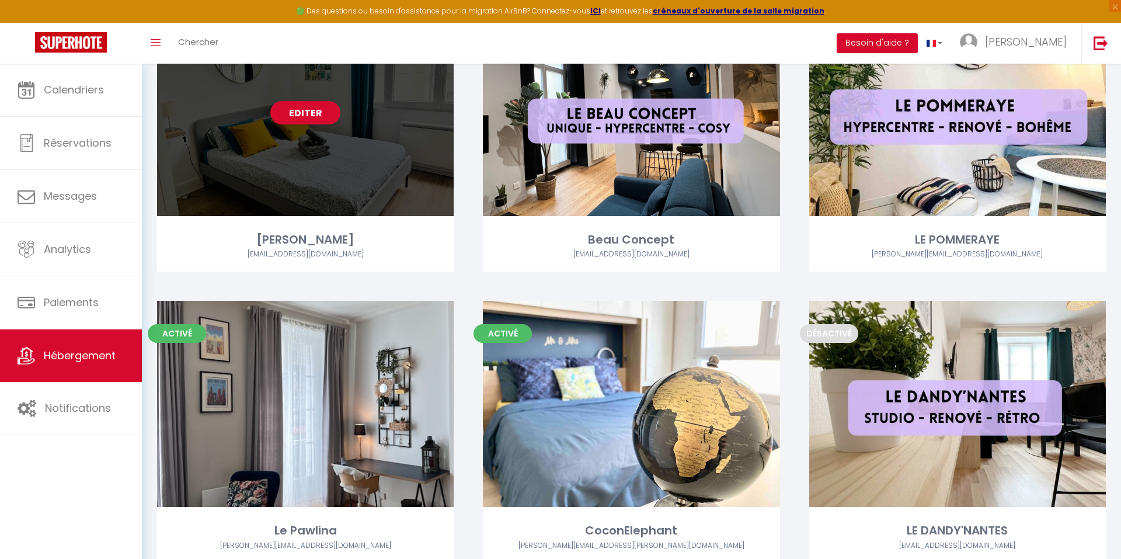
scroll to position [253, 0]
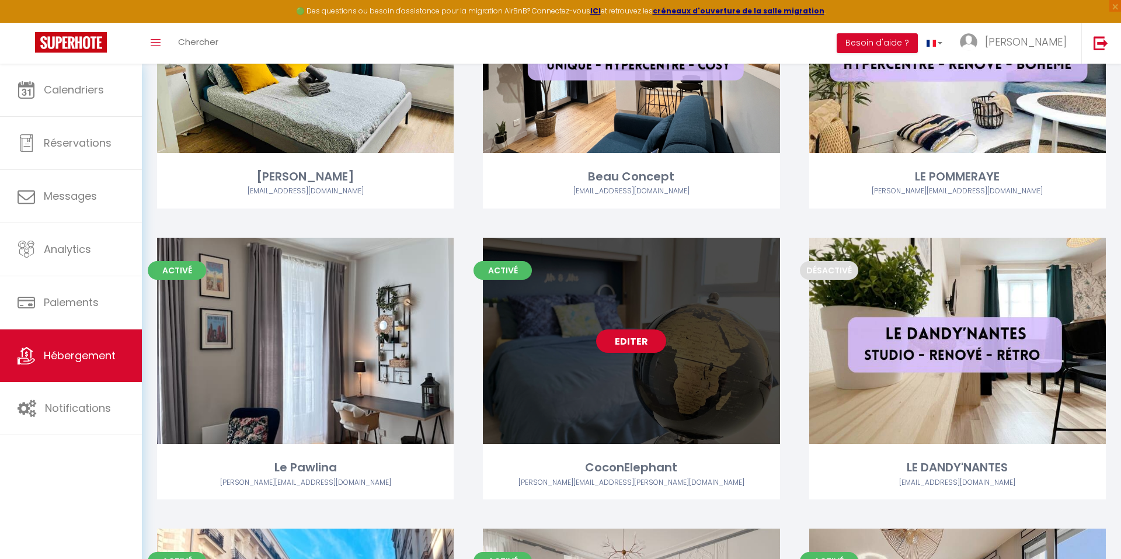
click at [621, 341] on link "Editer" at bounding box center [631, 340] width 70 height 23
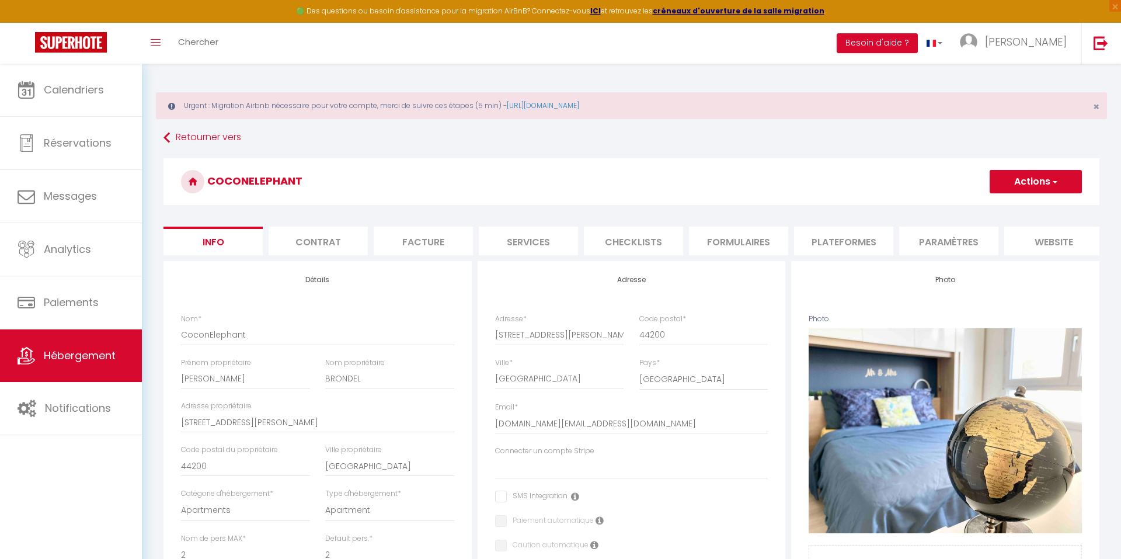
click at [620, 242] on li "Checklists" at bounding box center [633, 240] width 99 height 29
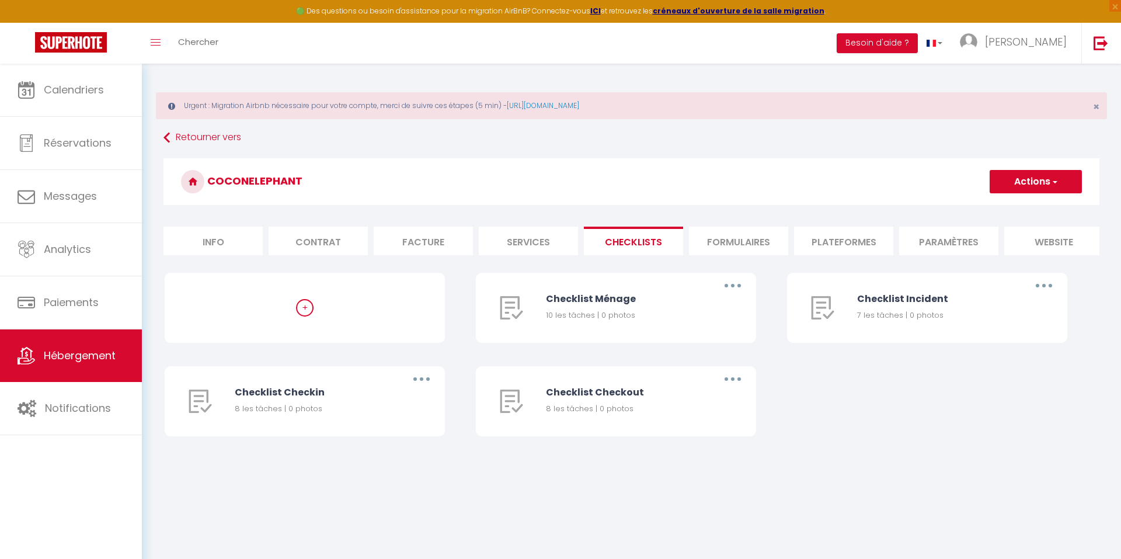
click at [725, 234] on li "Formulaires" at bounding box center [738, 240] width 99 height 29
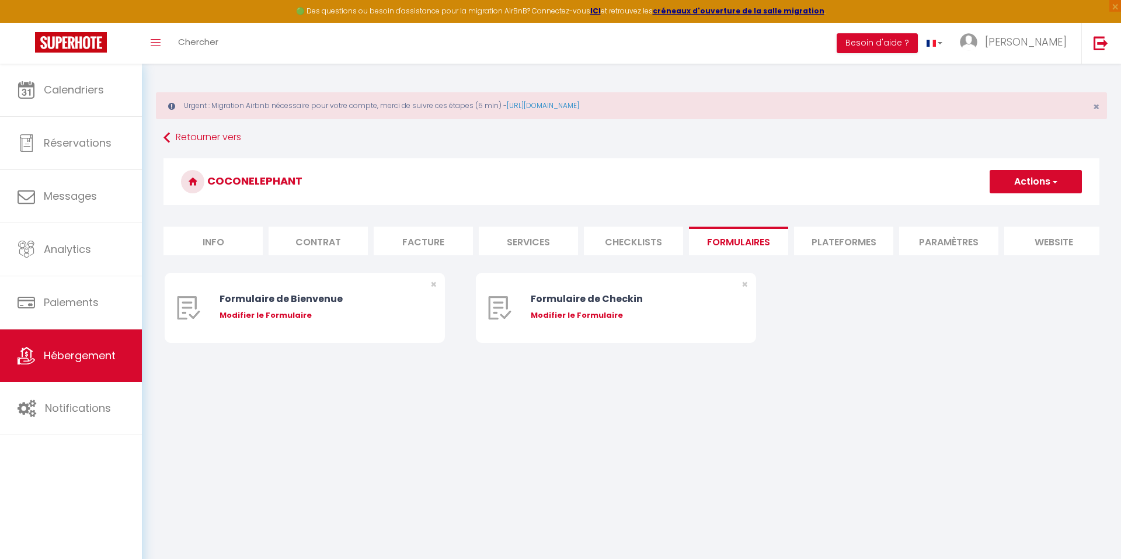
click at [809, 232] on li "Plateformes" at bounding box center [843, 240] width 99 height 29
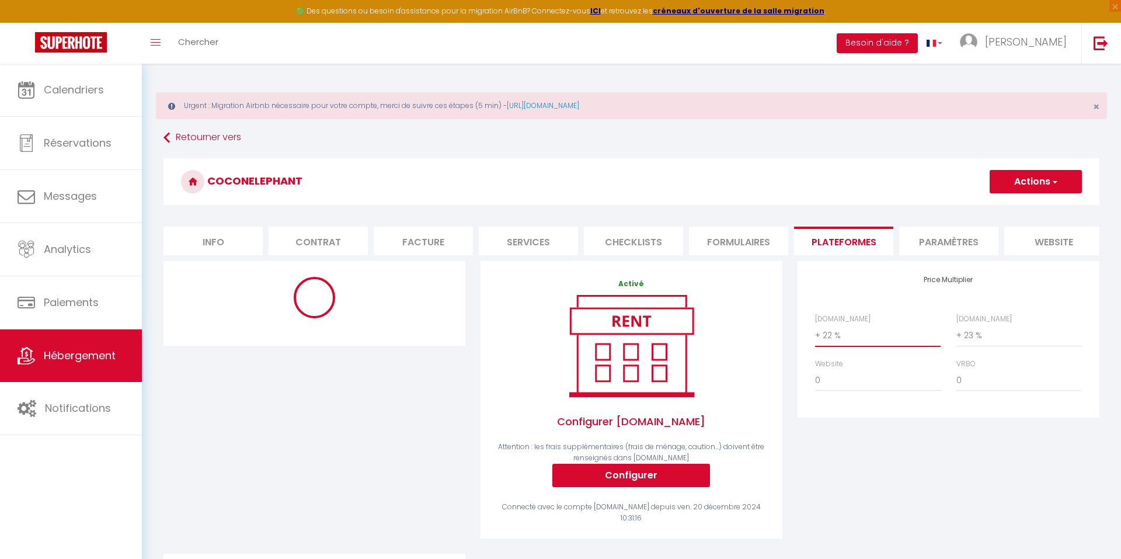
click at [372, 388] on div at bounding box center [314, 407] width 317 height 292
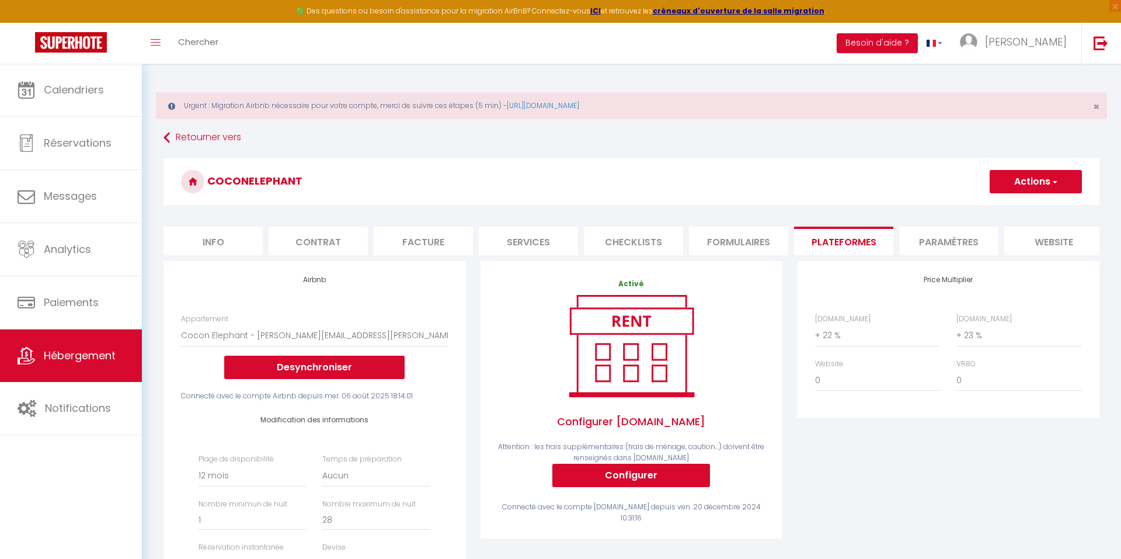
click at [1037, 181] on button "Actions" at bounding box center [1035, 181] width 92 height 23
click at [1014, 206] on link "Enregistrer" at bounding box center [1035, 207] width 92 height 15
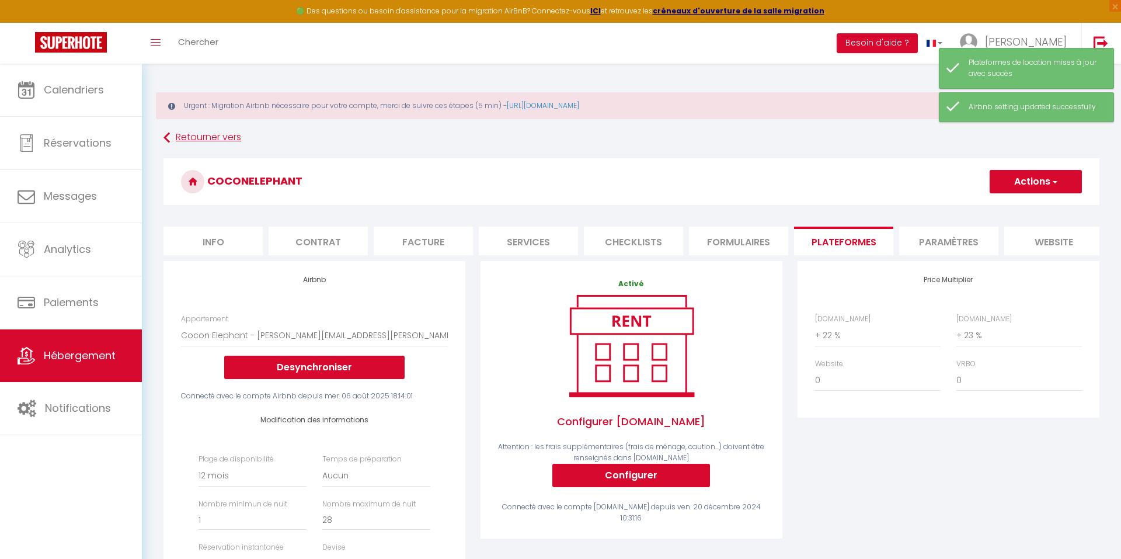
click at [222, 132] on link "Retourner vers" at bounding box center [631, 137] width 936 height 21
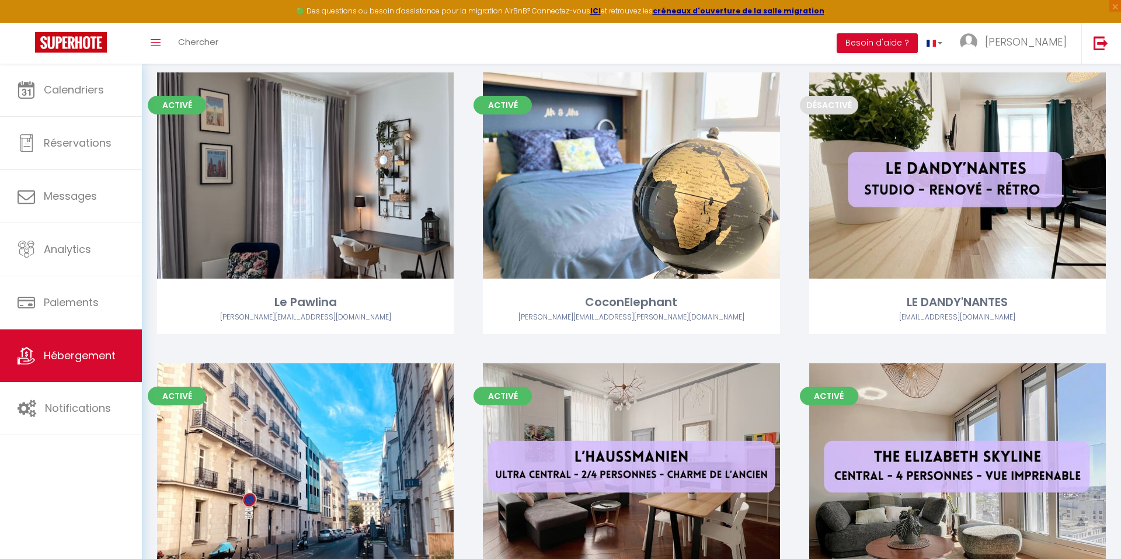
scroll to position [425, 0]
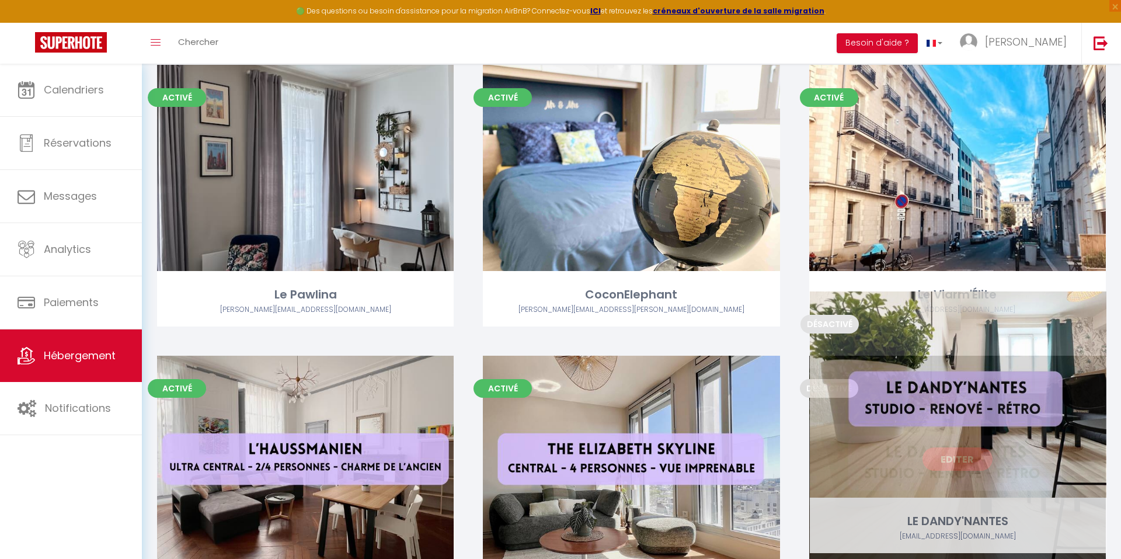
drag, startPoint x: 913, startPoint y: 238, endPoint x: 914, endPoint y: 465, distance: 227.6
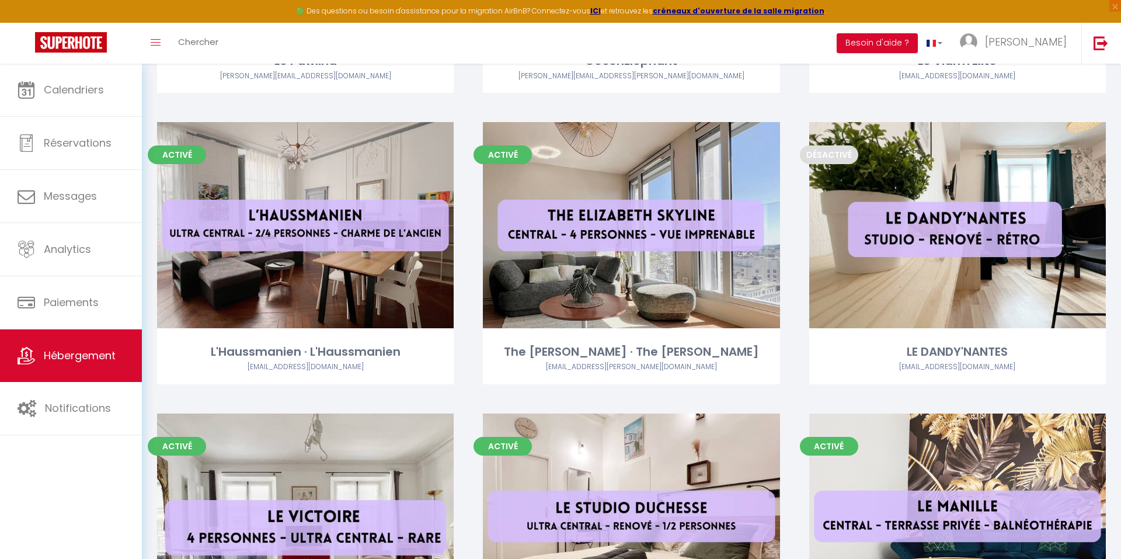
scroll to position [790, 0]
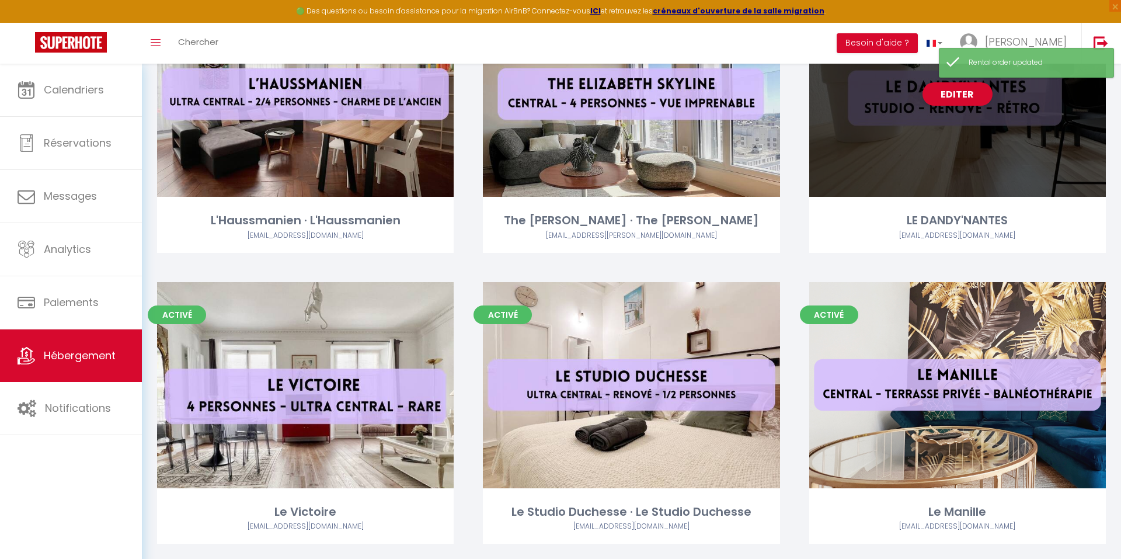
click at [874, 155] on div "Editer" at bounding box center [957, 94] width 296 height 206
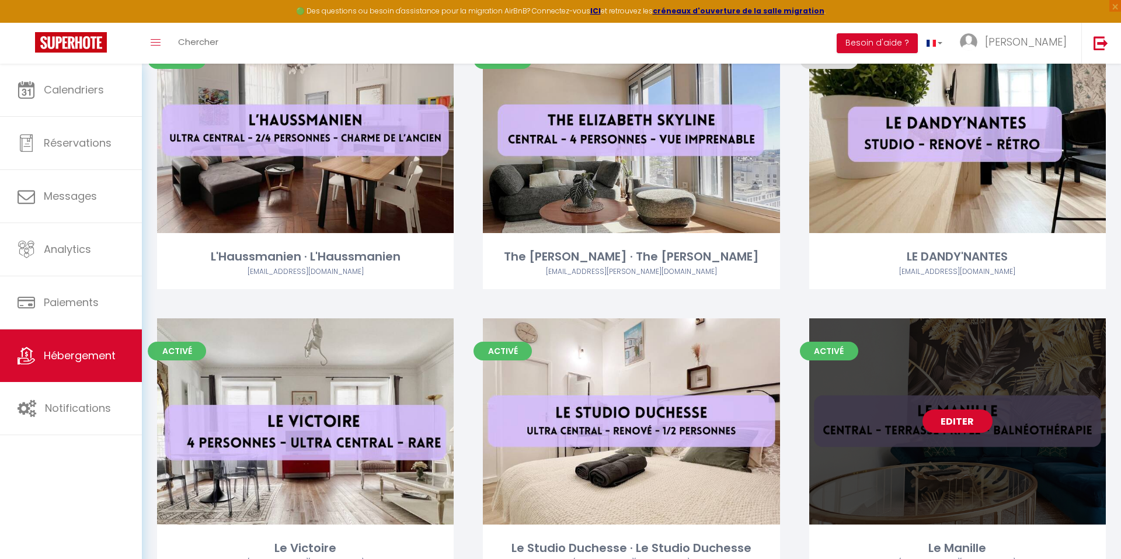
scroll to position [789, 0]
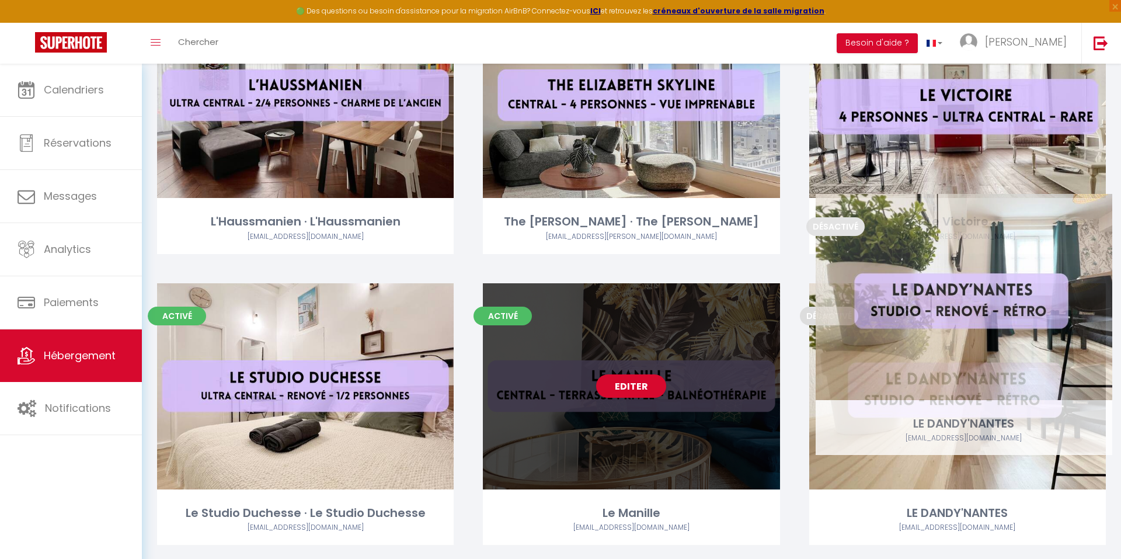
drag, startPoint x: 898, startPoint y: 169, endPoint x: 907, endPoint y: 397, distance: 227.8
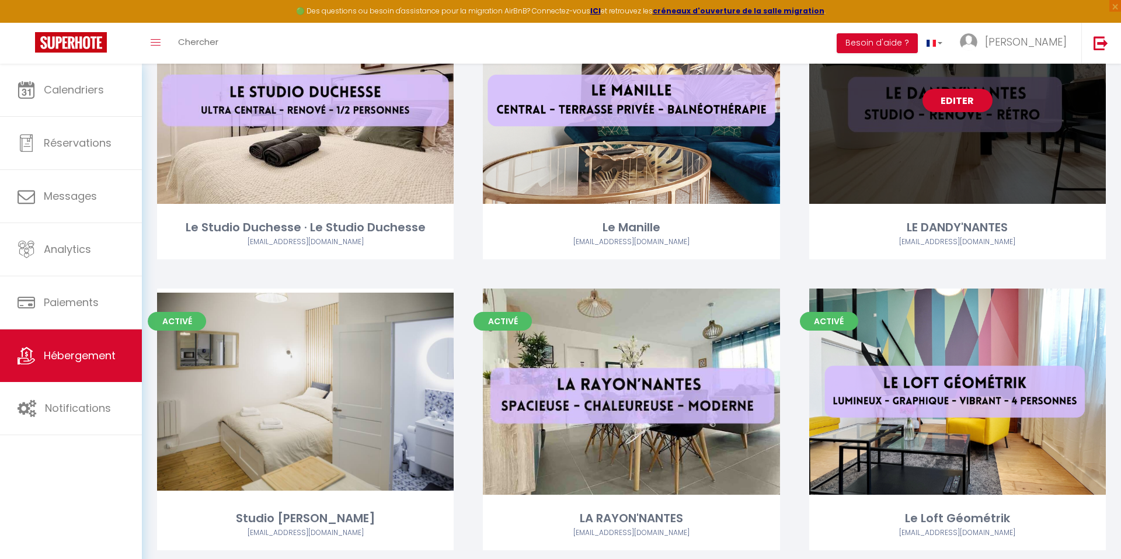
scroll to position [1191, 0]
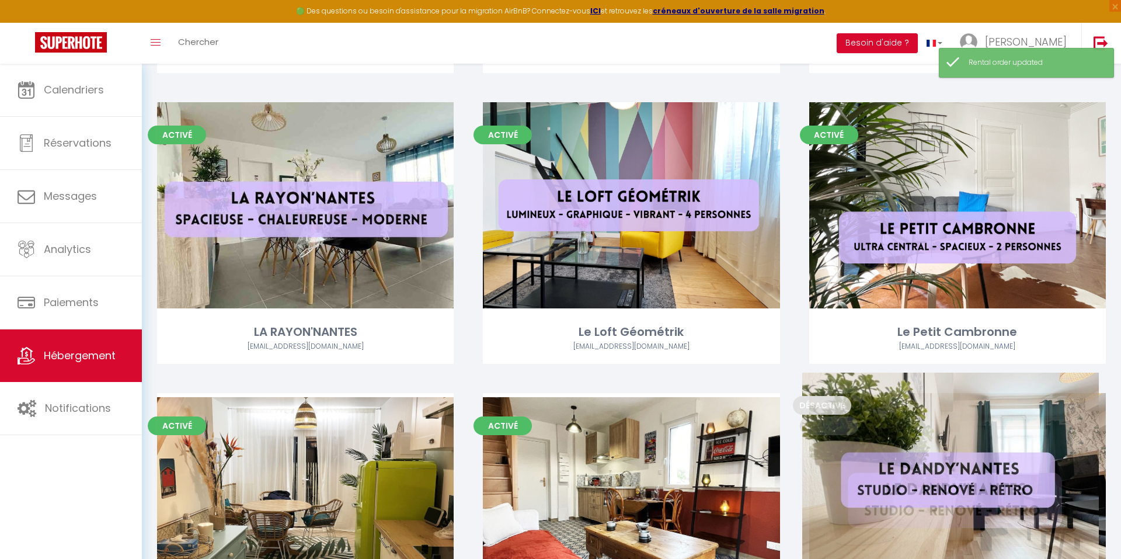
drag, startPoint x: 871, startPoint y: 78, endPoint x: 864, endPoint y: 571, distance: 493.2
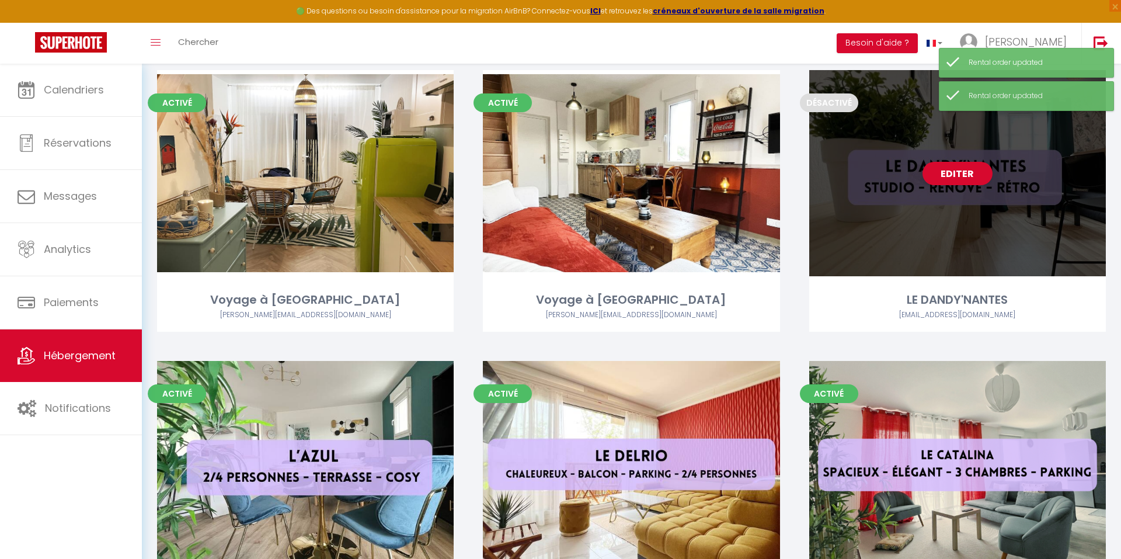
scroll to position [1640, 0]
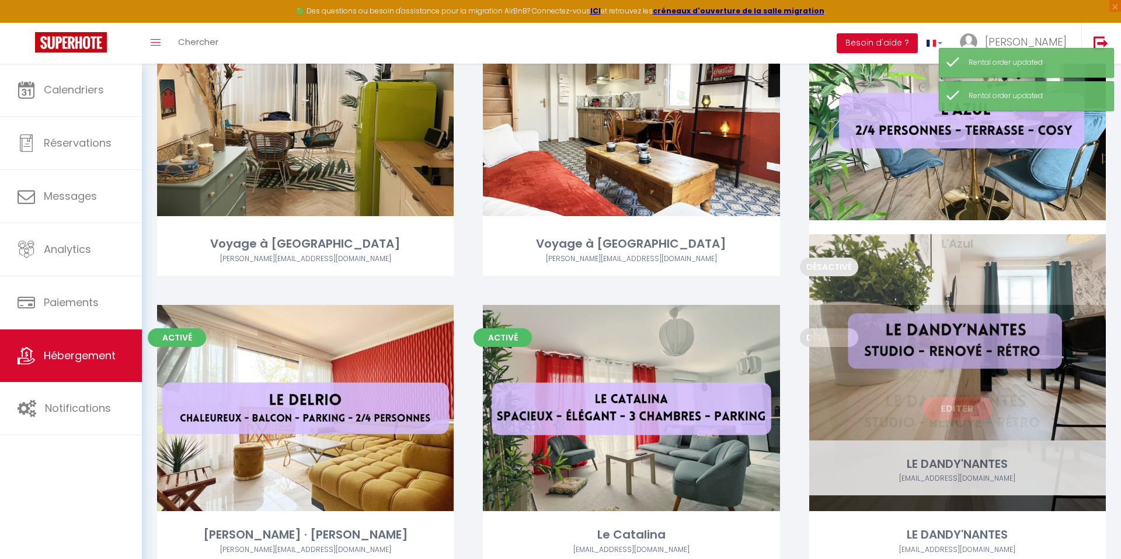
drag, startPoint x: 871, startPoint y: 170, endPoint x: 871, endPoint y: 426, distance: 256.2
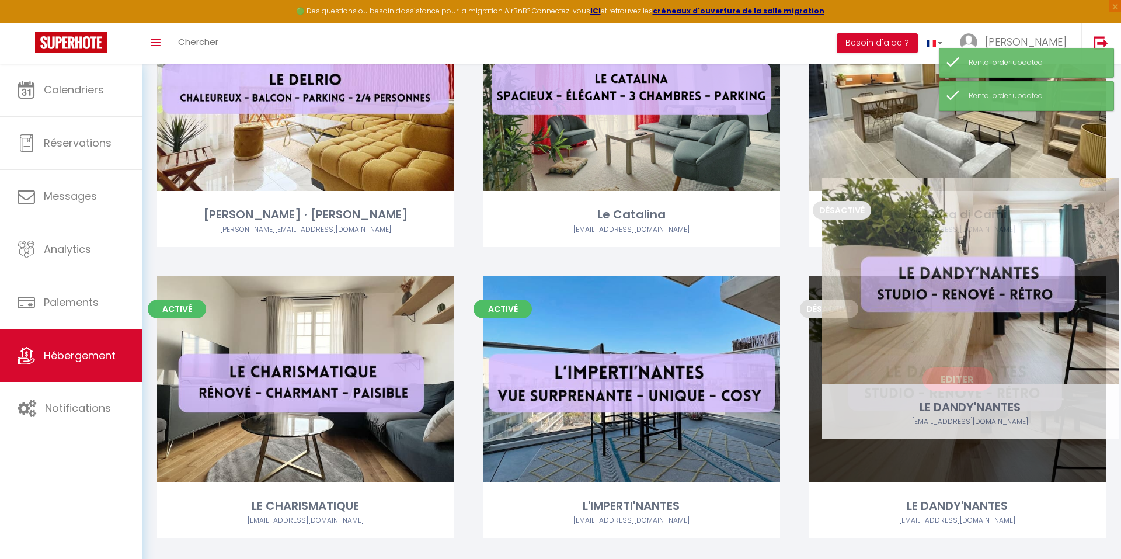
drag, startPoint x: 865, startPoint y: 151, endPoint x: 880, endPoint y: 364, distance: 213.6
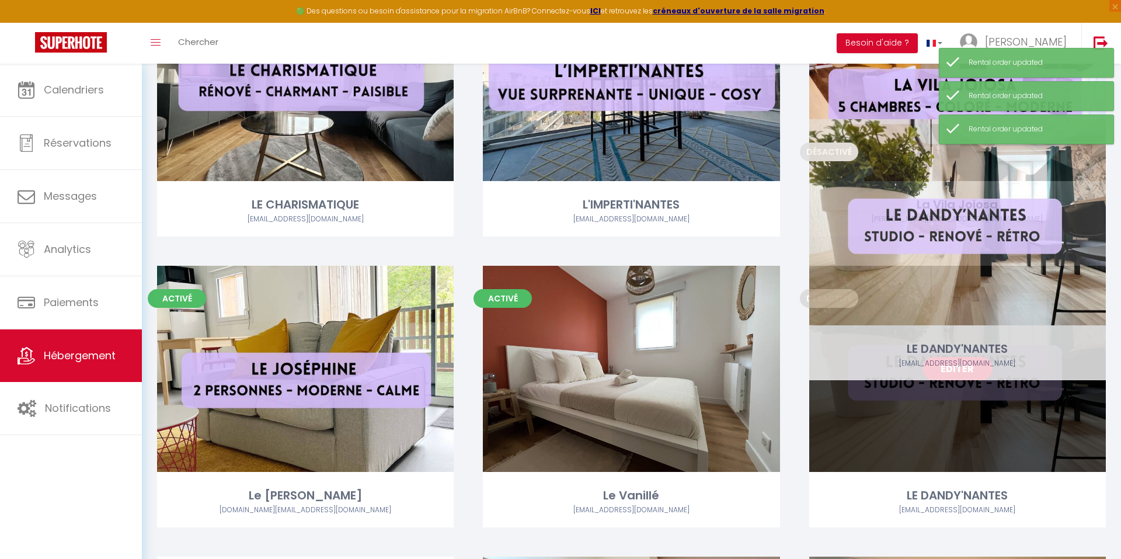
drag, startPoint x: 875, startPoint y: 155, endPoint x: 875, endPoint y: 364, distance: 209.0
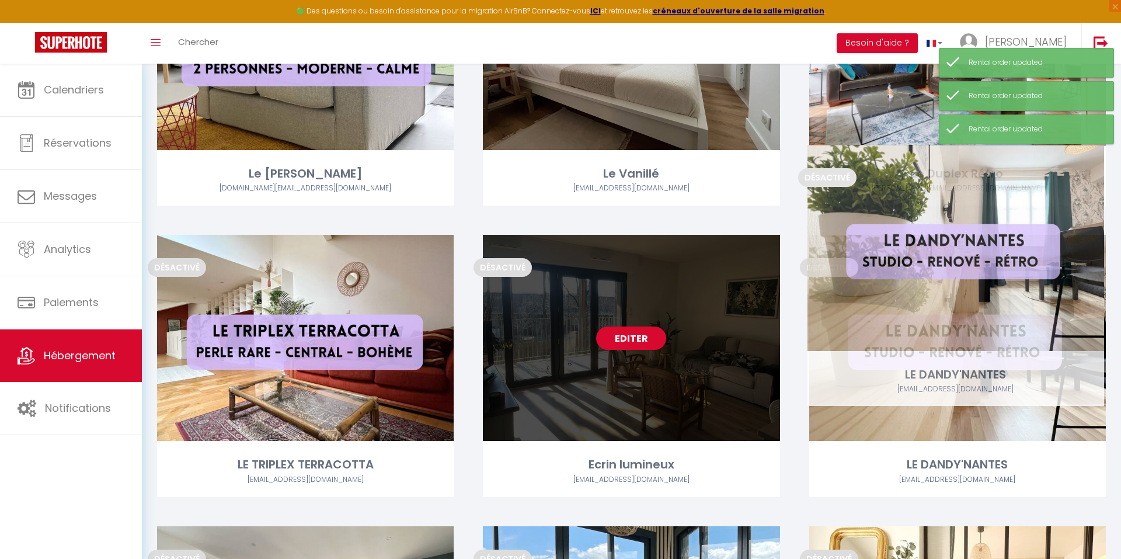
drag, startPoint x: 871, startPoint y: 114, endPoint x: 871, endPoint y: 374, distance: 260.3
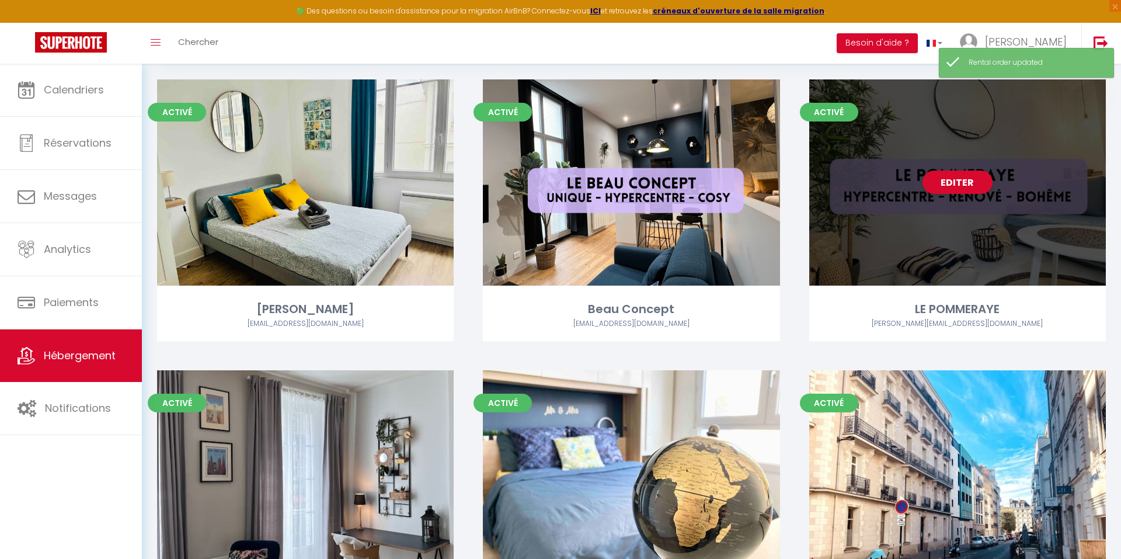
scroll to position [304, 0]
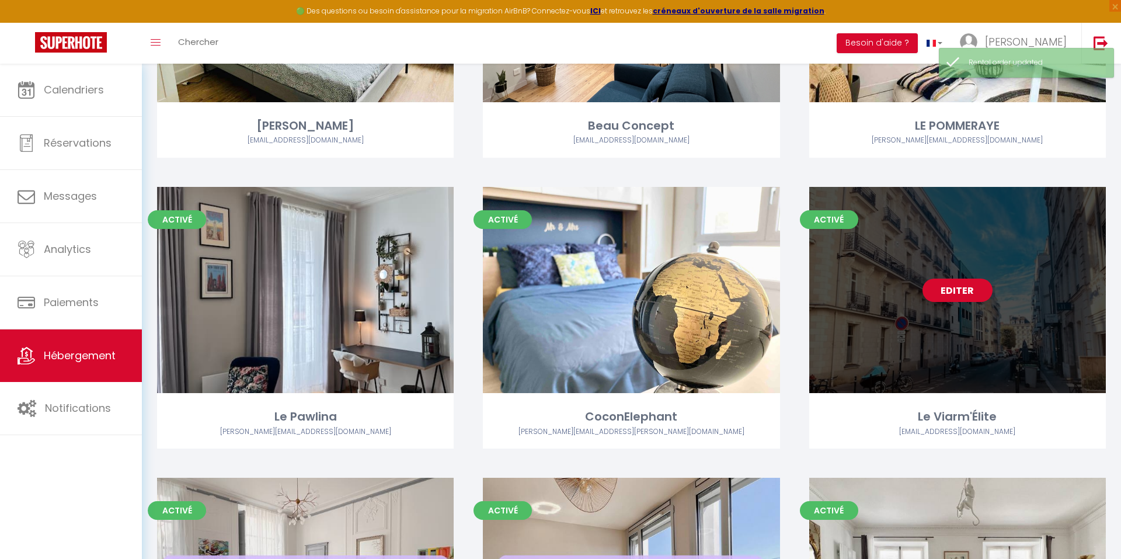
click at [951, 290] on link "Editer" at bounding box center [957, 289] width 70 height 23
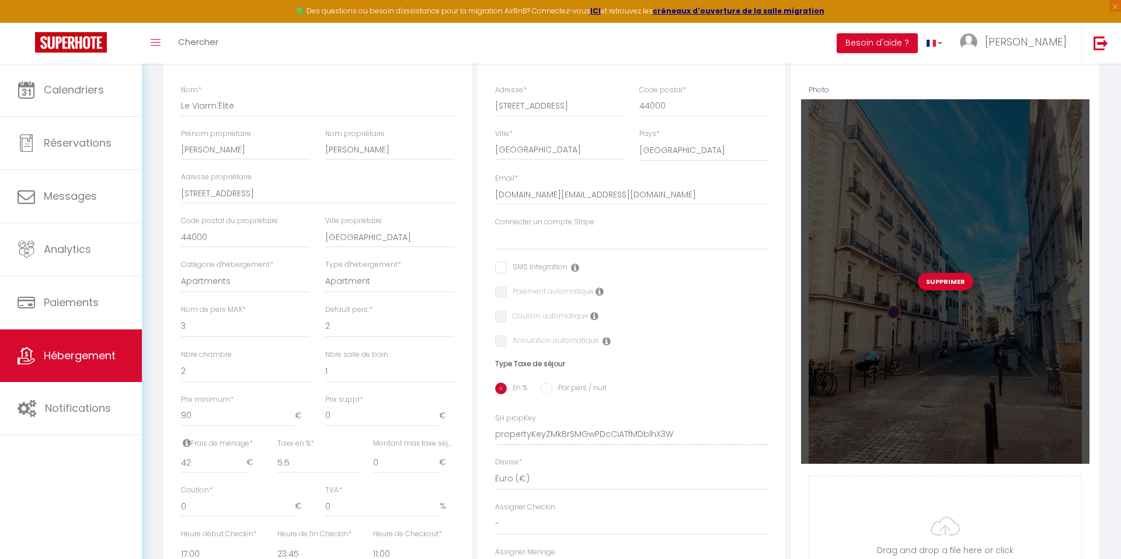
scroll to position [248, 0]
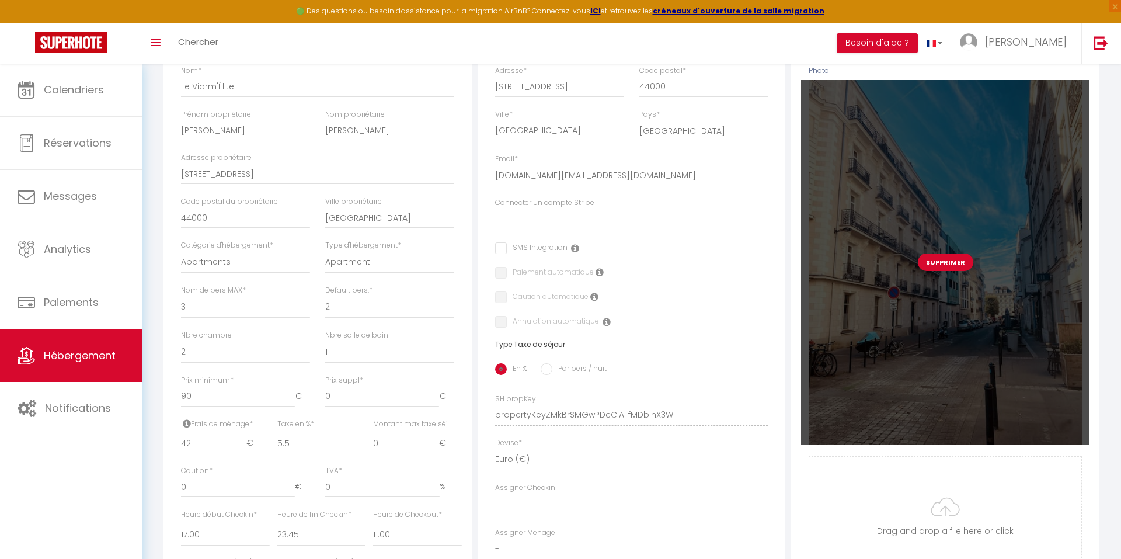
click at [940, 265] on button "Supprimer" at bounding box center [945, 262] width 55 height 18
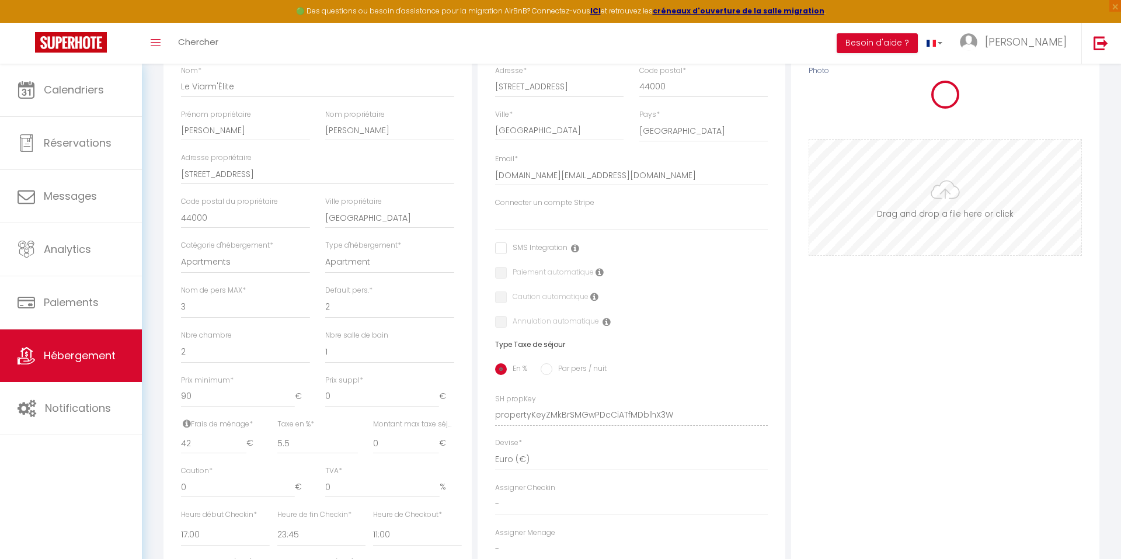
click at [930, 204] on input "Photo" at bounding box center [945, 197] width 272 height 116
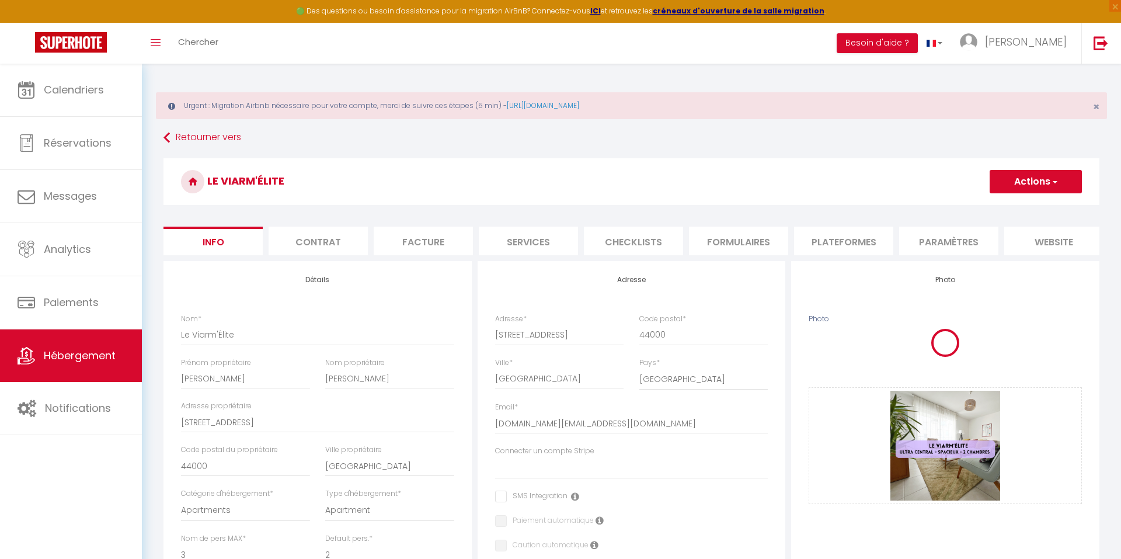
scroll to position [0, 0]
click at [1049, 191] on button "Actions" at bounding box center [1035, 181] width 92 height 23
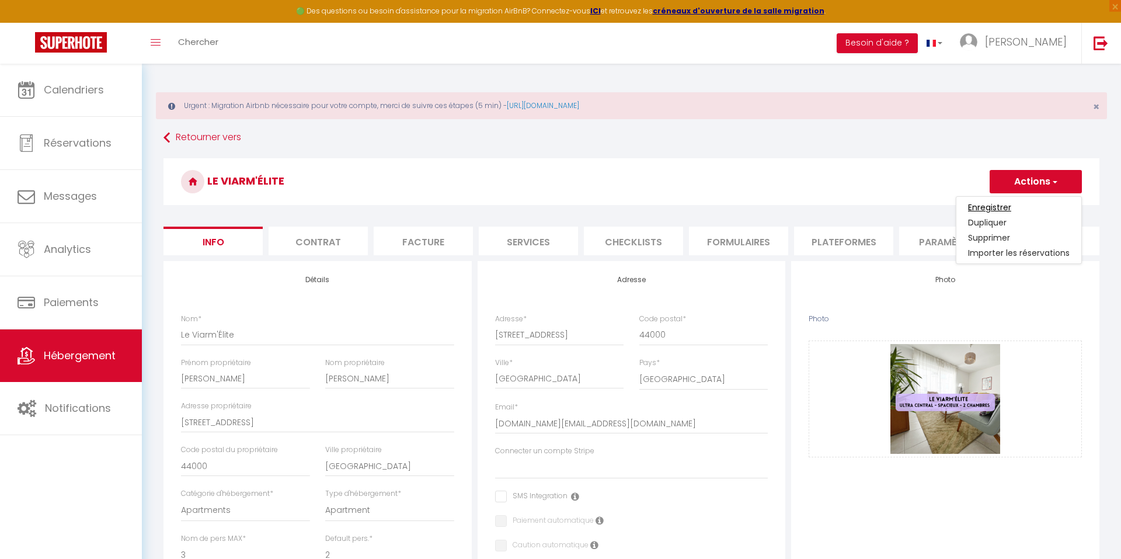
click at [999, 204] on input "Enregistrer" at bounding box center [989, 207] width 43 height 12
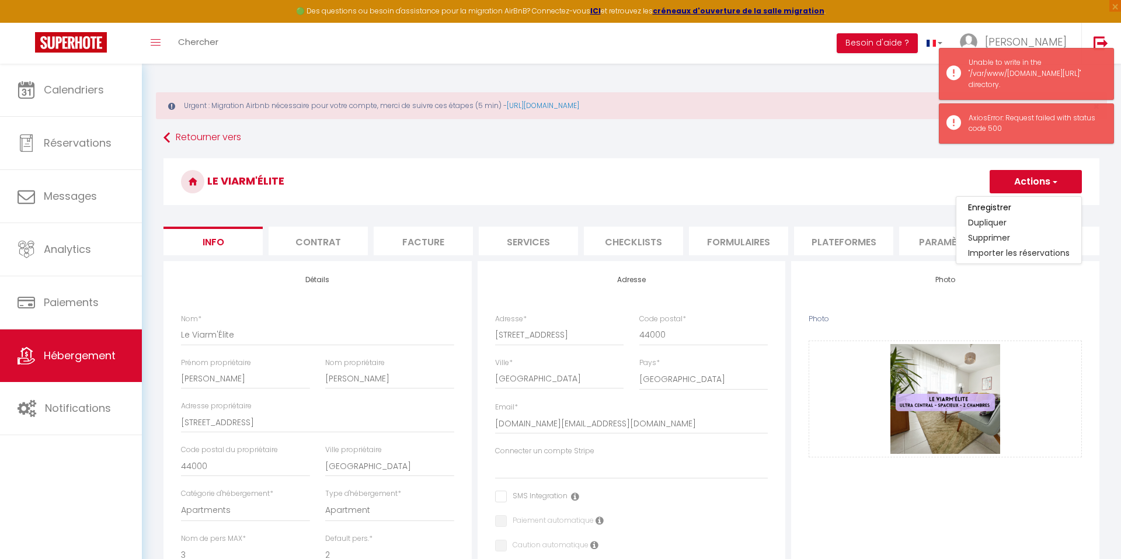
click at [947, 176] on h3 "Le Viarm'Élite" at bounding box center [631, 181] width 936 height 47
click at [1021, 180] on button "Actions" at bounding box center [1035, 181] width 92 height 23
click at [1002, 209] on input "Enregistrer" at bounding box center [989, 207] width 43 height 12
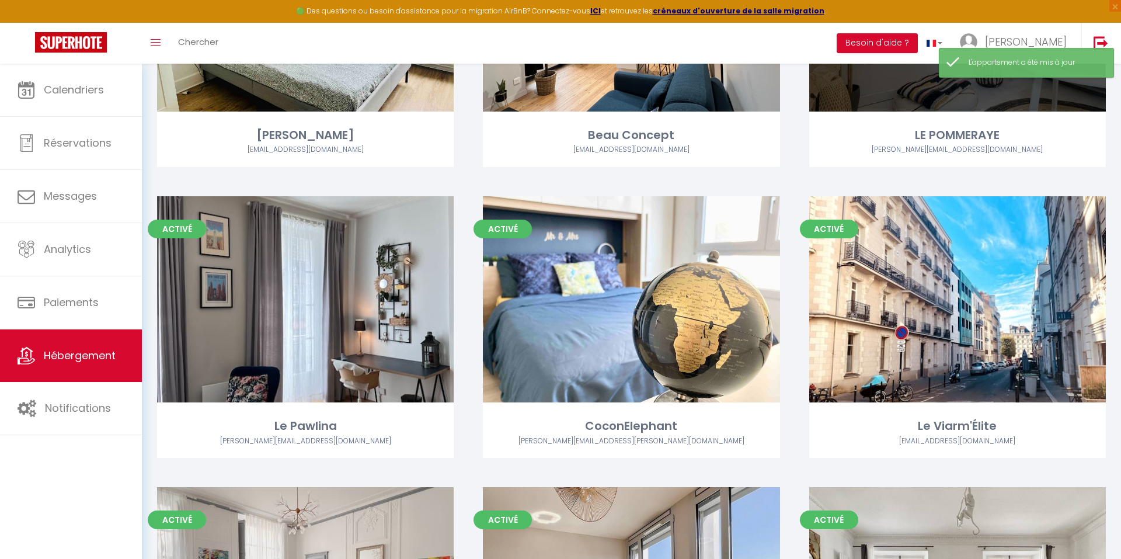
scroll to position [340, 0]
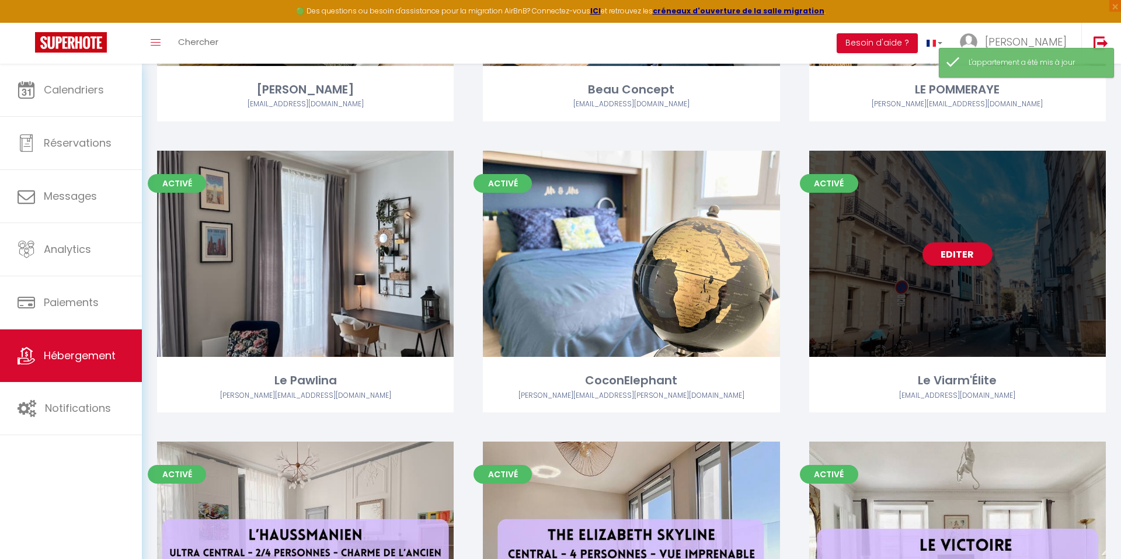
click at [941, 253] on link "Editer" at bounding box center [957, 253] width 70 height 23
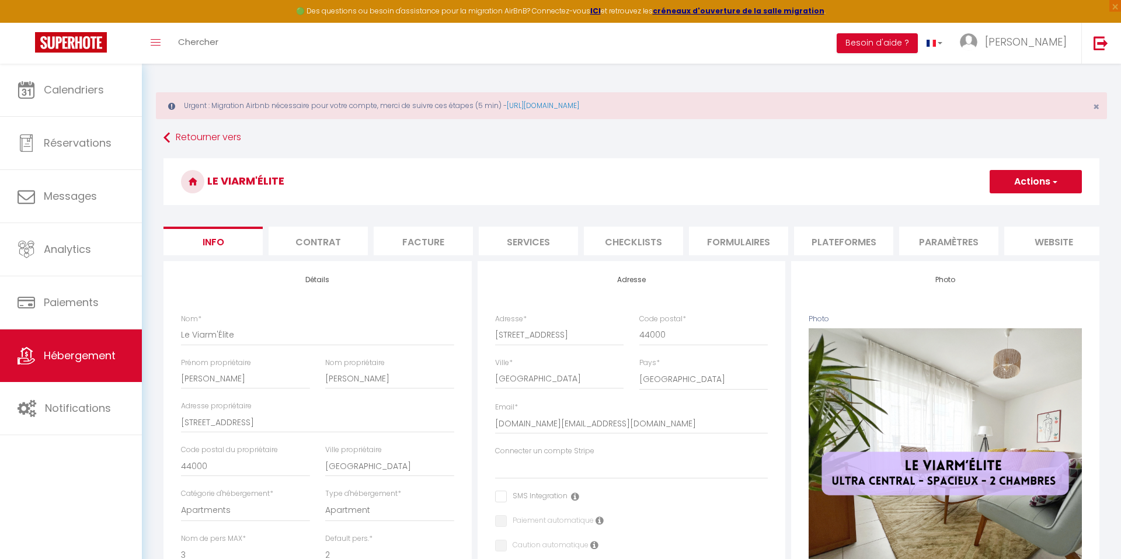
click at [761, 245] on li "Formulaires" at bounding box center [738, 240] width 99 height 29
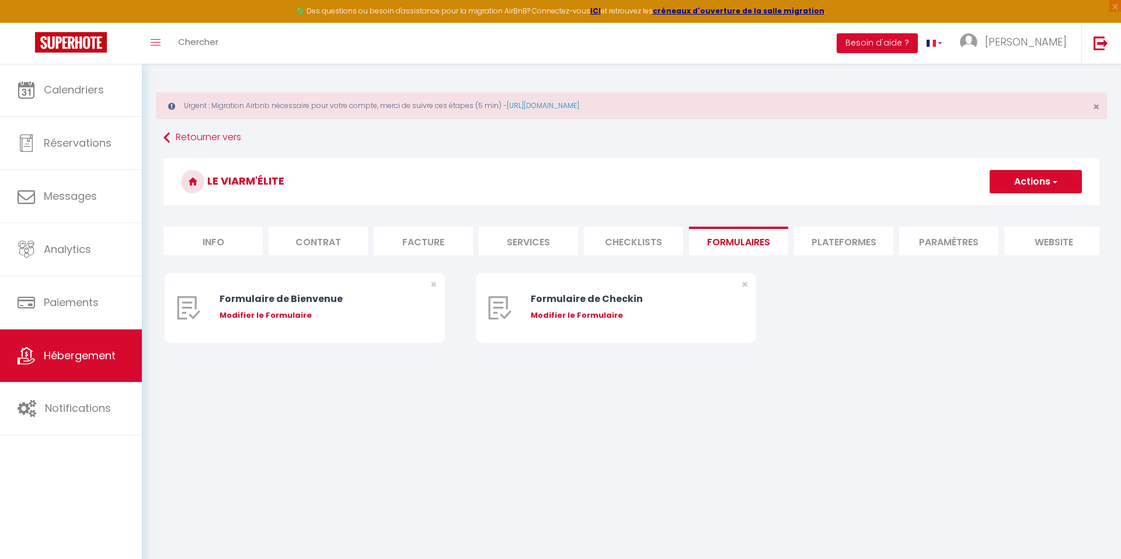
click at [821, 238] on li "Plateformes" at bounding box center [843, 240] width 99 height 29
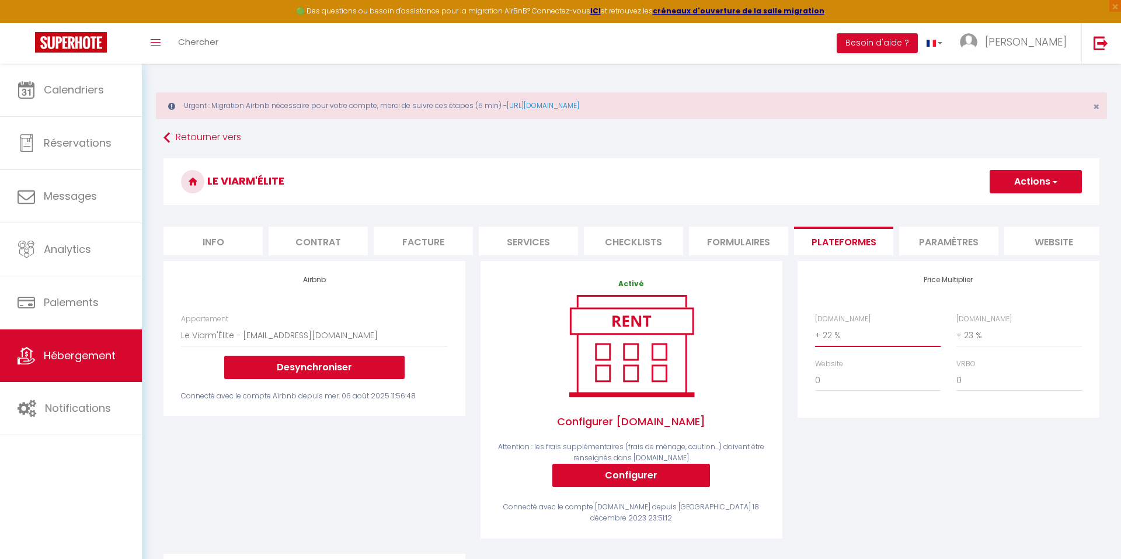
click at [846, 421] on div "Price Multiplier [DOMAIN_NAME] 0 + 1 % + 2 % + 3 % + 4 % + 5 % + 6 % + 7 %" at bounding box center [948, 407] width 317 height 292
click at [1030, 183] on button "Actions" at bounding box center [1035, 181] width 92 height 23
click at [1016, 215] on ul "Enregistrer" at bounding box center [1034, 207] width 93 height 22
click at [1011, 194] on h3 "Le Viarm'Élite" at bounding box center [631, 181] width 936 height 47
click at [1009, 187] on button "Actions" at bounding box center [1035, 181] width 92 height 23
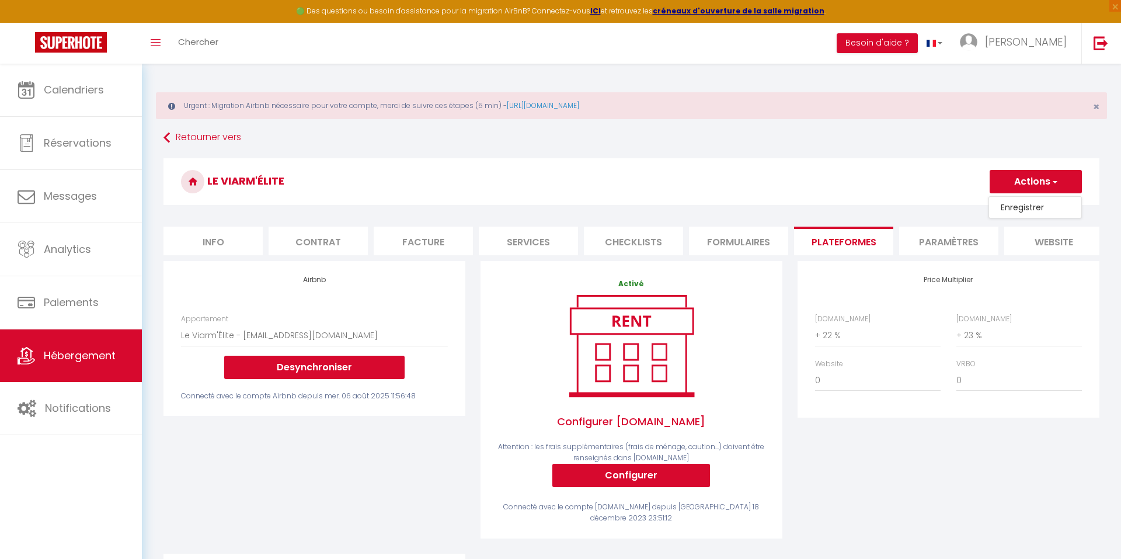
click at [1009, 209] on link "Enregistrer" at bounding box center [1035, 207] width 92 height 15
click at [1031, 190] on button "Actions" at bounding box center [1035, 181] width 92 height 23
click at [1023, 204] on link "Enregistrer" at bounding box center [1035, 207] width 92 height 15
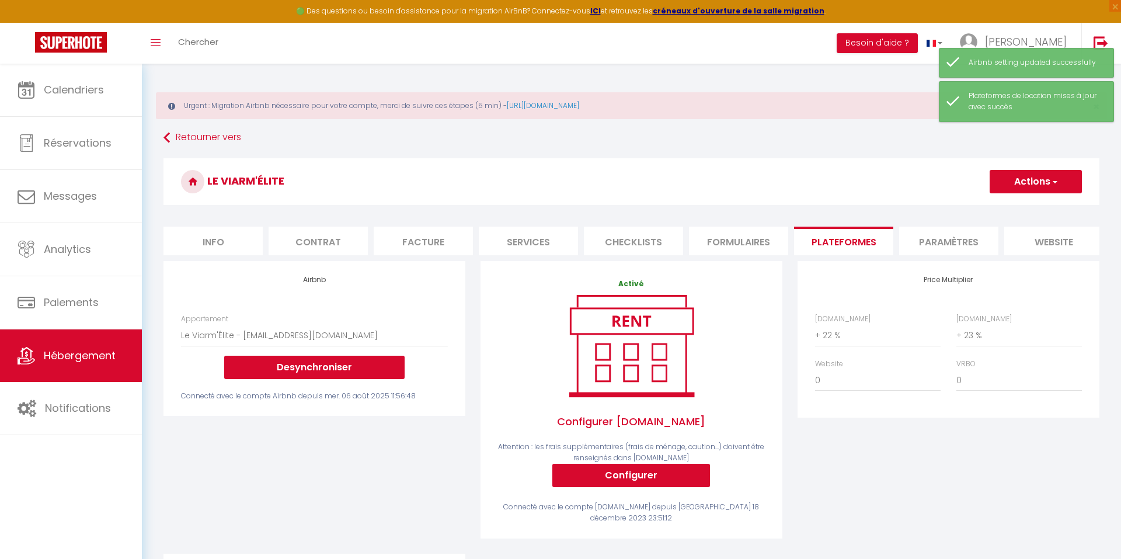
click at [85, 343] on link "Hébergement" at bounding box center [71, 355] width 142 height 53
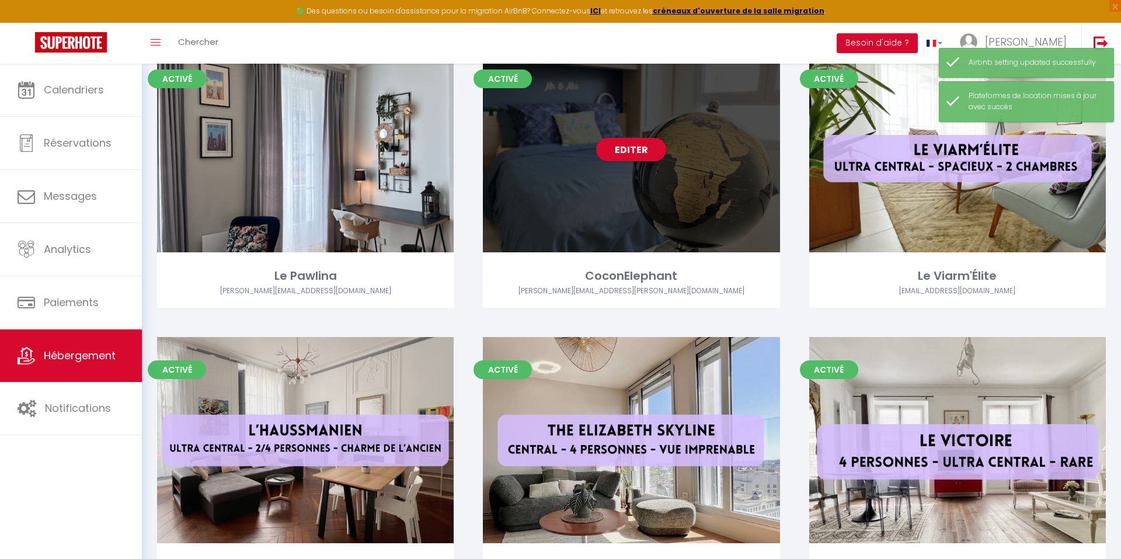
scroll to position [461, 0]
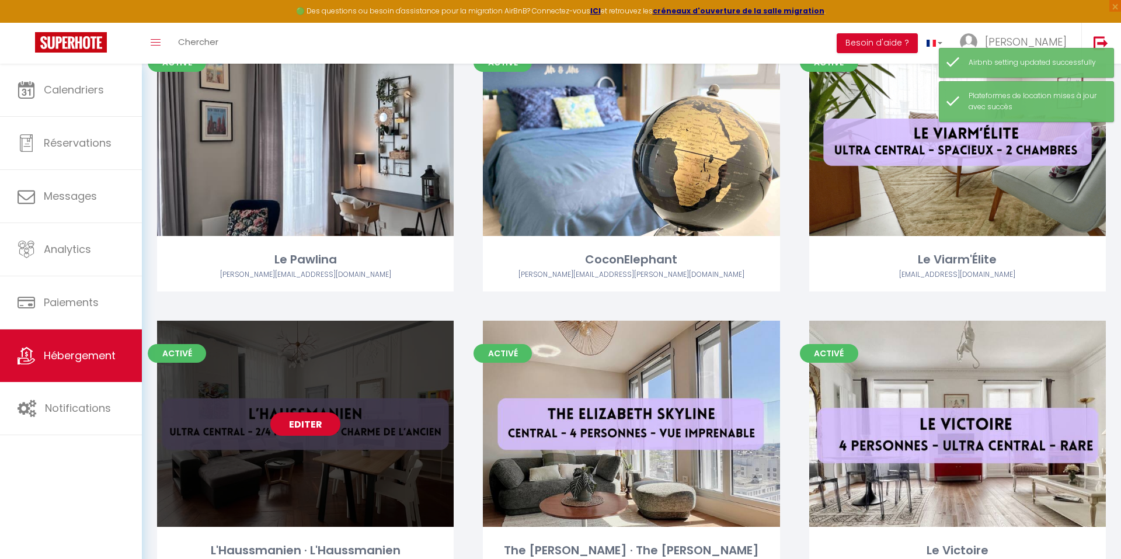
click at [301, 424] on link "Editer" at bounding box center [305, 423] width 70 height 23
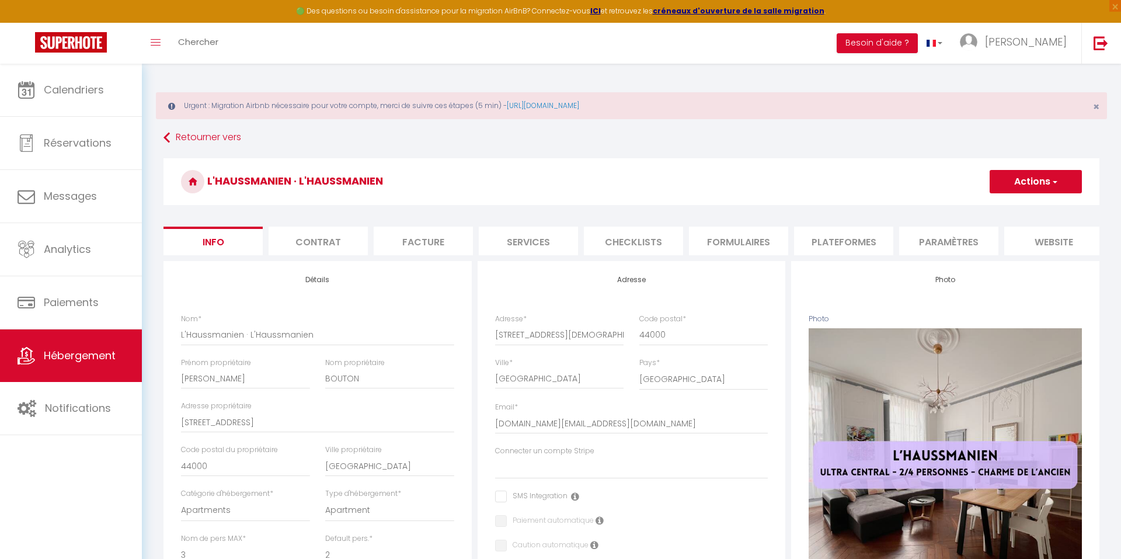
click at [939, 235] on li "Paramètres" at bounding box center [948, 240] width 99 height 29
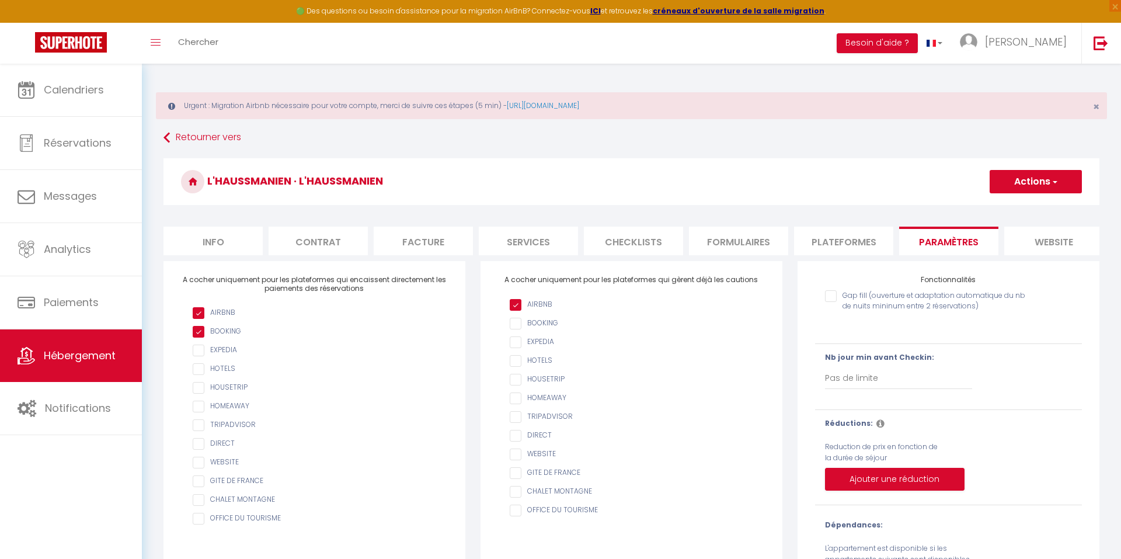
click at [867, 242] on li "Plateformes" at bounding box center [843, 240] width 99 height 29
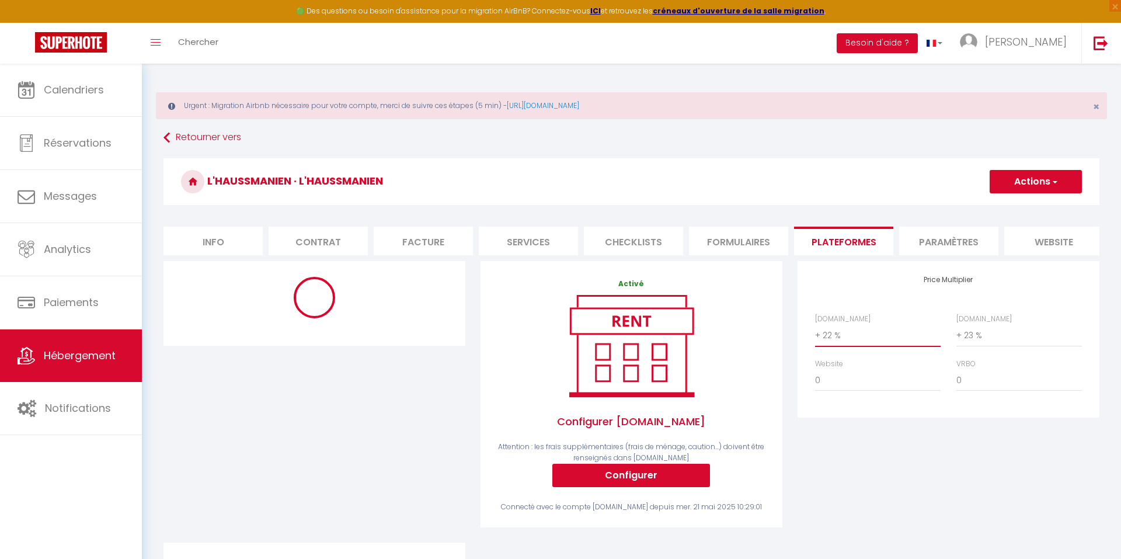
click at [1033, 187] on button "Actions" at bounding box center [1035, 181] width 92 height 23
click at [1013, 209] on link "Enregistrer" at bounding box center [1035, 207] width 92 height 15
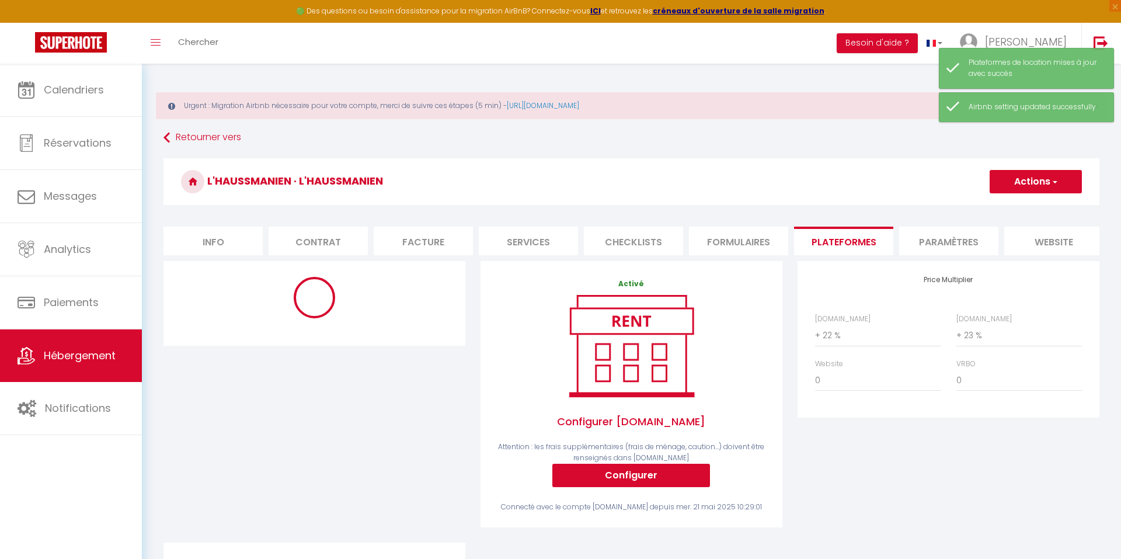
click at [96, 357] on span "Hébergement" at bounding box center [80, 355] width 72 height 15
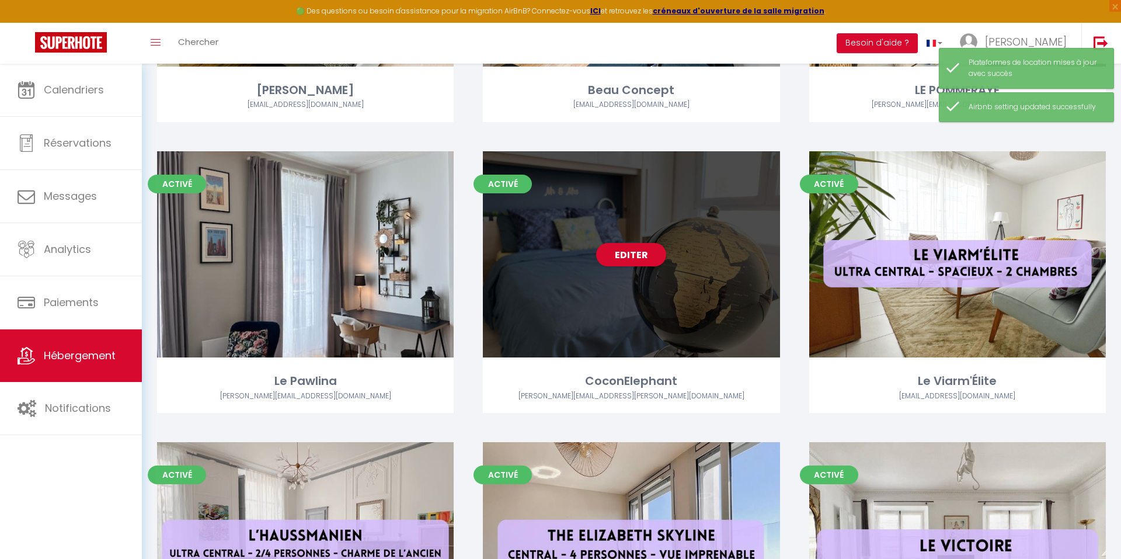
scroll to position [514, 0]
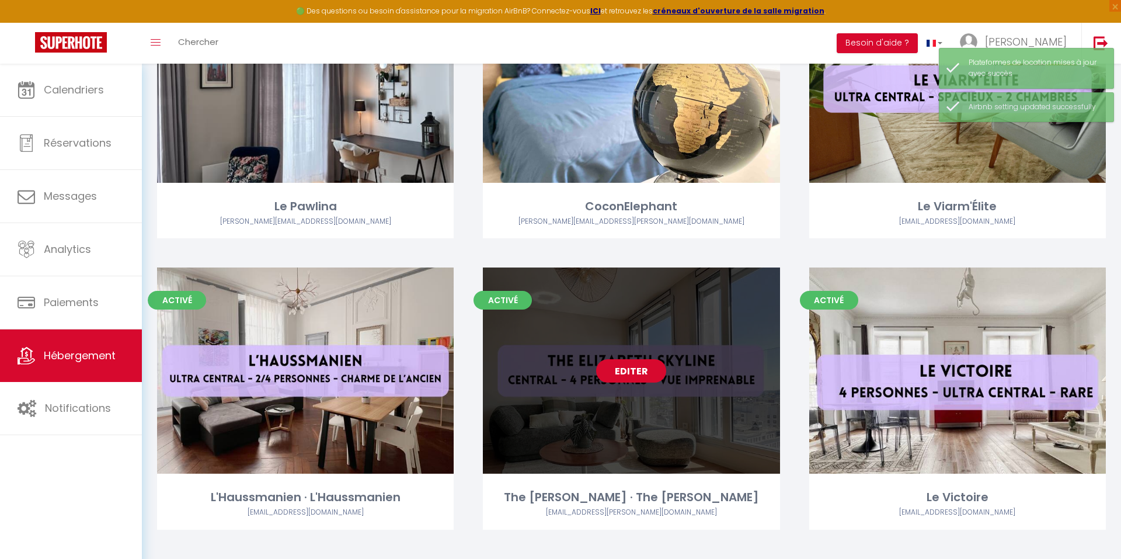
click at [619, 374] on link "Editer" at bounding box center [631, 370] width 70 height 23
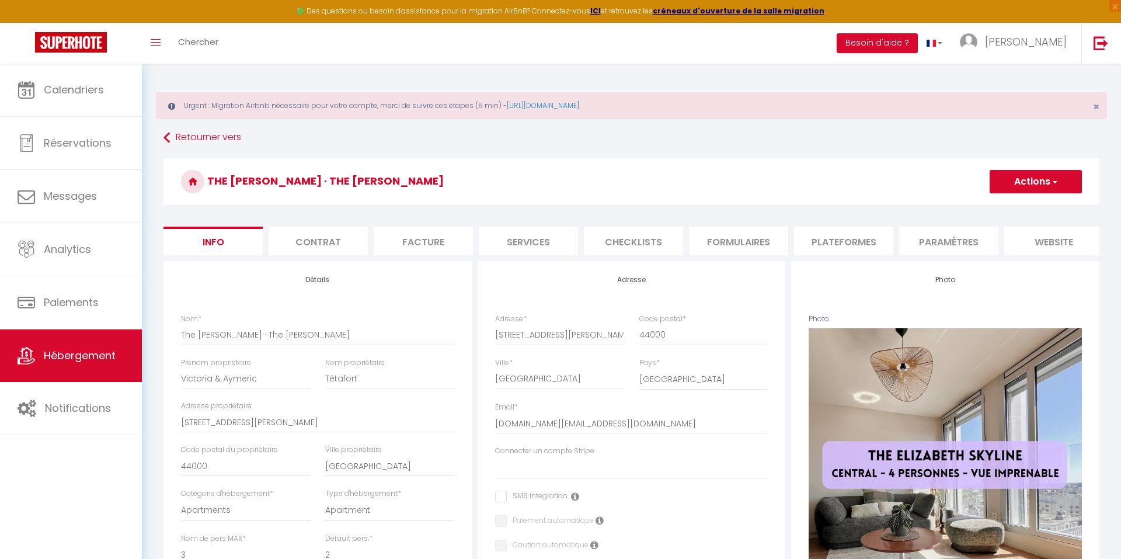
click at [858, 233] on li "Plateformes" at bounding box center [843, 240] width 99 height 29
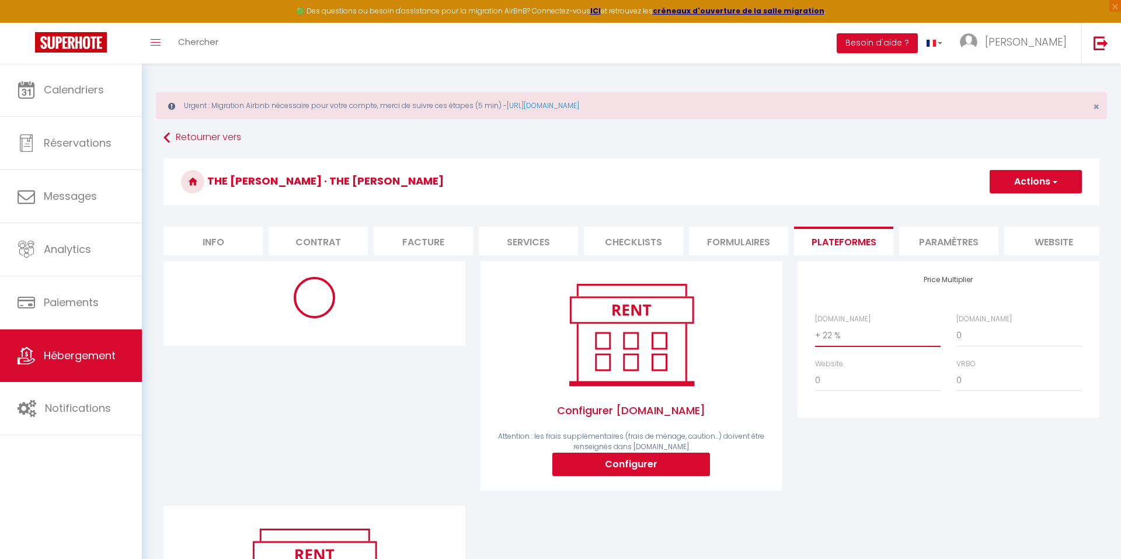
click at [1054, 184] on span "button" at bounding box center [1054, 182] width 8 height 12
click at [1021, 206] on link "Enregistrer" at bounding box center [1035, 207] width 92 height 15
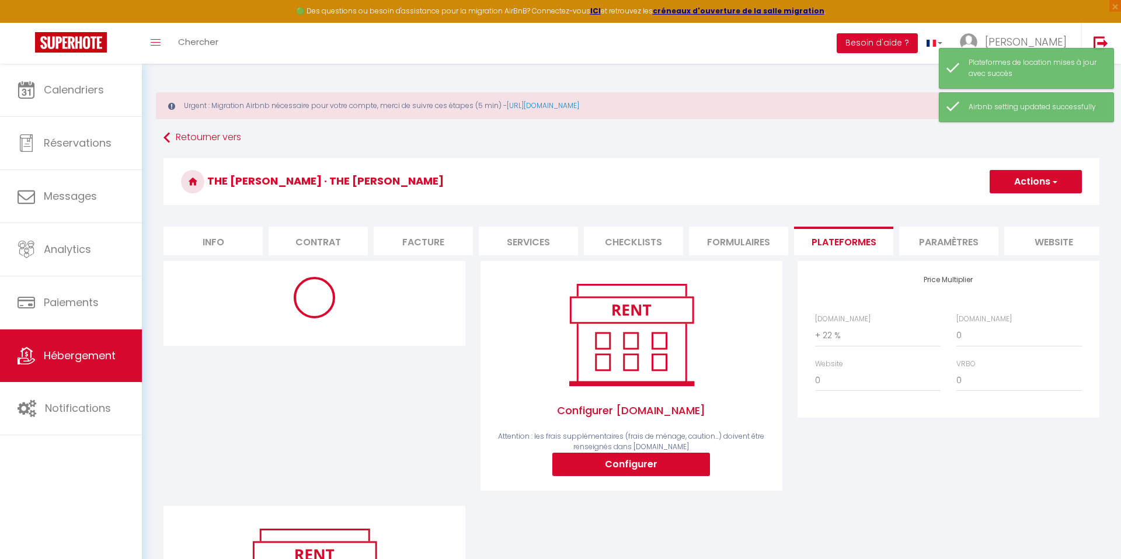
click at [101, 350] on span "Hébergement" at bounding box center [80, 355] width 72 height 15
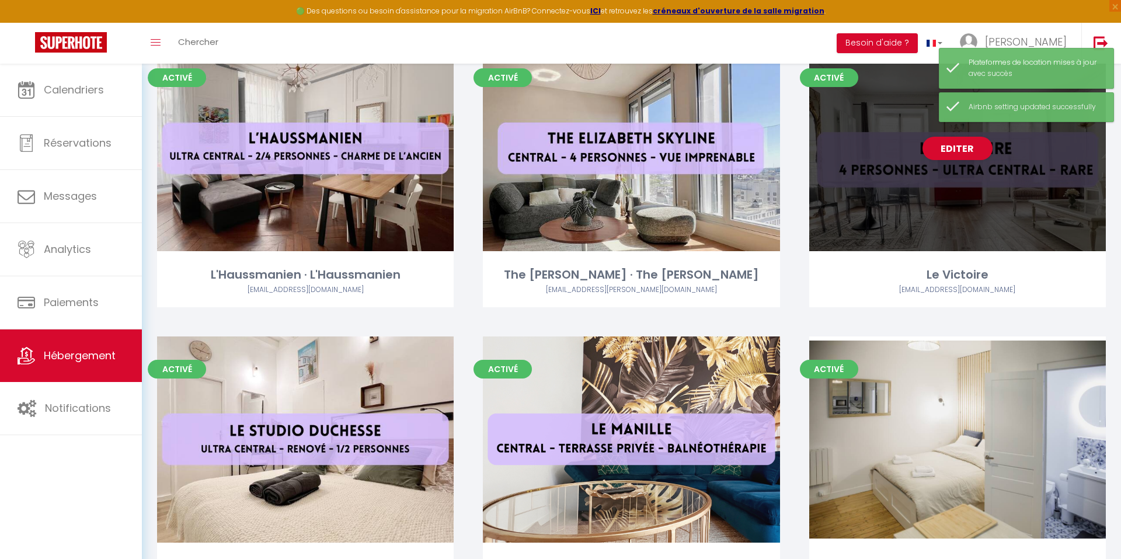
scroll to position [725, 0]
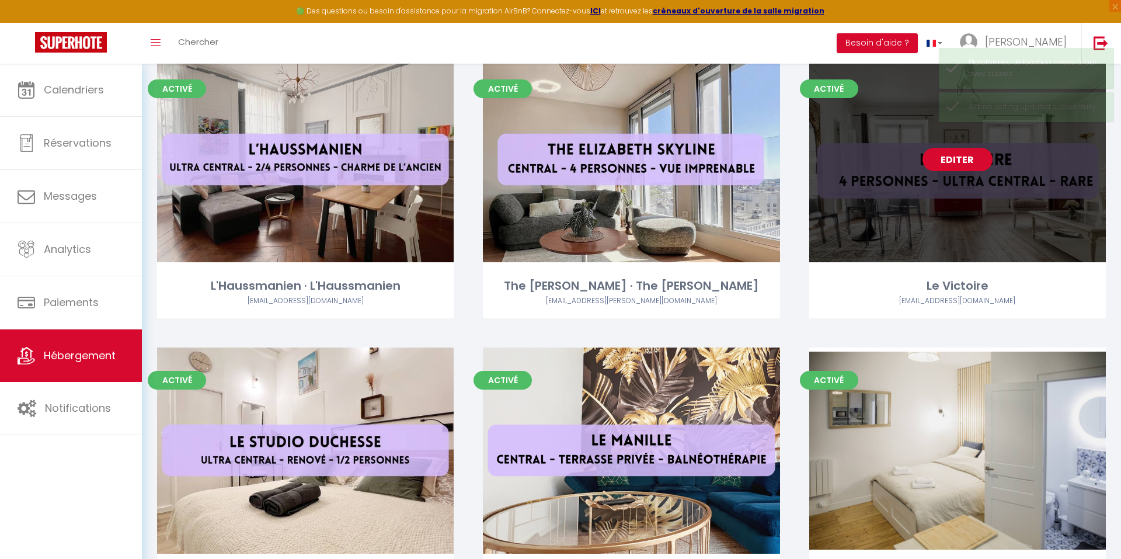
click at [951, 155] on link "Editer" at bounding box center [957, 159] width 70 height 23
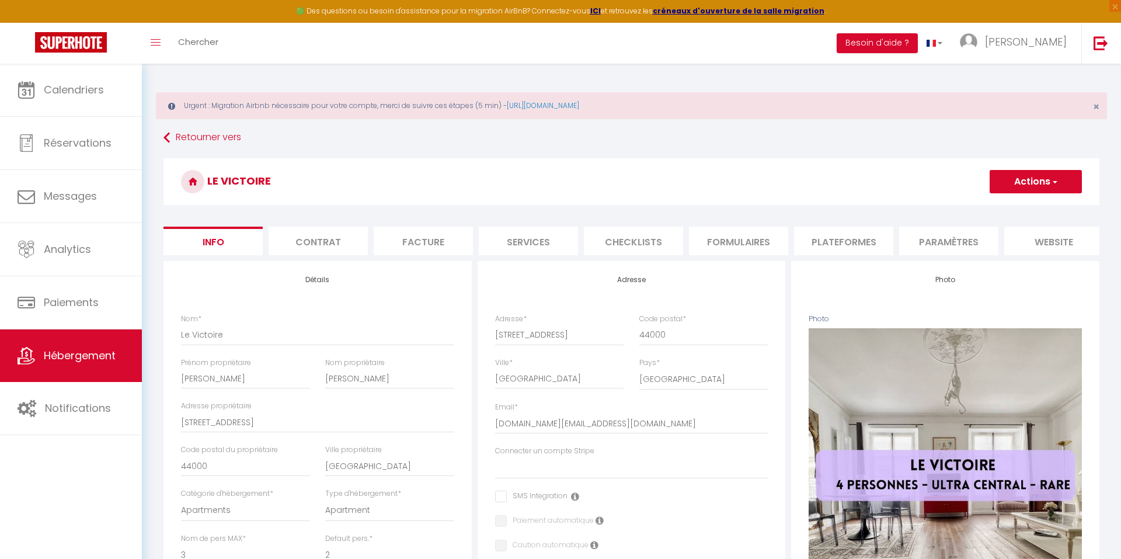
click at [732, 247] on li "Formulaires" at bounding box center [738, 240] width 99 height 29
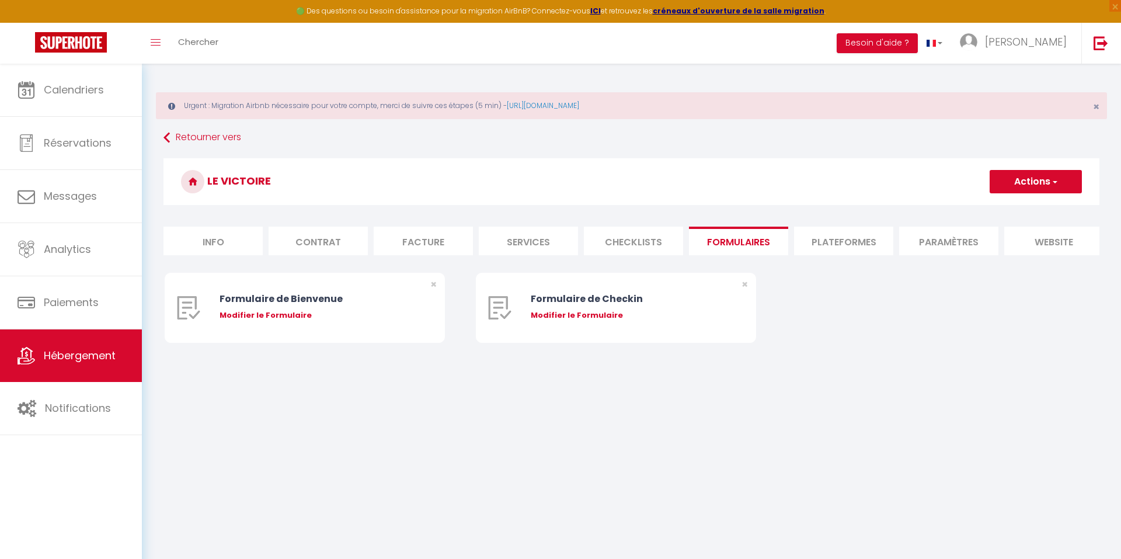
click at [840, 244] on li "Plateformes" at bounding box center [843, 240] width 99 height 29
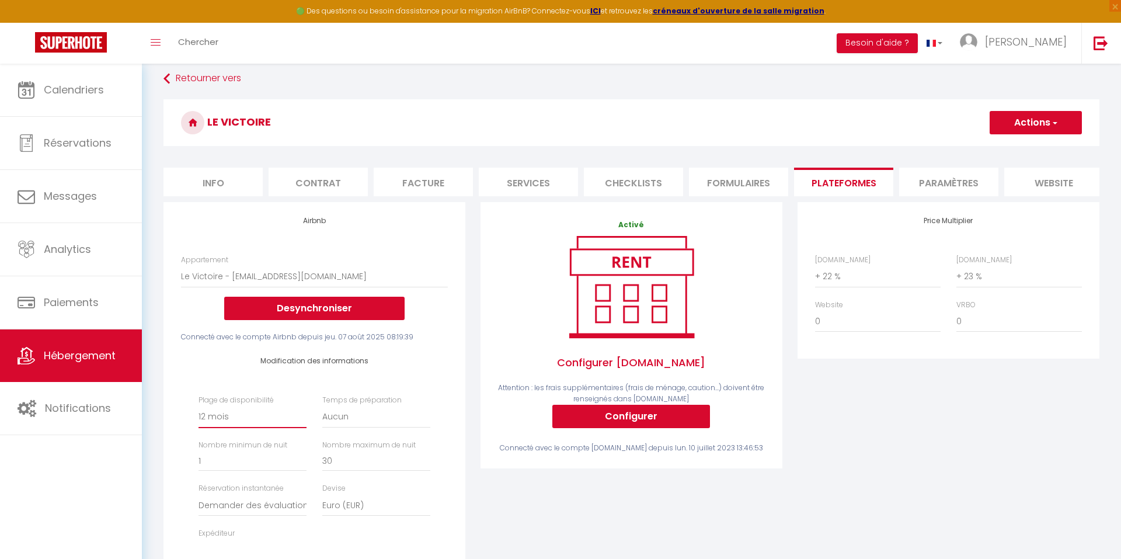
scroll to position [102, 0]
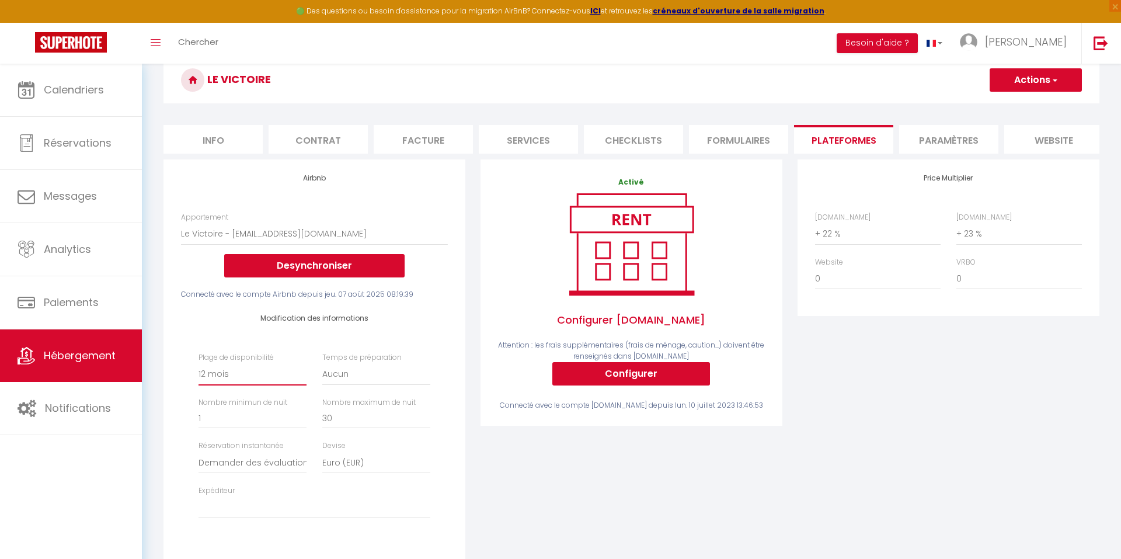
click at [349, 418] on input "30" at bounding box center [376, 417] width 108 height 21
click at [637, 435] on div "Activé Configurer [DOMAIN_NAME] Attention : les frais supplémentaires (frais de…" at bounding box center [631, 374] width 317 height 430
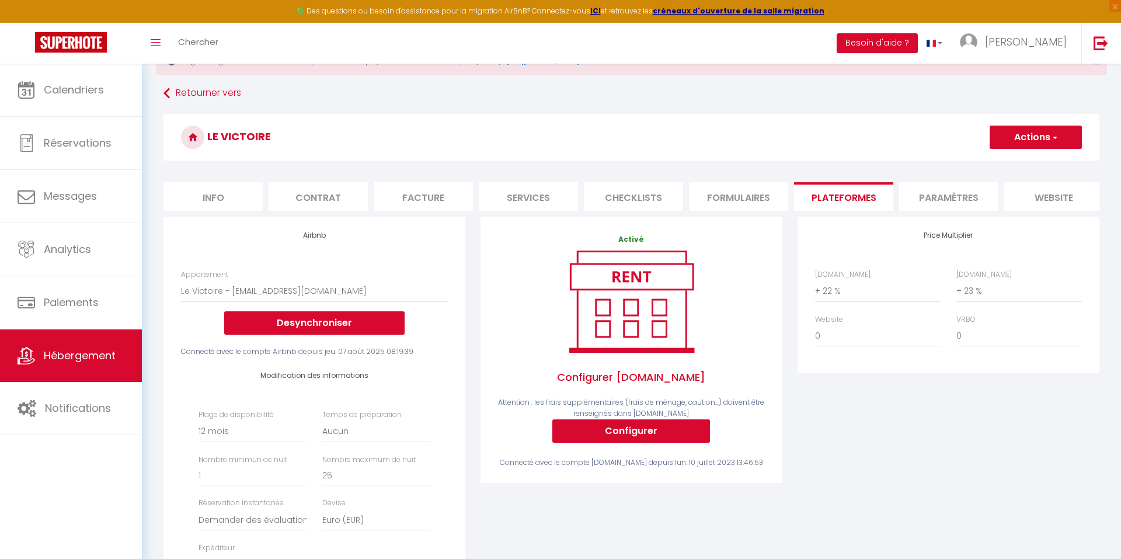
scroll to position [13, 0]
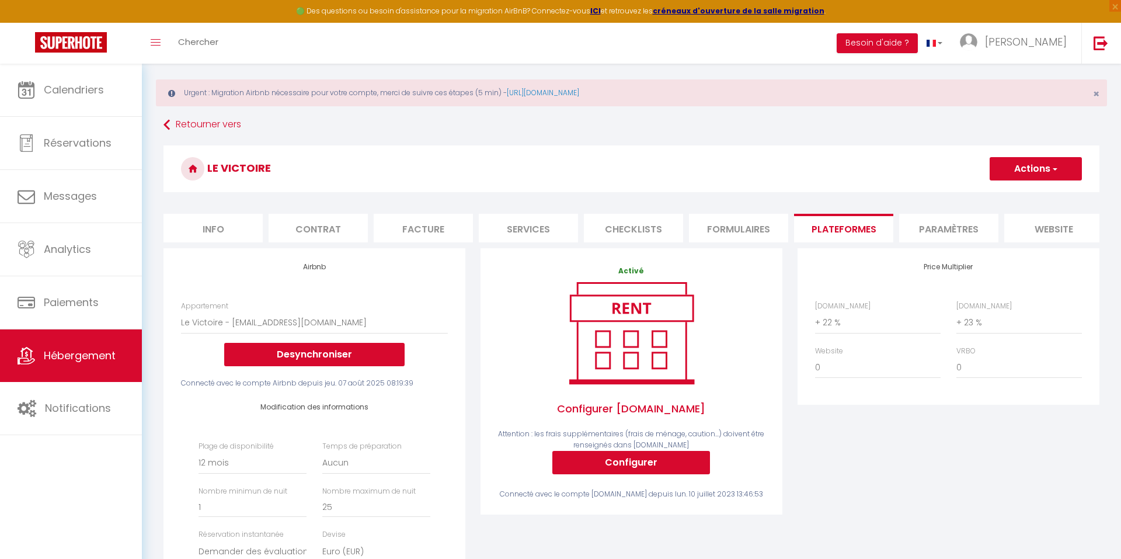
click at [1028, 167] on button "Actions" at bounding box center [1035, 168] width 92 height 23
click at [1014, 191] on link "Enregistrer" at bounding box center [1035, 194] width 92 height 15
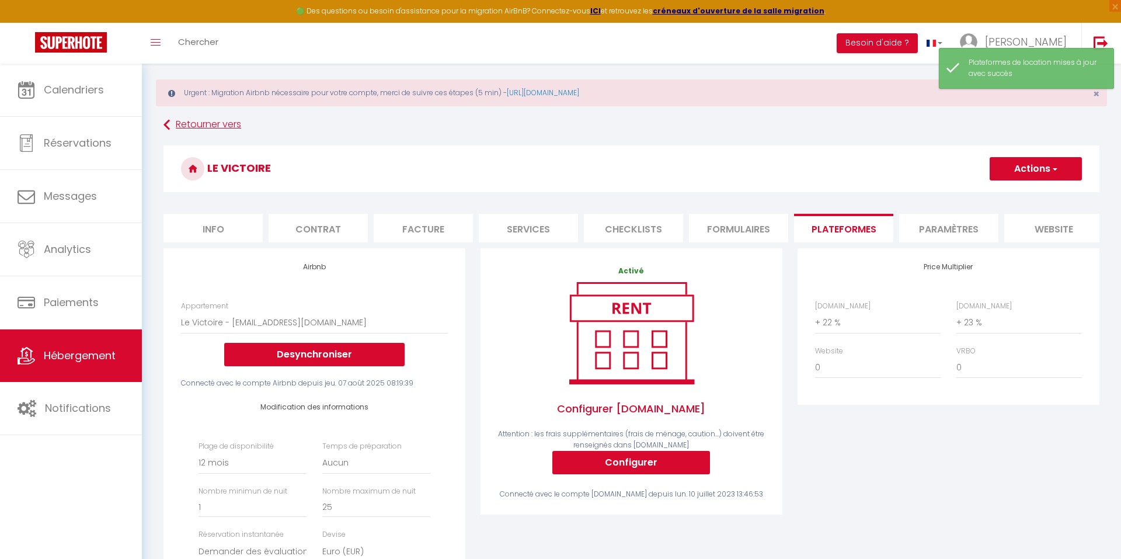
click at [191, 127] on link "Retourner vers" at bounding box center [631, 124] width 936 height 21
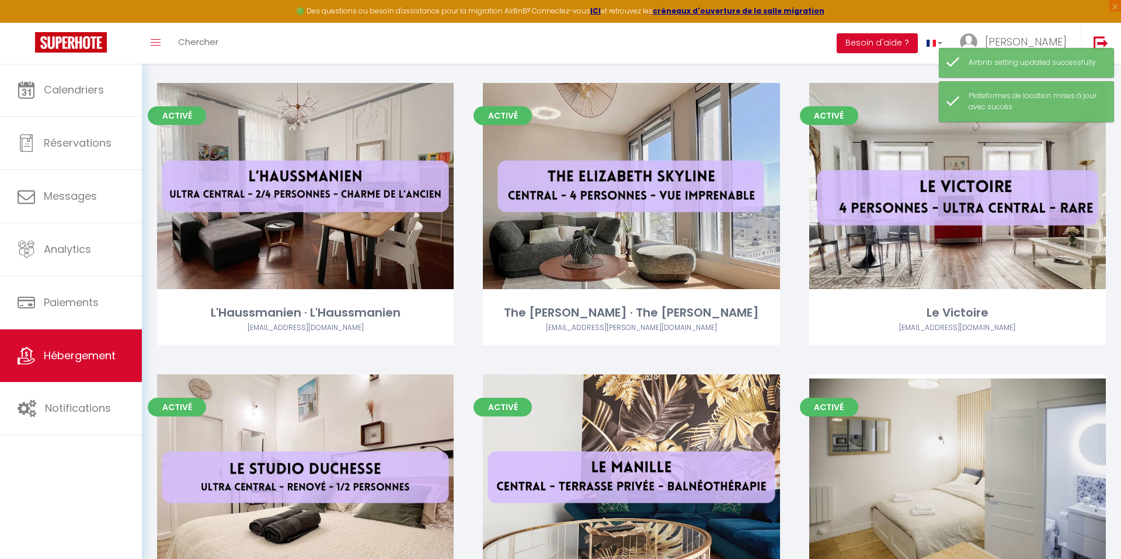
scroll to position [716, 0]
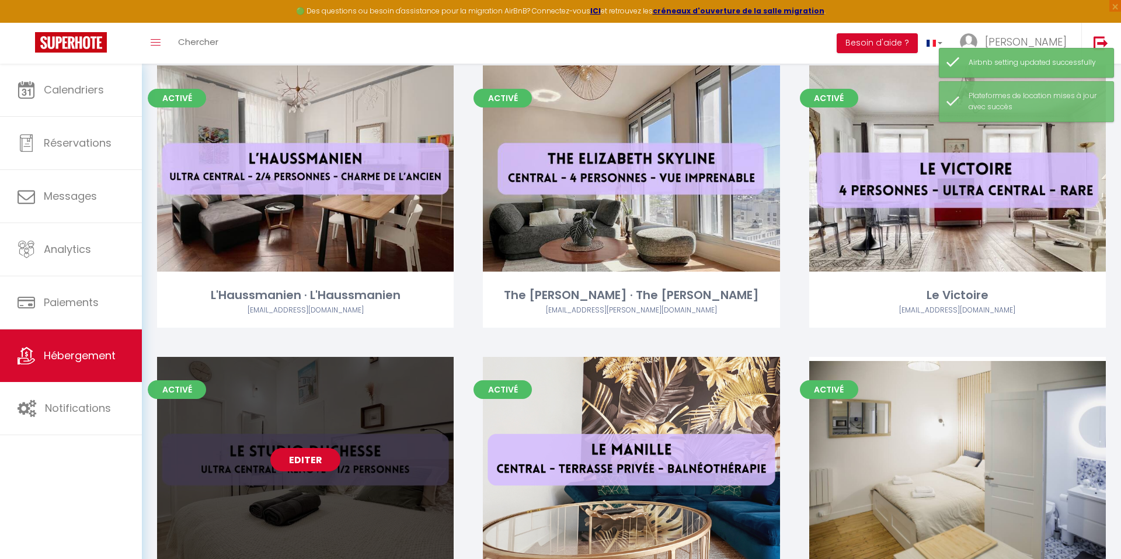
click at [296, 455] on link "Editer" at bounding box center [305, 459] width 70 height 23
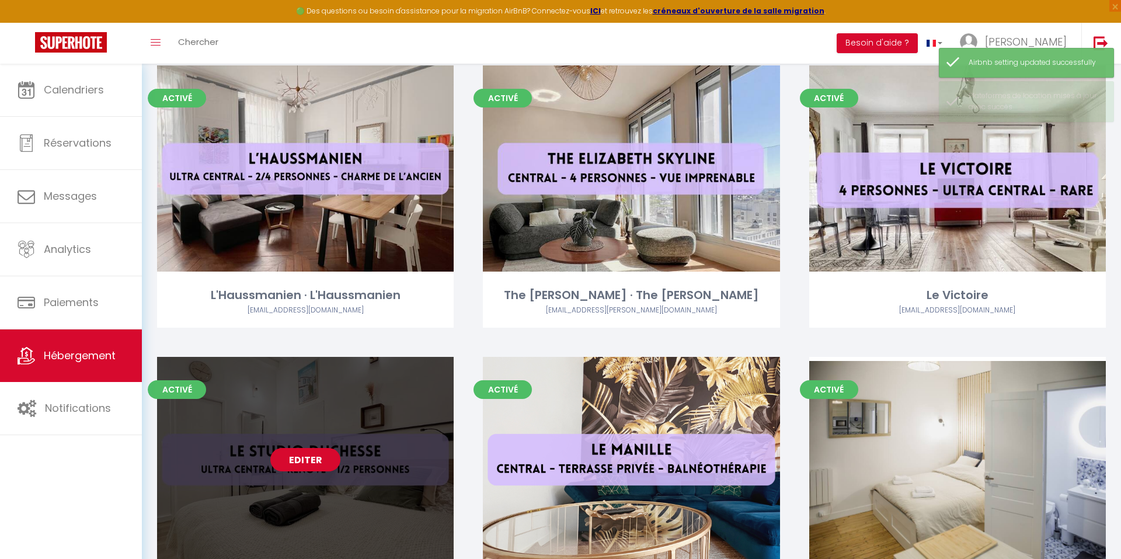
click at [296, 455] on link "Editer" at bounding box center [305, 459] width 70 height 23
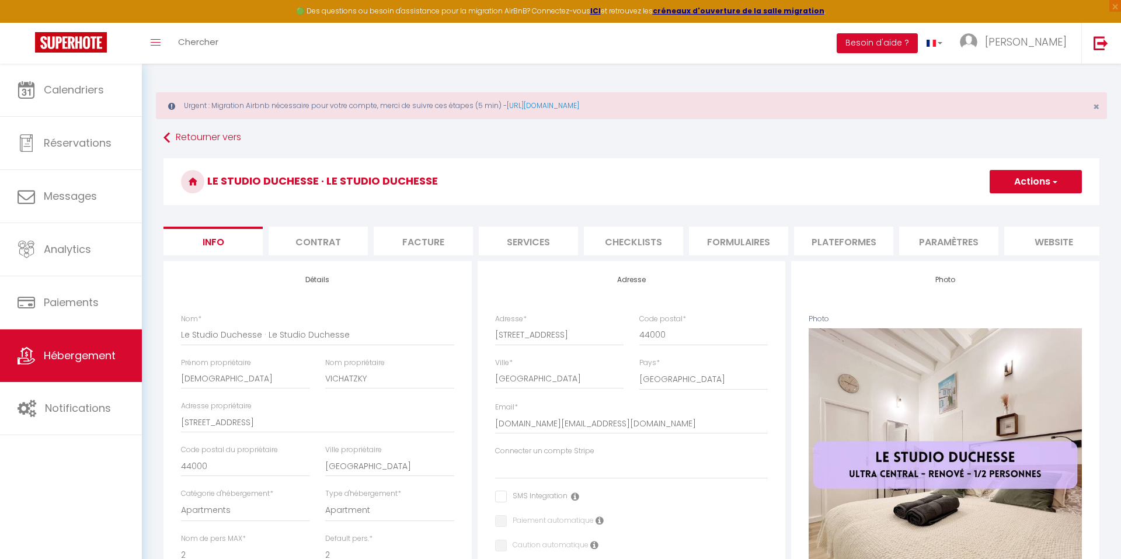
select select "2"
select select "1"
select select "17:00"
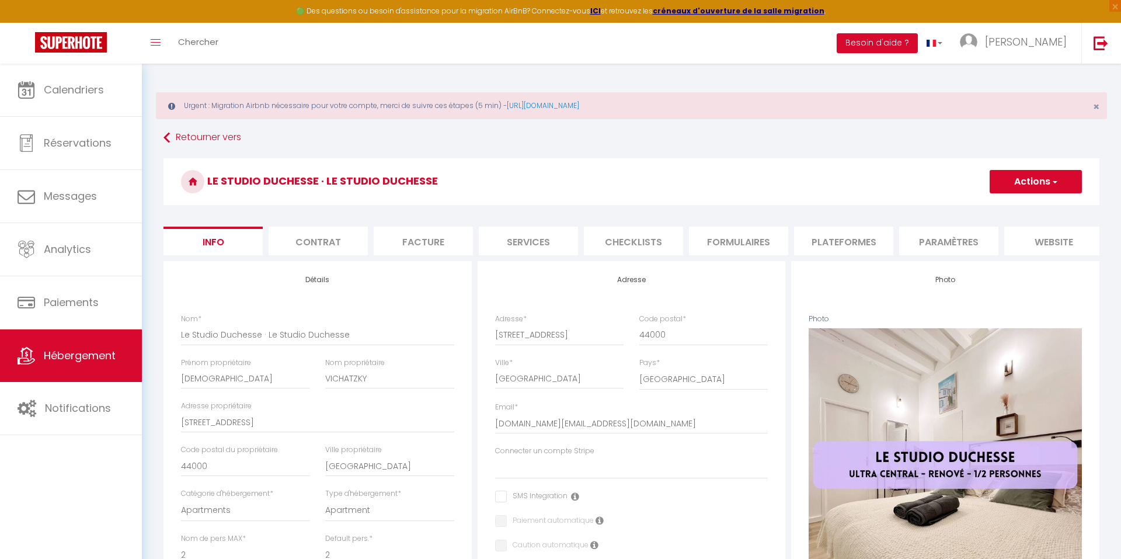
select select "23:45"
select select "11:00"
select select "30"
select select "120"
select select "28"
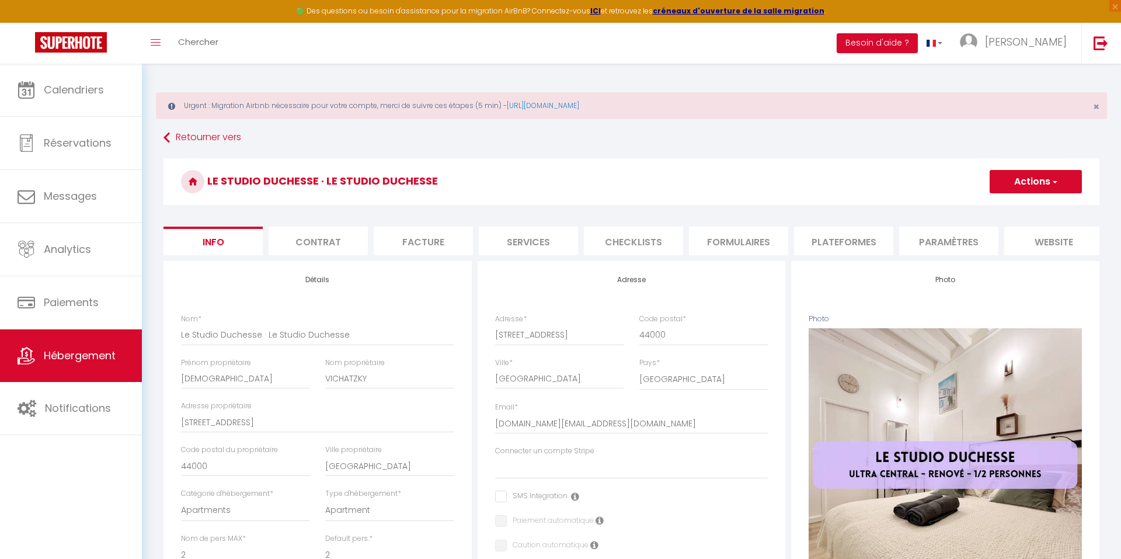
select select "+ 18 %"
select select "+ 23 %"
click at [925, 241] on li "Paramètres" at bounding box center [948, 240] width 99 height 29
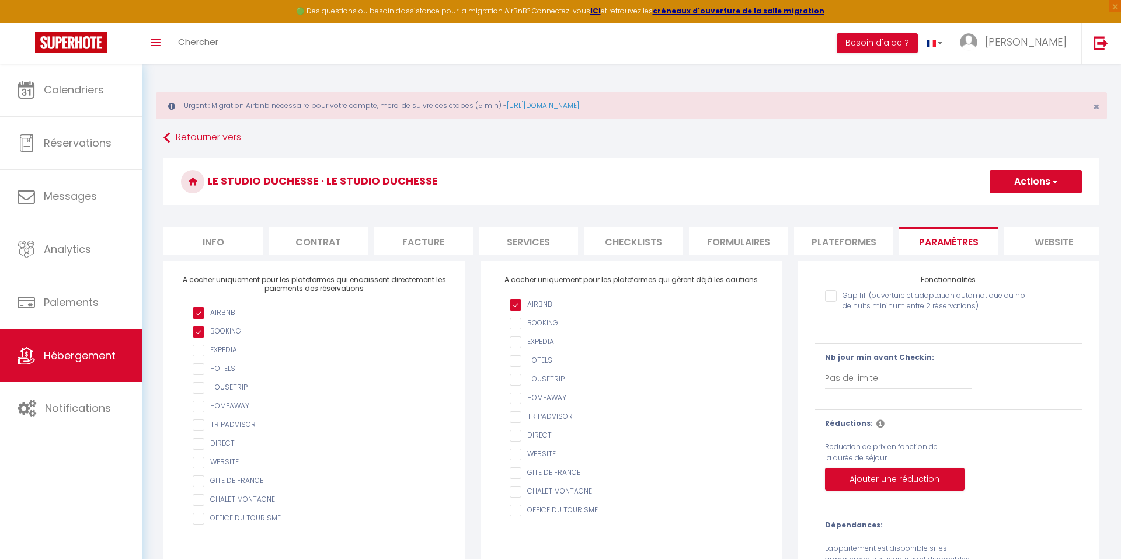
click at [869, 243] on li "Plateformes" at bounding box center [843, 240] width 99 height 29
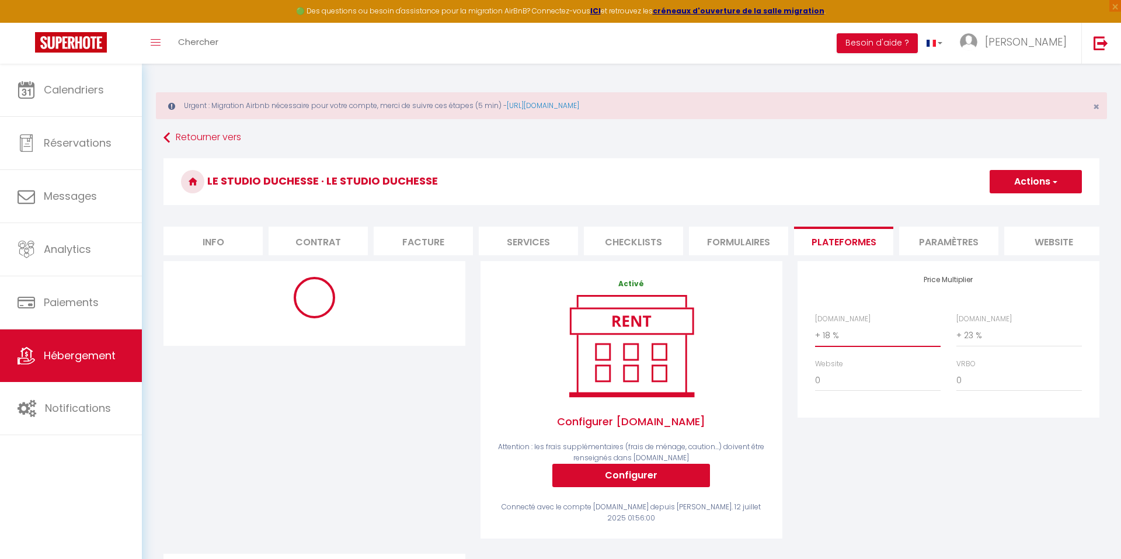
select select "+ 22 %"
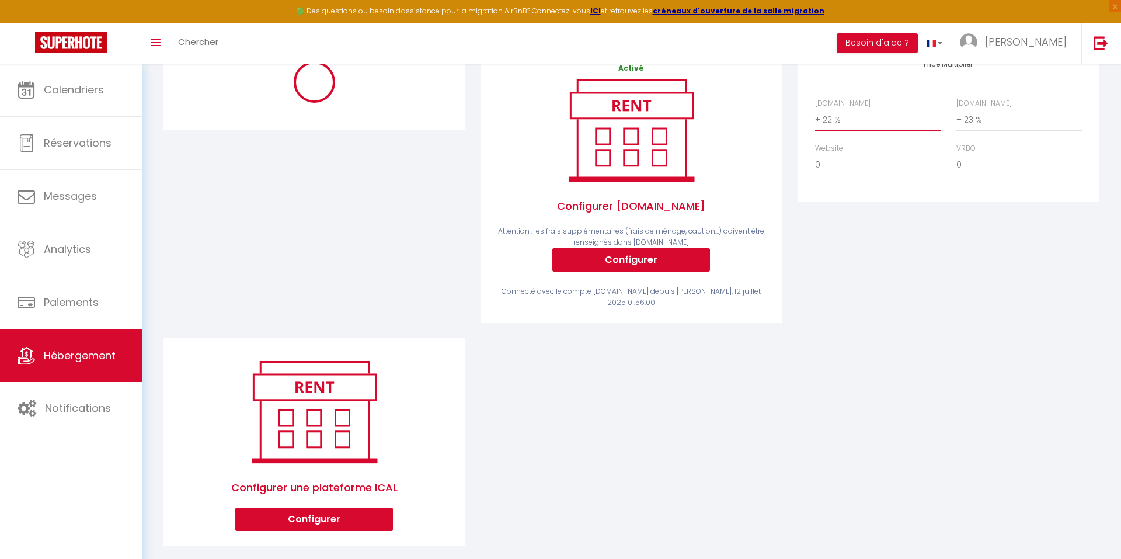
select select "365"
select select "EUR"
select select
select select "9725-1328961753464410408"
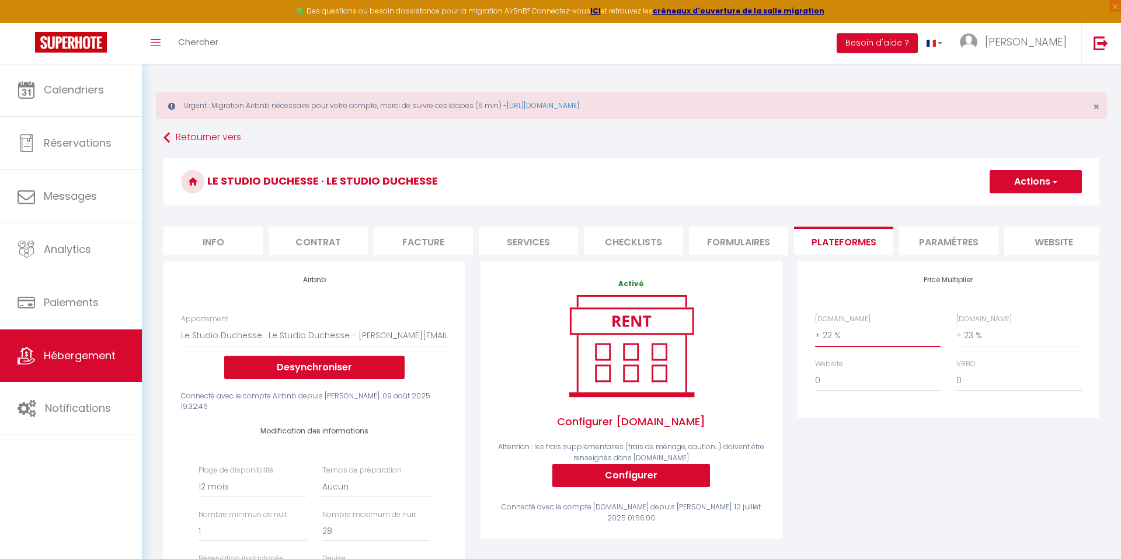
click at [1037, 187] on button "Actions" at bounding box center [1035, 181] width 92 height 23
click at [1016, 208] on link "Enregistrer" at bounding box center [1035, 207] width 92 height 15
select select "365"
select select "EUR"
select select
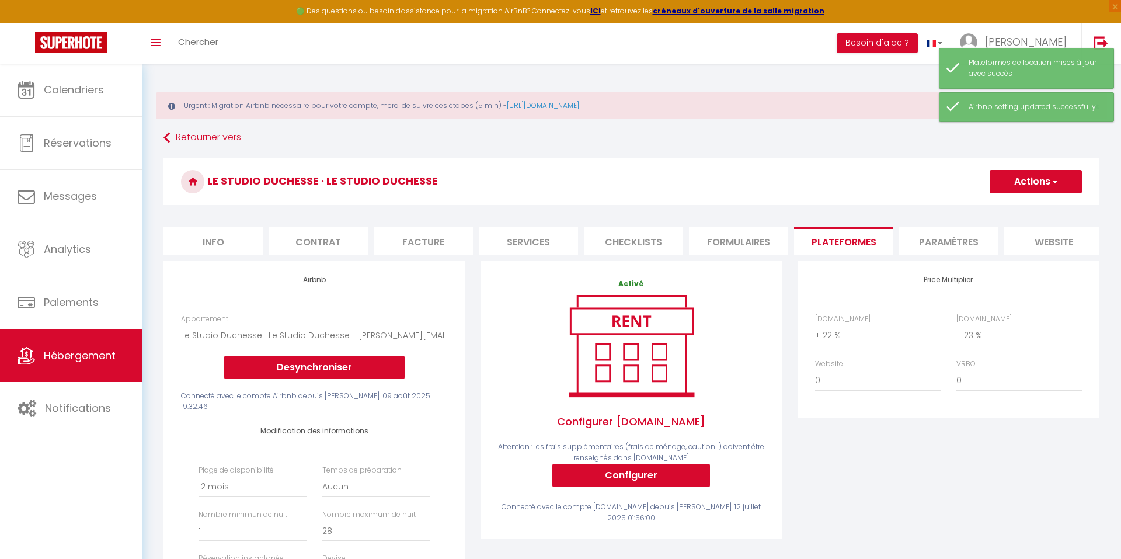
click at [215, 148] on link "Retourner vers" at bounding box center [631, 137] width 936 height 21
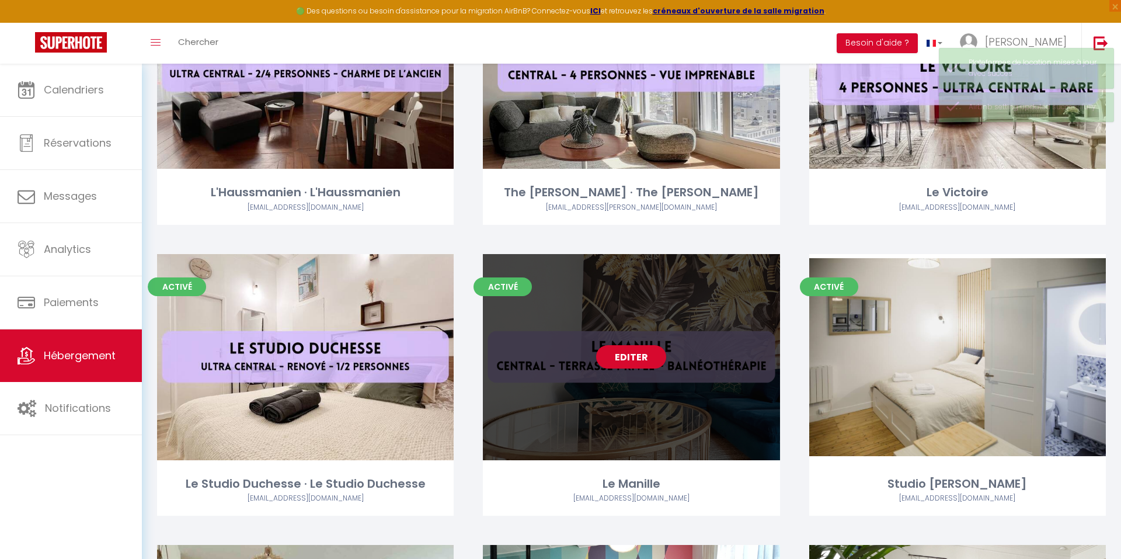
scroll to position [873, 0]
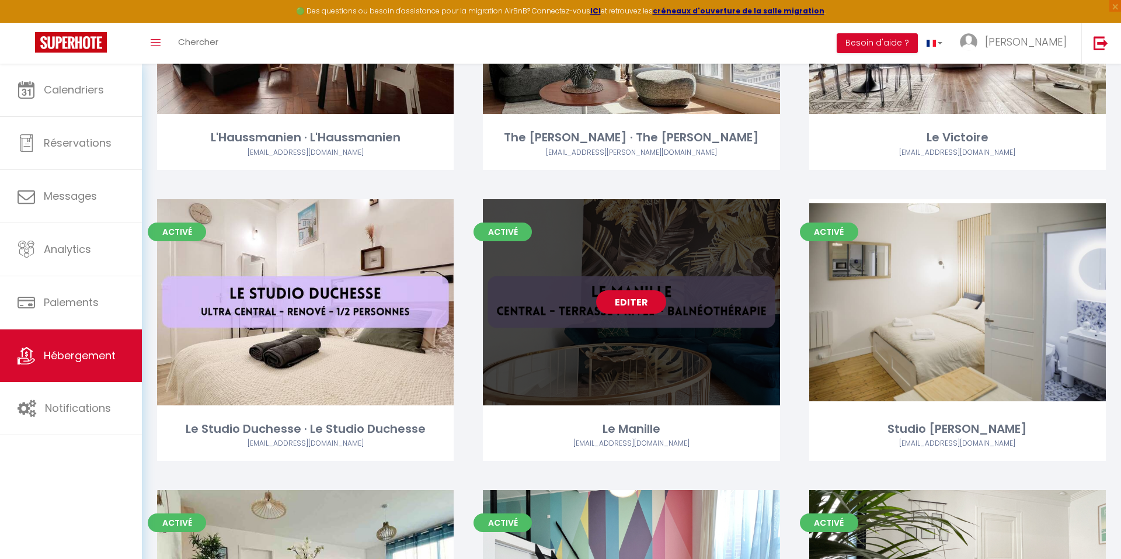
click at [630, 304] on link "Editer" at bounding box center [631, 301] width 70 height 23
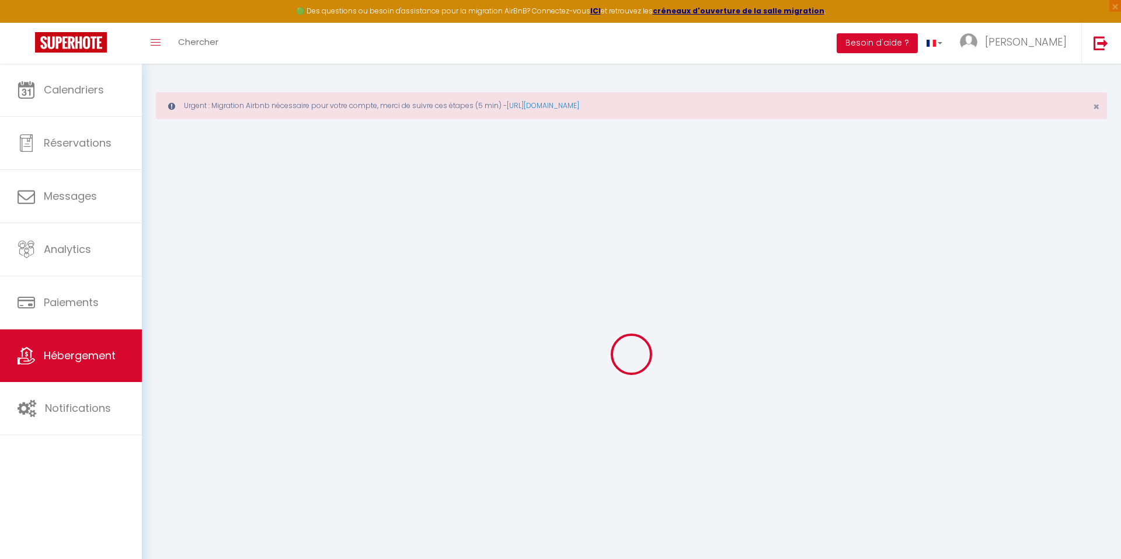
select select "+ 18 %"
select select "+ 23 %"
select select
checkbox input "false"
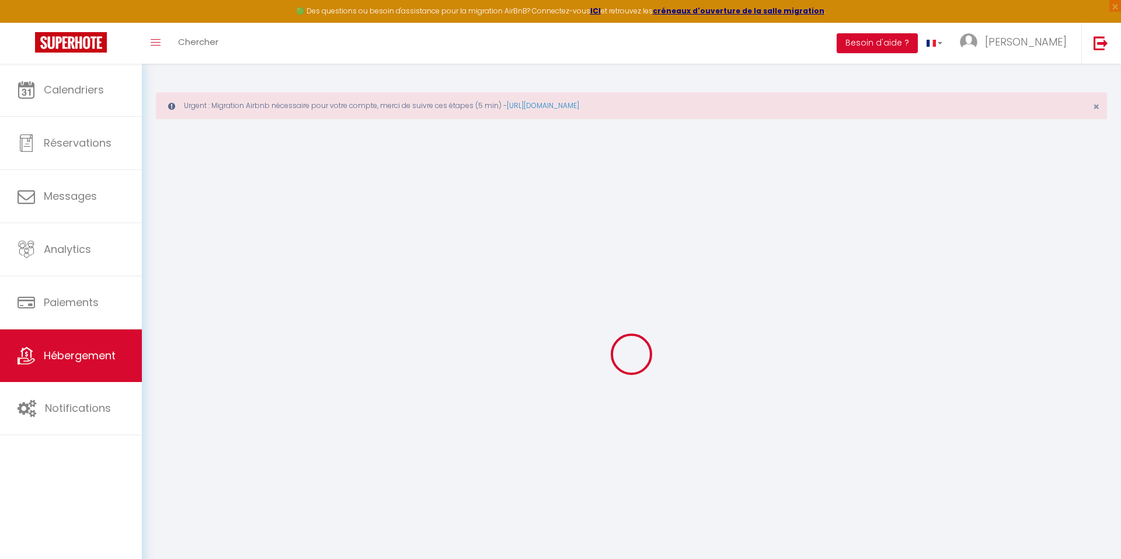
checkbox input "false"
select select
checkbox input "false"
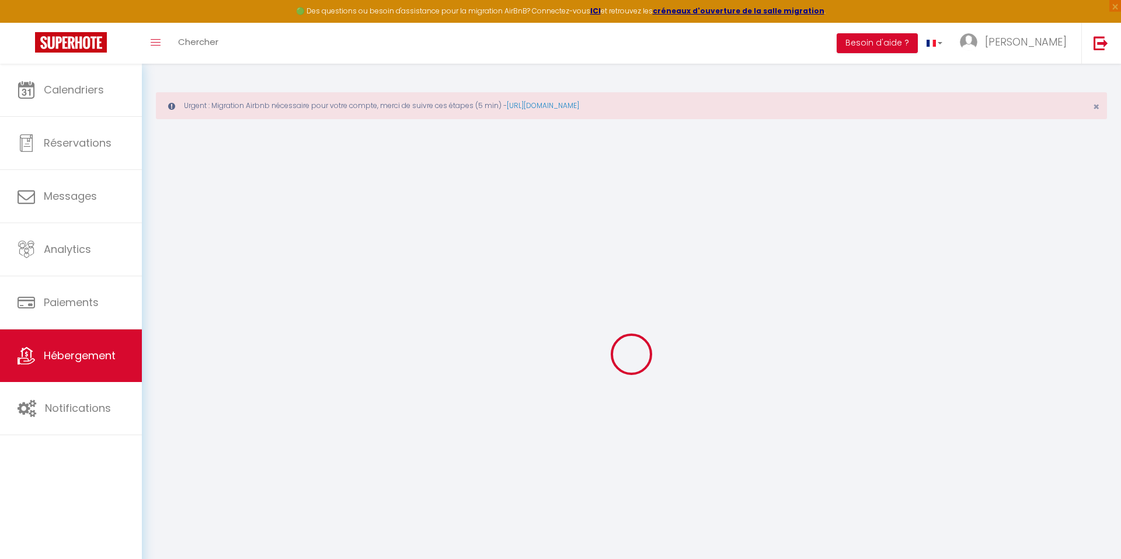
checkbox input "false"
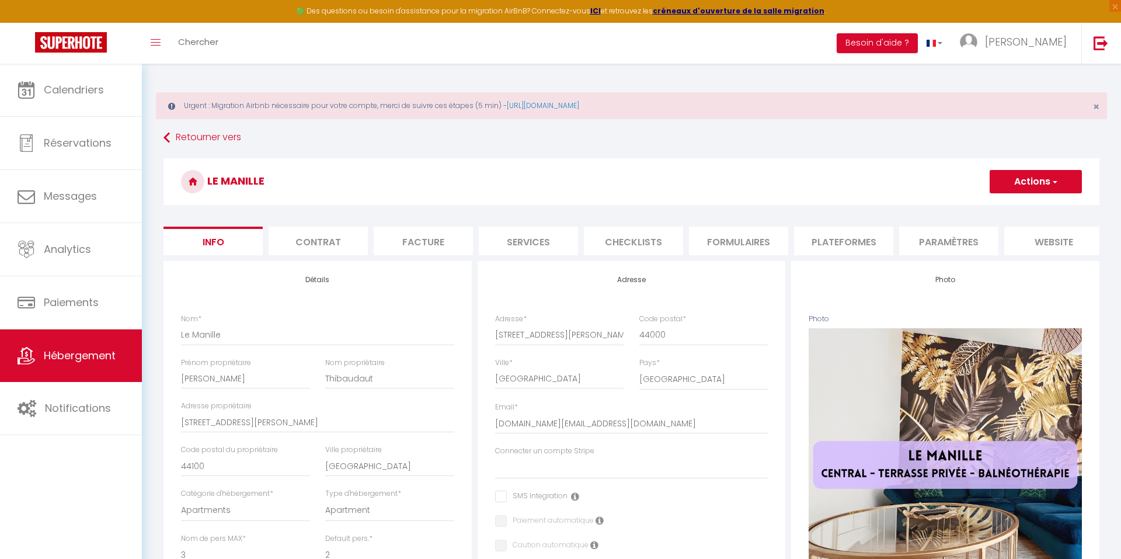
click at [829, 232] on li "Plateformes" at bounding box center [843, 240] width 99 height 29
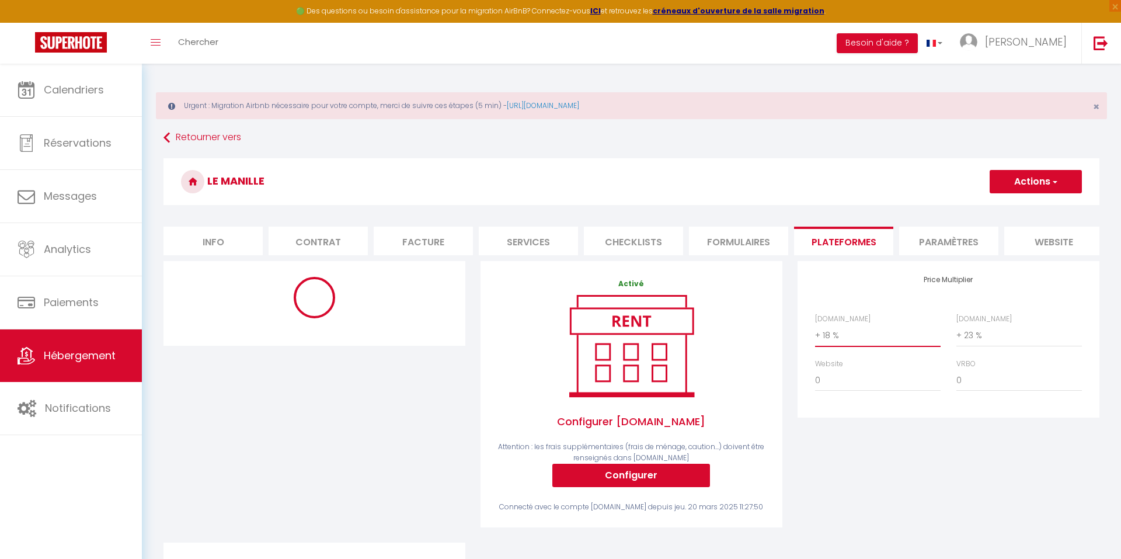
select select "+ 22 %"
click at [874, 458] on div "Price Multiplier [DOMAIN_NAME] 0 + 1 % + 2 % + 3 % + 4 % + 5 % + 6 % + 7 %" at bounding box center [948, 401] width 317 height 281
select select "270"
select select "EUR"
select select
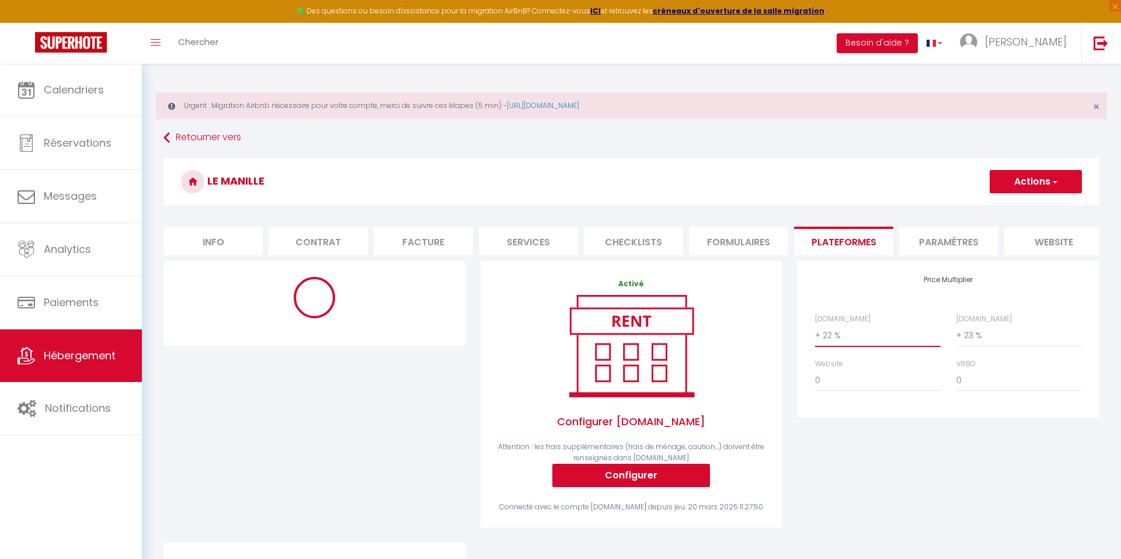
select select "9767-977639692486292741"
